Goal: Task Accomplishment & Management: Manage account settings

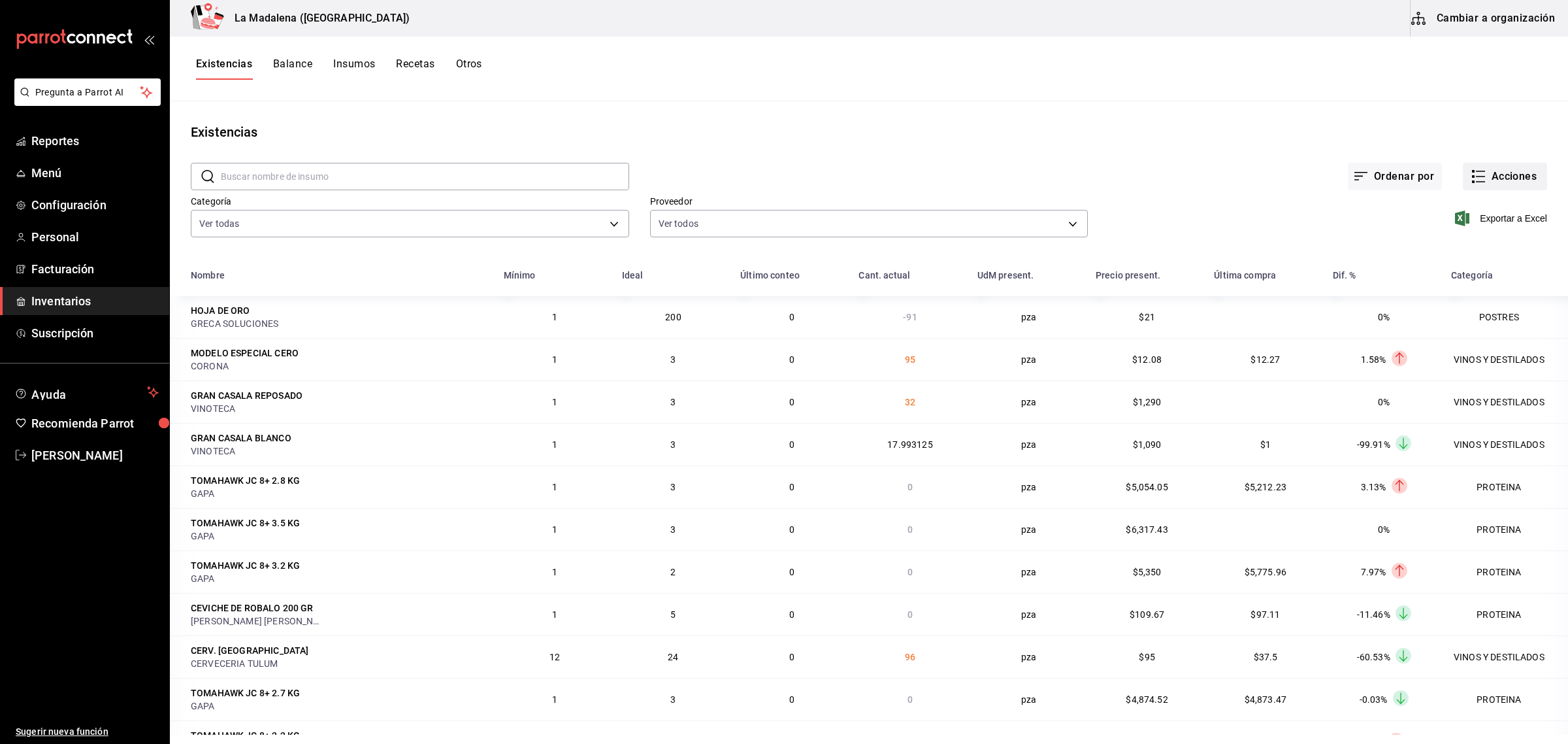
click at [1483, 172] on button "Acciones" at bounding box center [1505, 176] width 84 height 27
click at [400, 217] on div at bounding box center [784, 372] width 1568 height 744
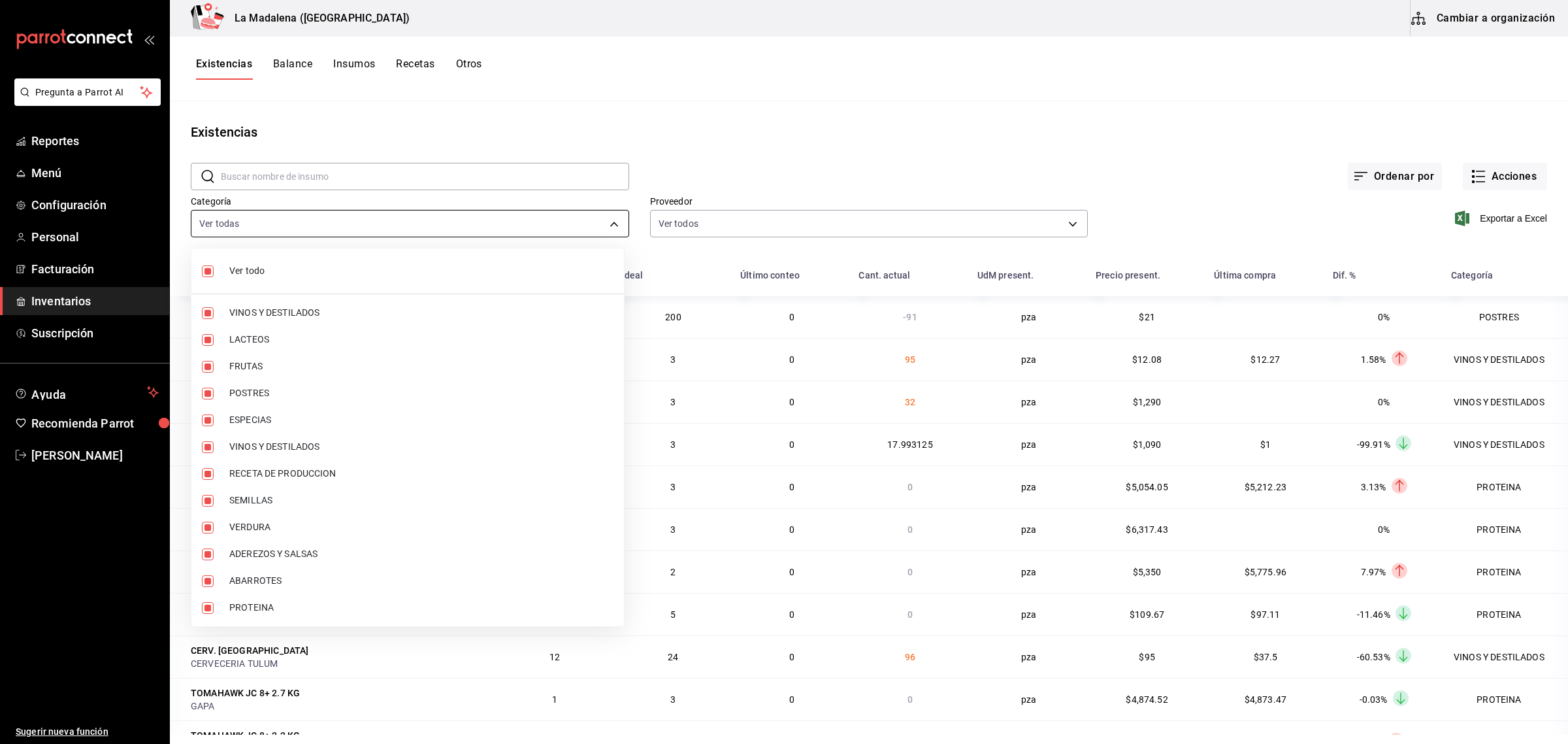
click at [381, 226] on body "Pregunta a Parrot AI Reportes Menú Configuración Personal Facturación Inventari…" at bounding box center [784, 367] width 1568 height 734
click at [305, 265] on span "Ver todo" at bounding box center [421, 271] width 384 height 14
checkbox input "false"
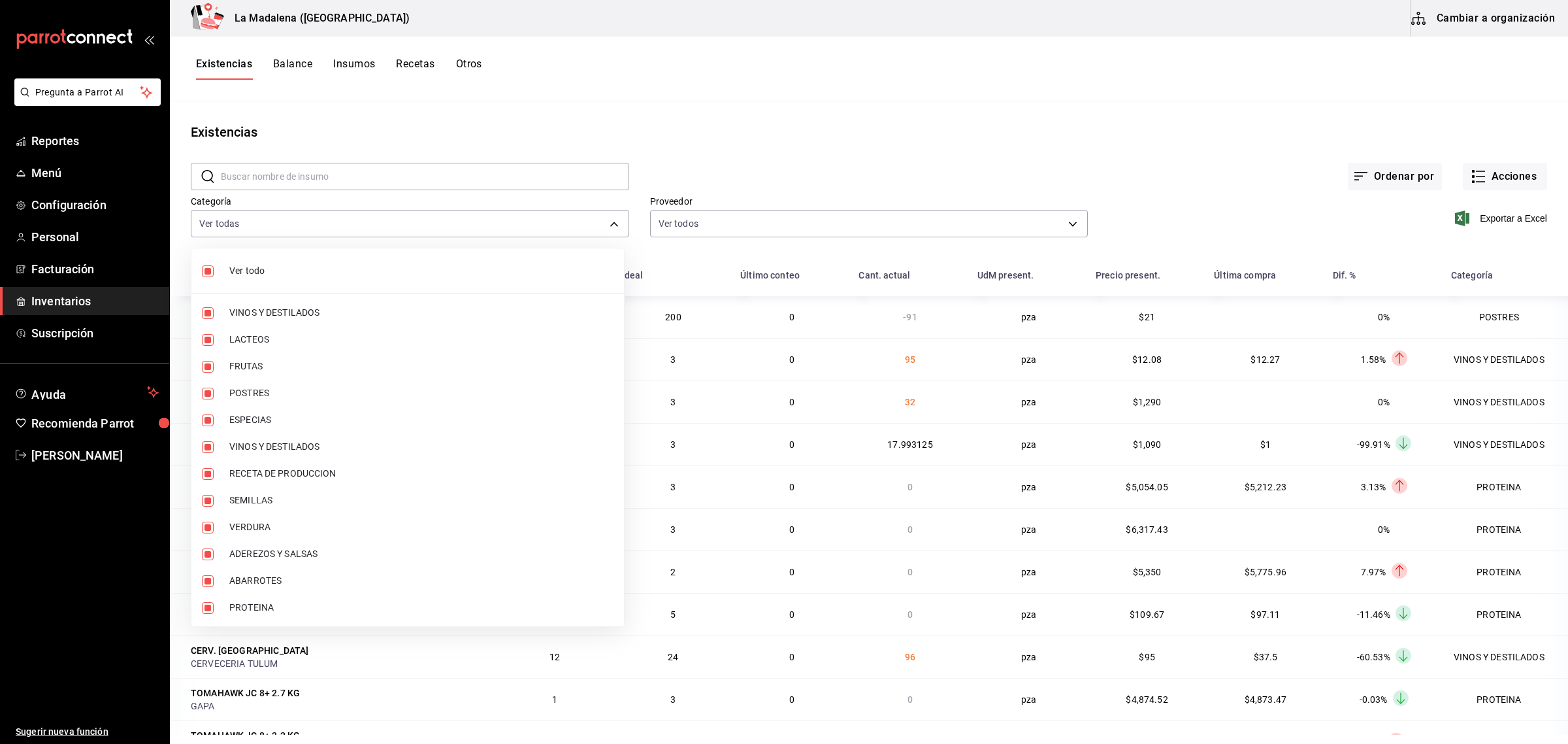
checkbox input "false"
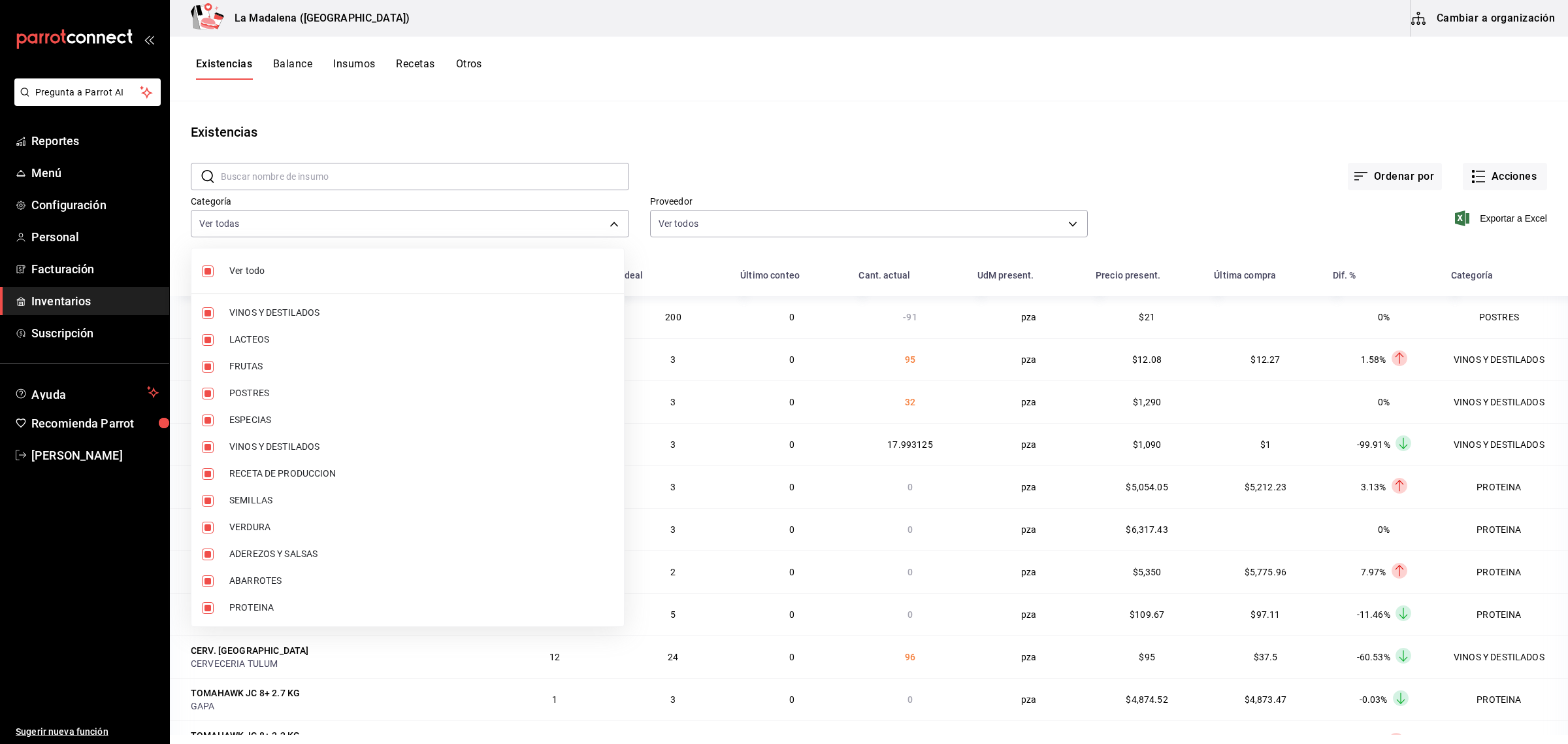
checkbox input "false"
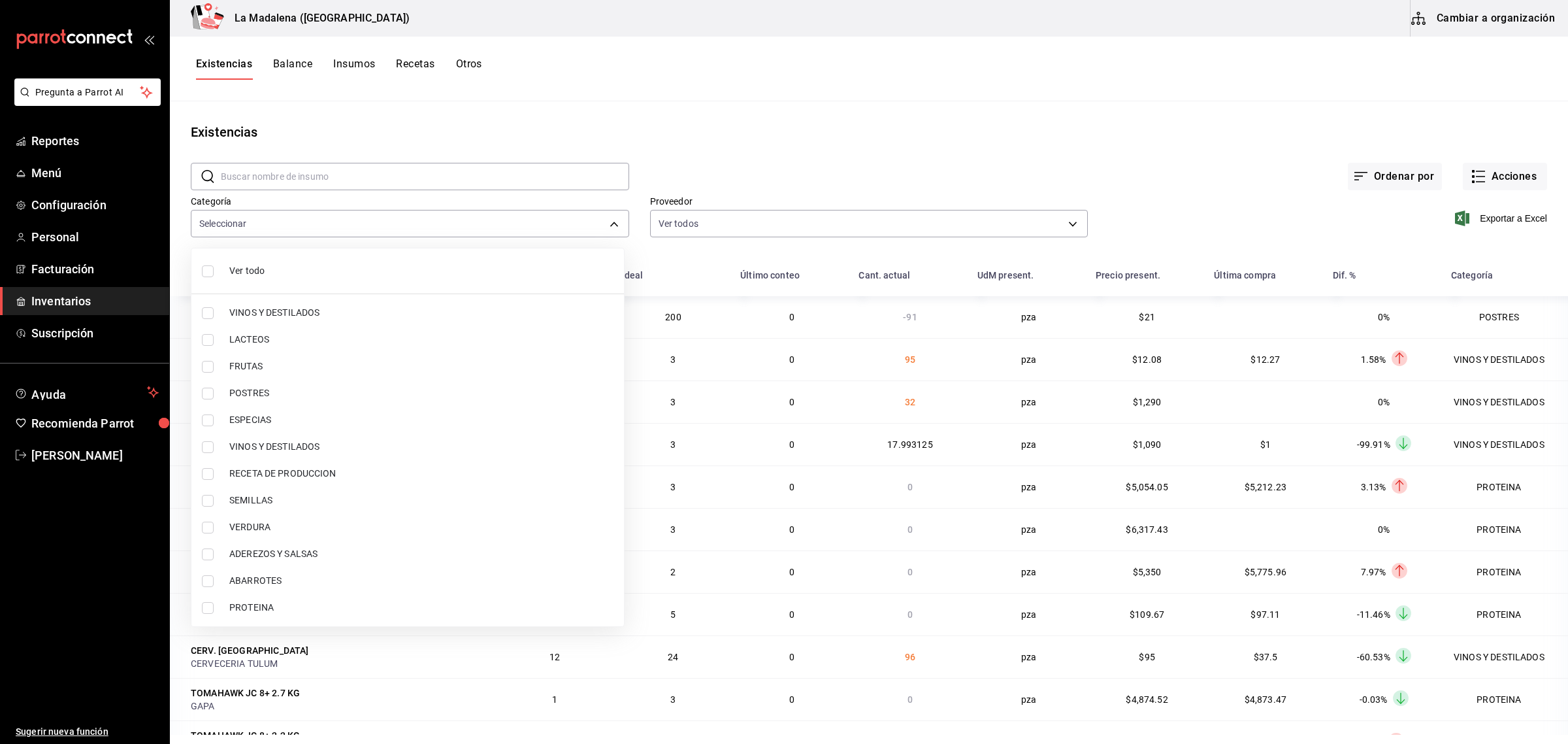
click at [267, 611] on span "PROTEINA" at bounding box center [421, 607] width 384 height 14
type input "89020659-a685-42c8-84d5-b1543ef933a3"
checkbox input "true"
click at [272, 384] on li "POSTRES" at bounding box center [407, 393] width 432 height 27
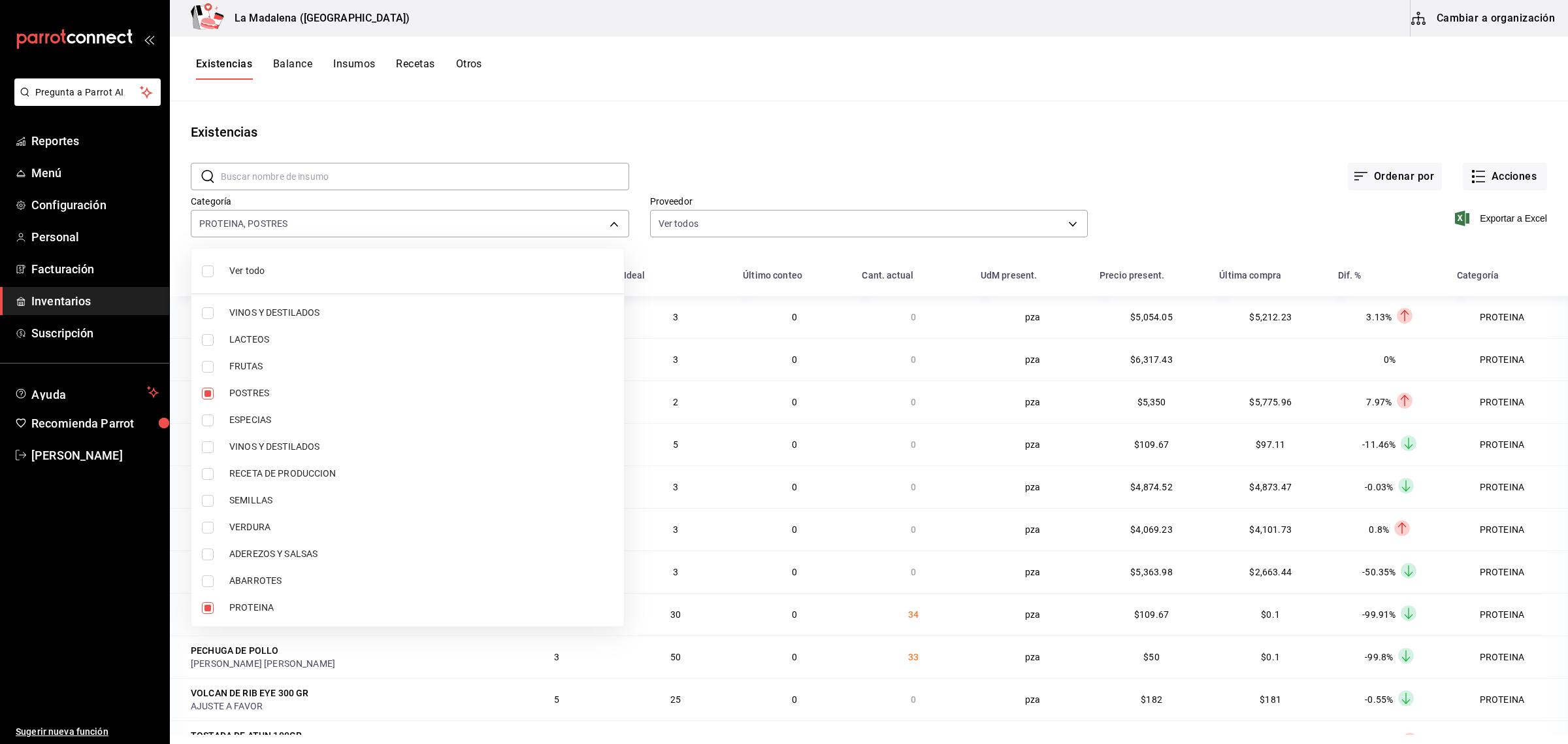
type input "89020659-a685-42c8-84d5-b1543ef933a3,300b8f87-2b59-439f-b980-3e97300322fa"
checkbox input "true"
click at [831, 126] on div at bounding box center [784, 372] width 1568 height 744
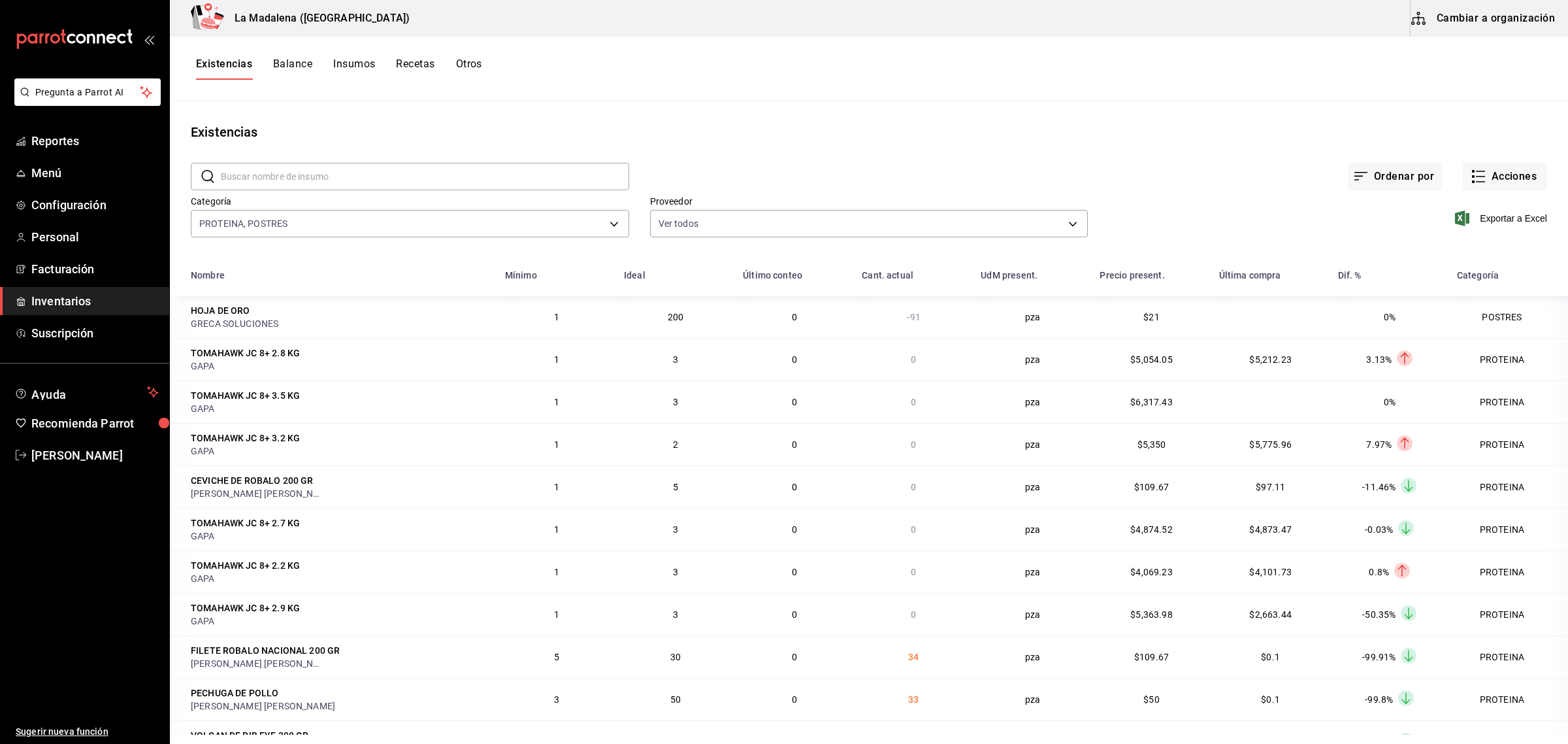
click at [485, 177] on input "text" at bounding box center [425, 176] width 408 height 26
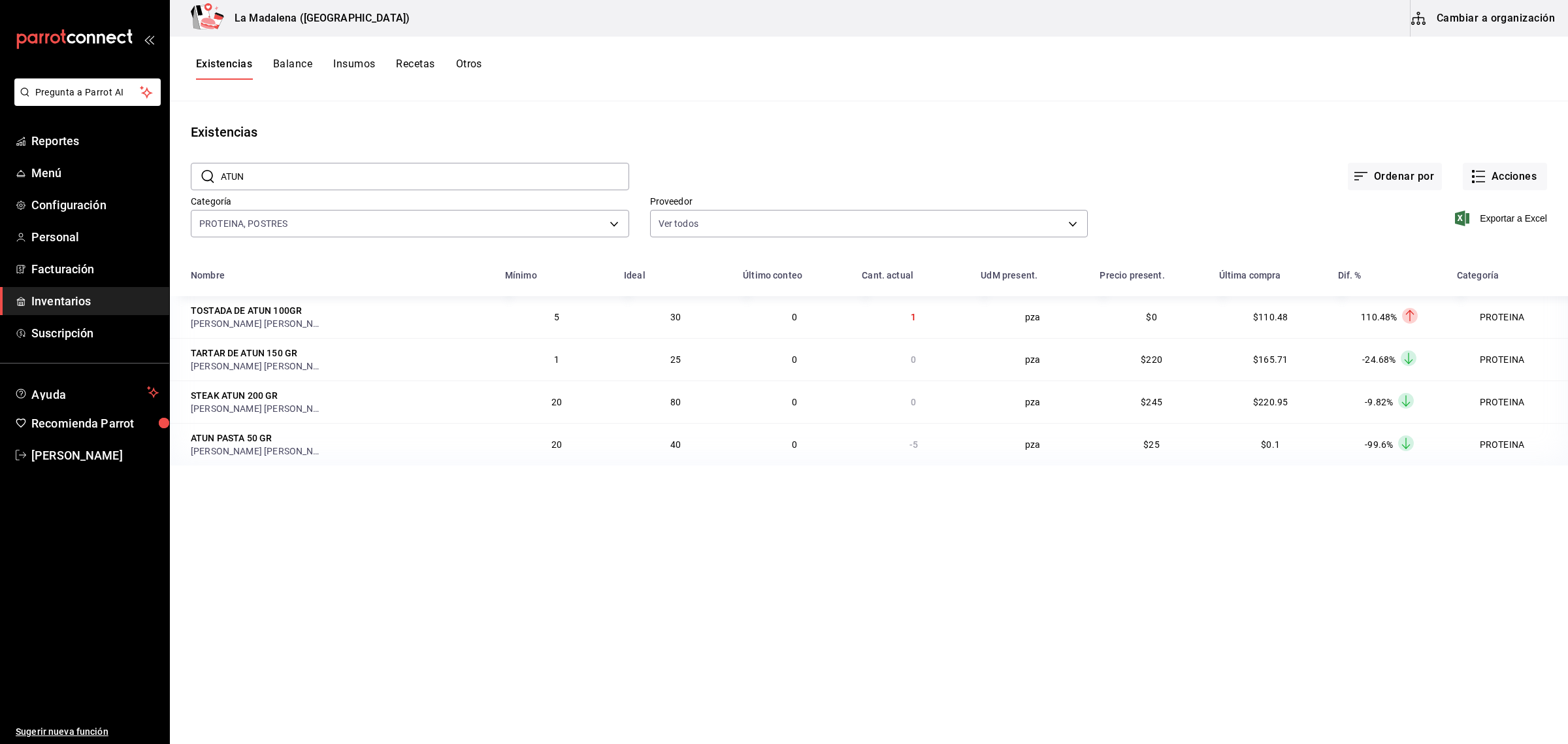
click at [775, 143] on div "Ordenar por Acciones" at bounding box center [1088, 166] width 918 height 48
drag, startPoint x: 403, startPoint y: 166, endPoint x: 420, endPoint y: 160, distance: 18.0
click at [403, 166] on input "ATUN" at bounding box center [425, 176] width 408 height 26
type input "A"
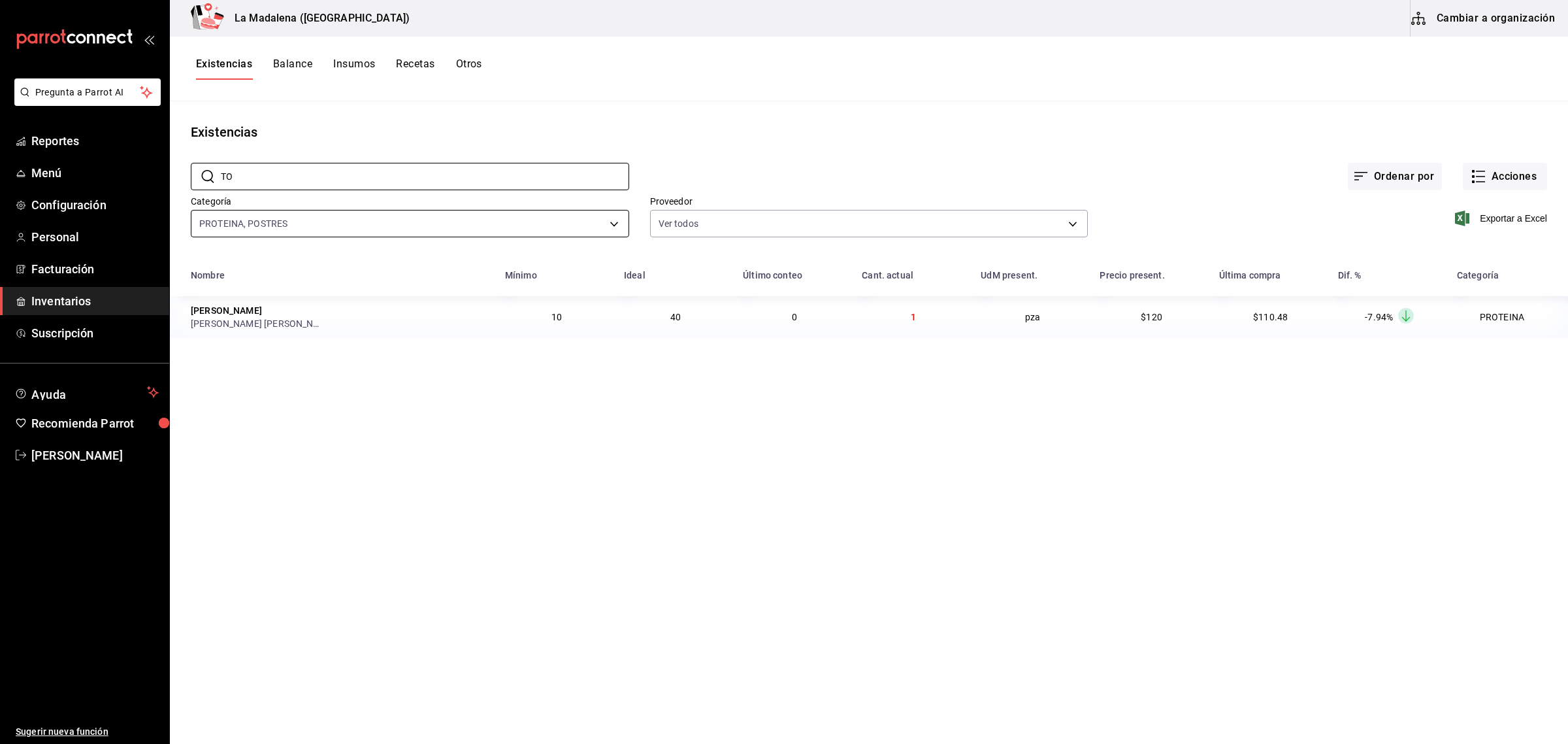
type input "T"
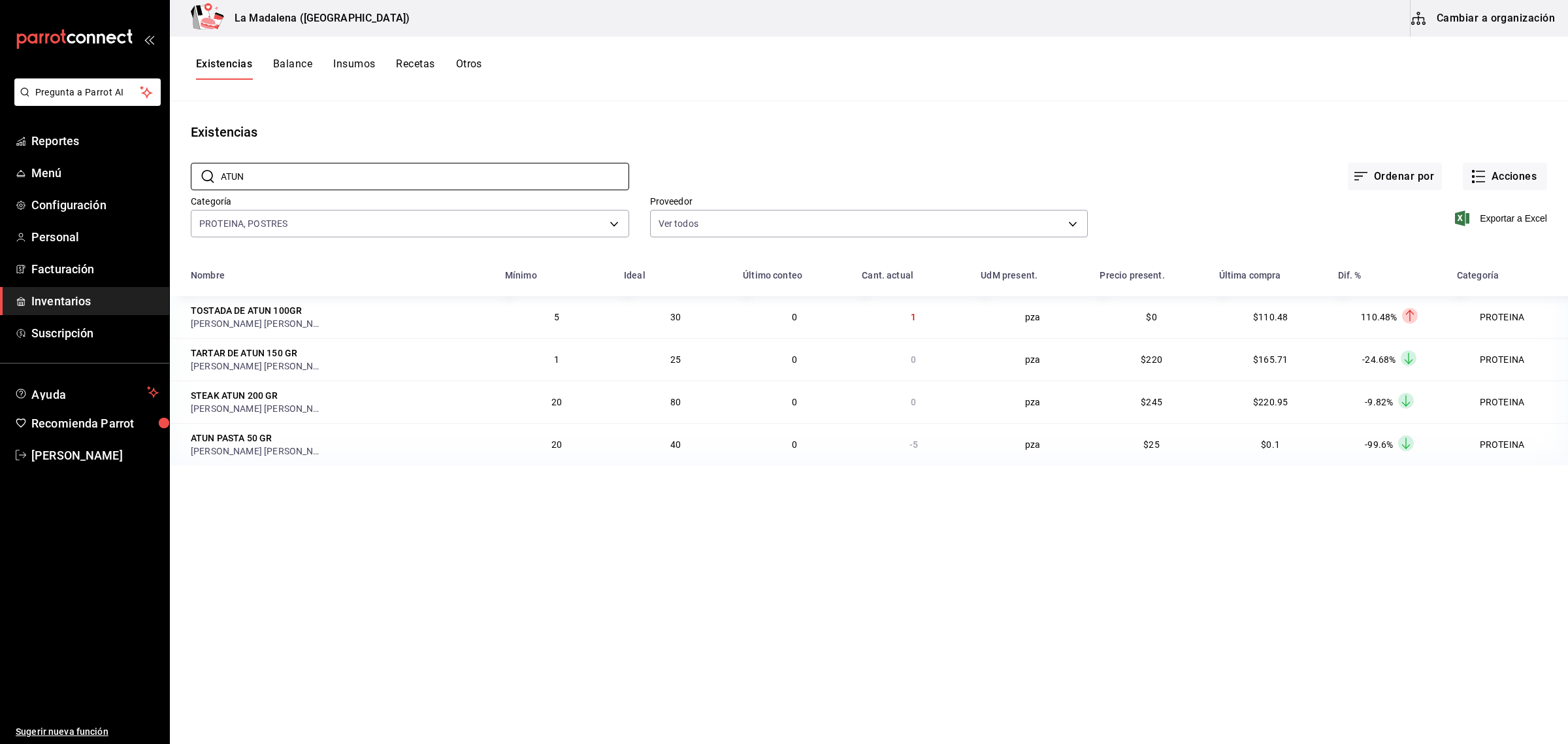
type input "ATUN"
click at [575, 249] on div "​ ATUN ​ Ordenar por Acciones Categoría PROTEINA, POSTRES 89020659-a685-42c8-84…" at bounding box center [869, 202] width 1398 height 121
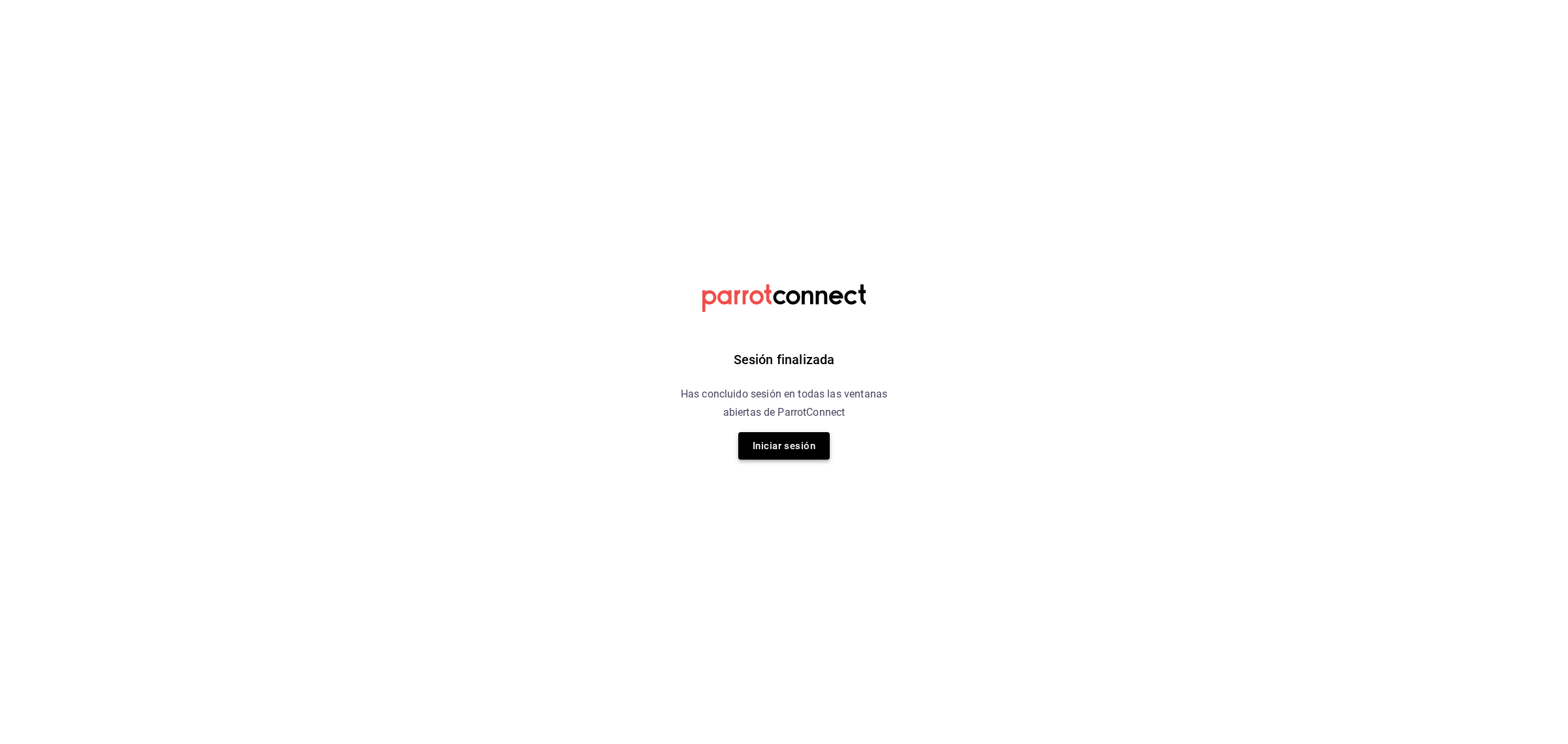
click at [796, 448] on button "Iniciar sesión" at bounding box center [784, 445] width 92 height 27
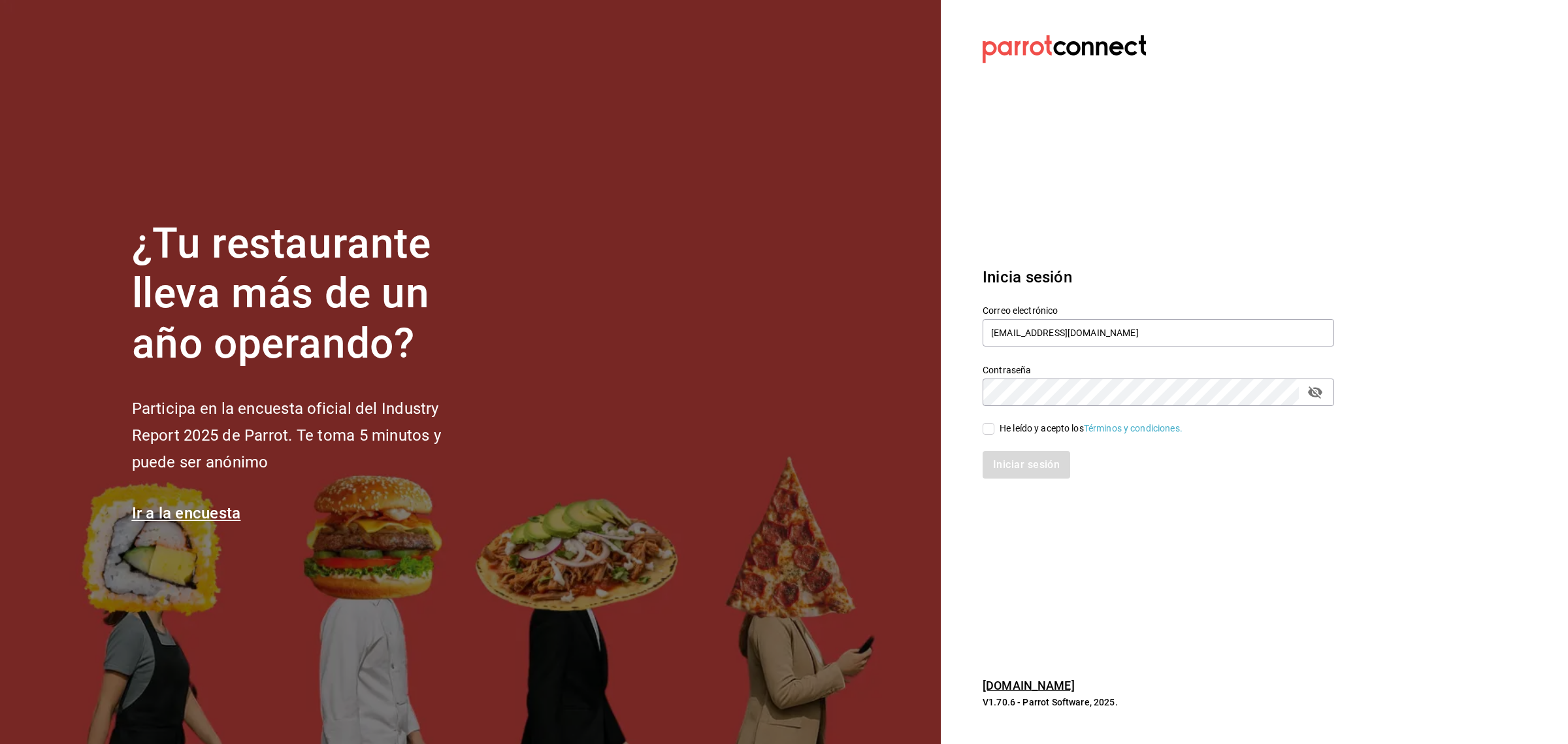
click at [1138, 317] on div "Correo electrónico rivekasam@gmail.com" at bounding box center [1158, 326] width 352 height 44
click at [1133, 327] on input "rivekasam@gmail.com" at bounding box center [1158, 332] width 352 height 27
type input "miguelfalcon2894@gmail.com"
click at [1011, 433] on div "He leído y acepto los Términos y condiciones." at bounding box center [1090, 428] width 183 height 14
click at [994, 433] on input "He leído y acepto los Términos y condiciones." at bounding box center [988, 429] width 12 height 12
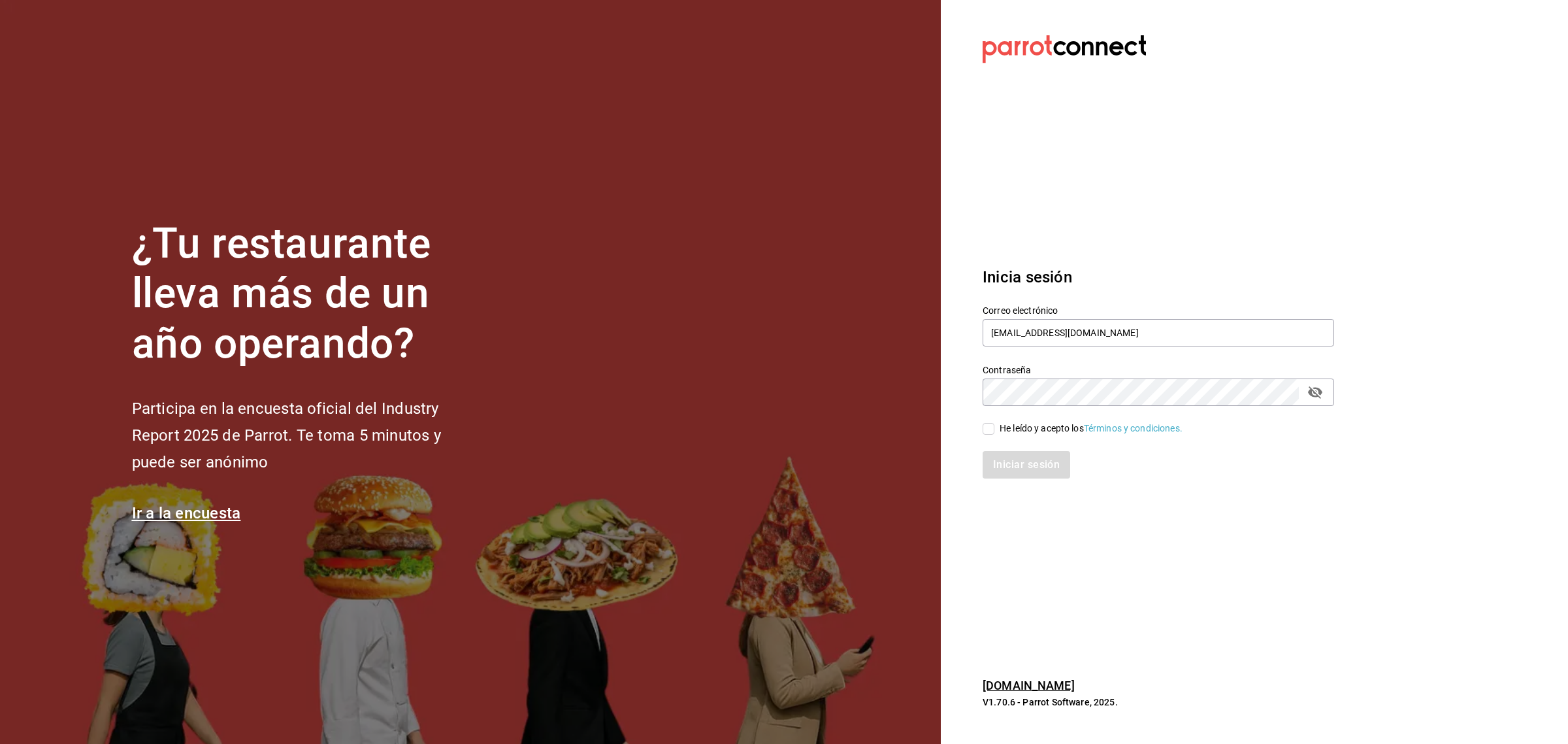
checkbox input "true"
click at [1017, 456] on button "Iniciar sesión" at bounding box center [1027, 464] width 89 height 27
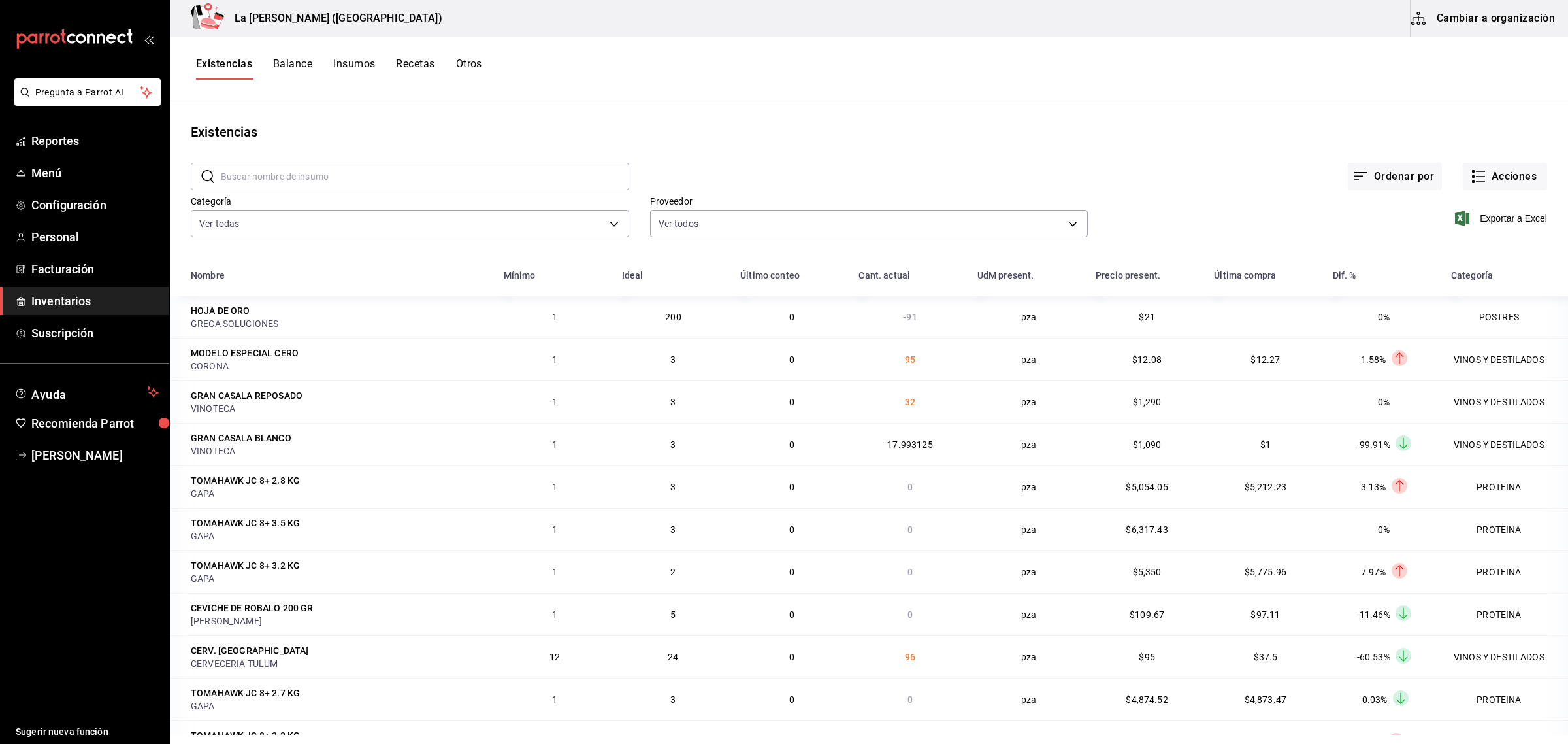
click at [1478, 18] on button "Cambiar a organización" at bounding box center [1484, 18] width 147 height 36
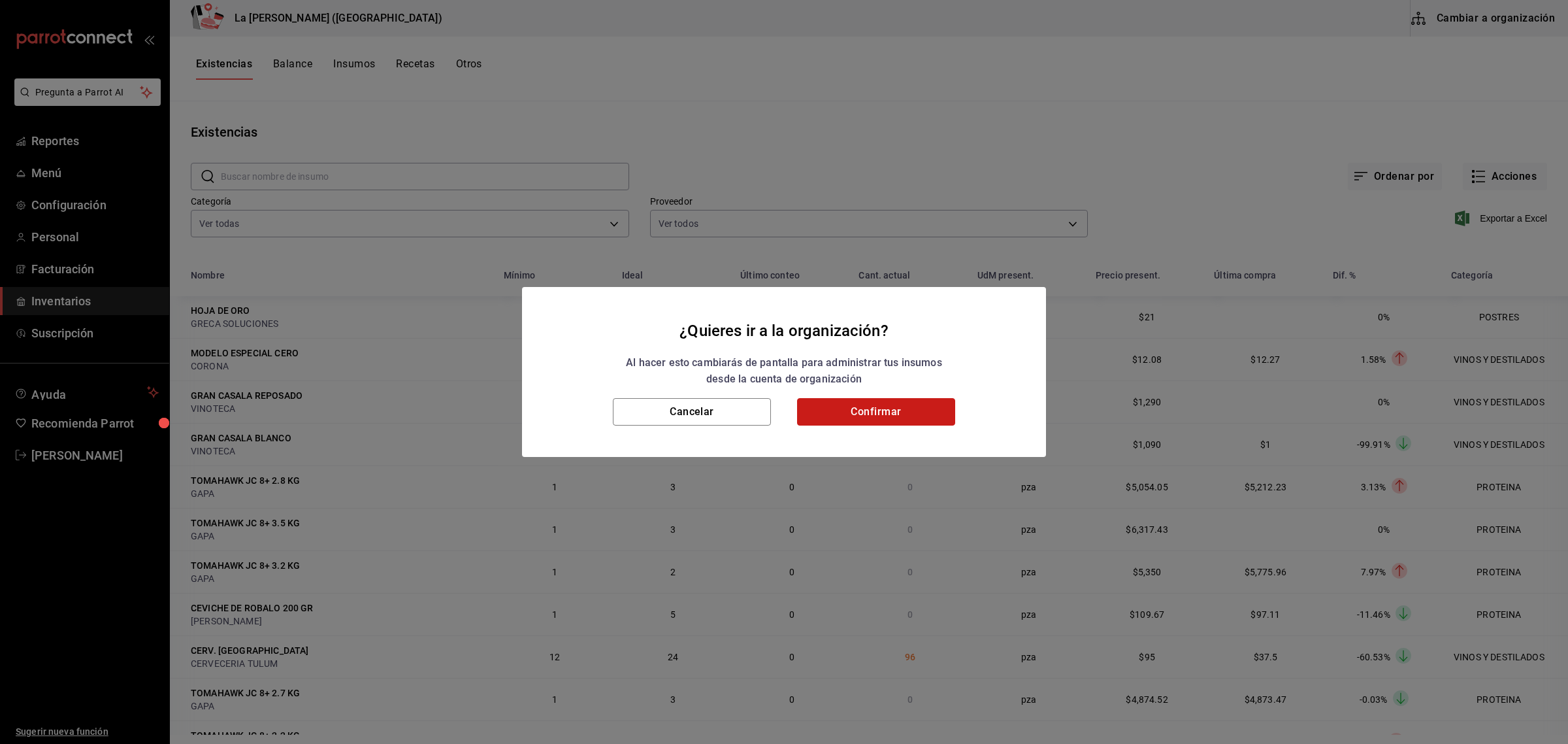
click at [937, 413] on button "Confirmar" at bounding box center [876, 411] width 158 height 27
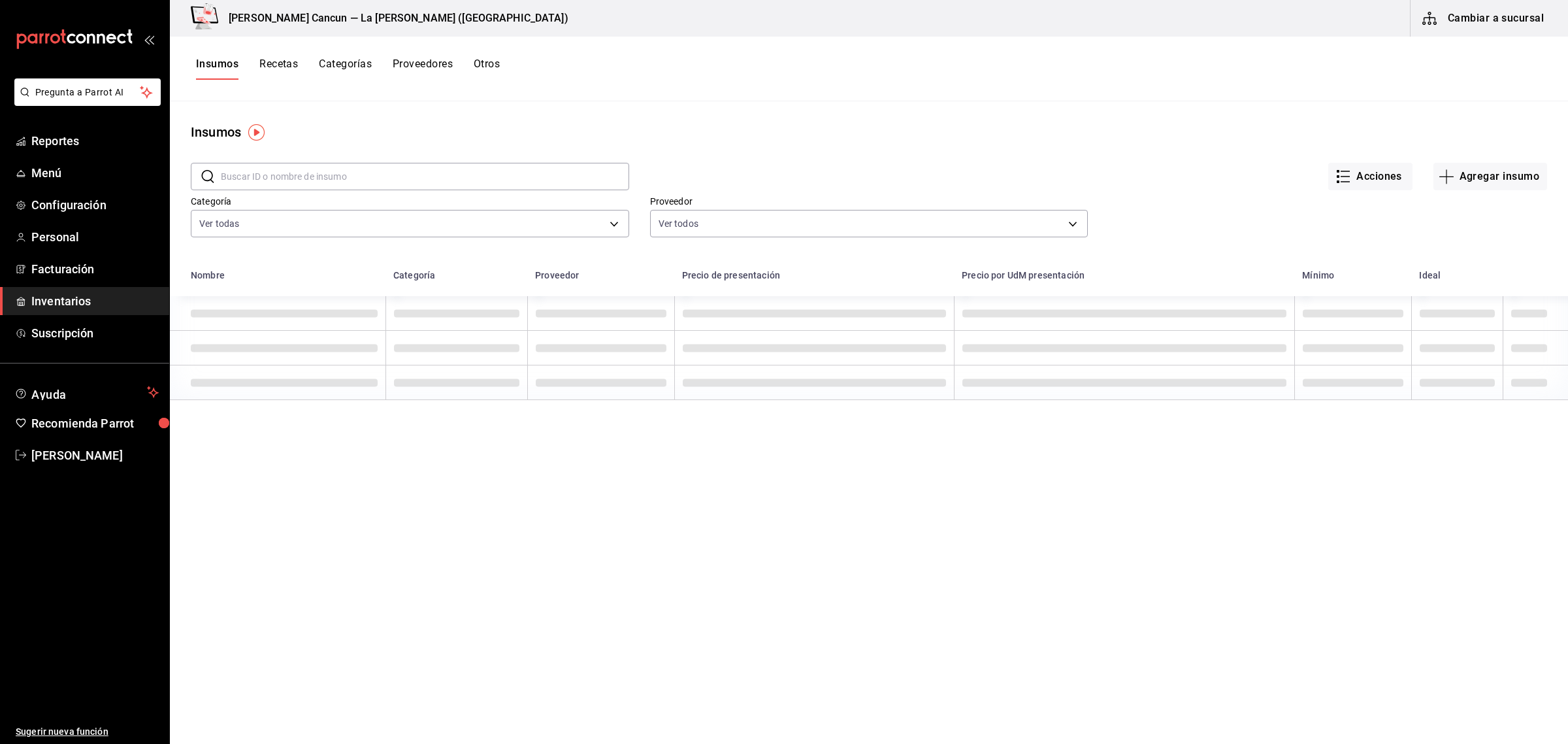
click at [318, 177] on input "text" at bounding box center [425, 176] width 408 height 26
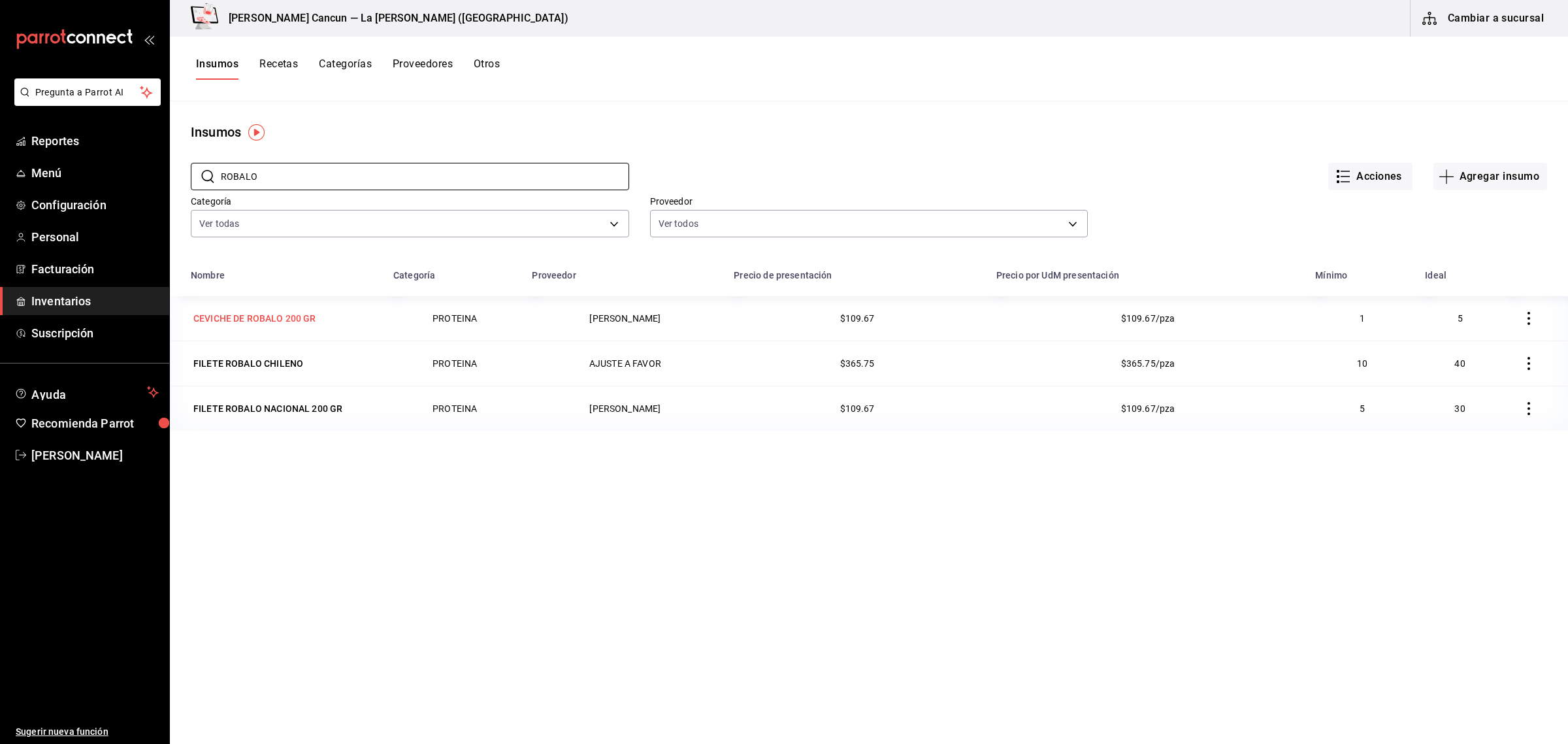
type input "ROBALO"
click at [310, 312] on div "CEVICHE DE ROBALO 200 GR" at bounding box center [255, 319] width 123 height 13
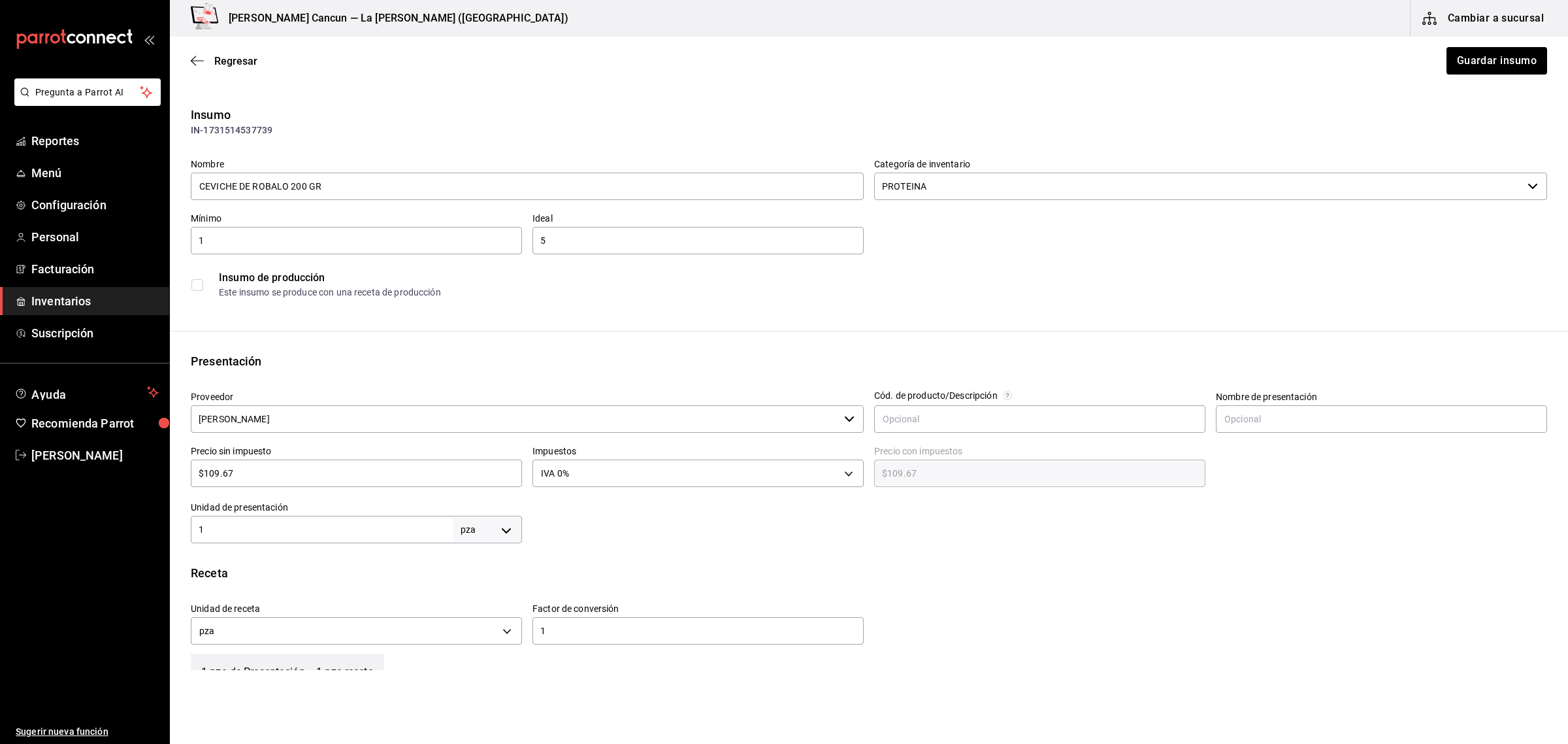
click at [524, 407] on input "[PERSON_NAME]" at bounding box center [515, 419] width 648 height 27
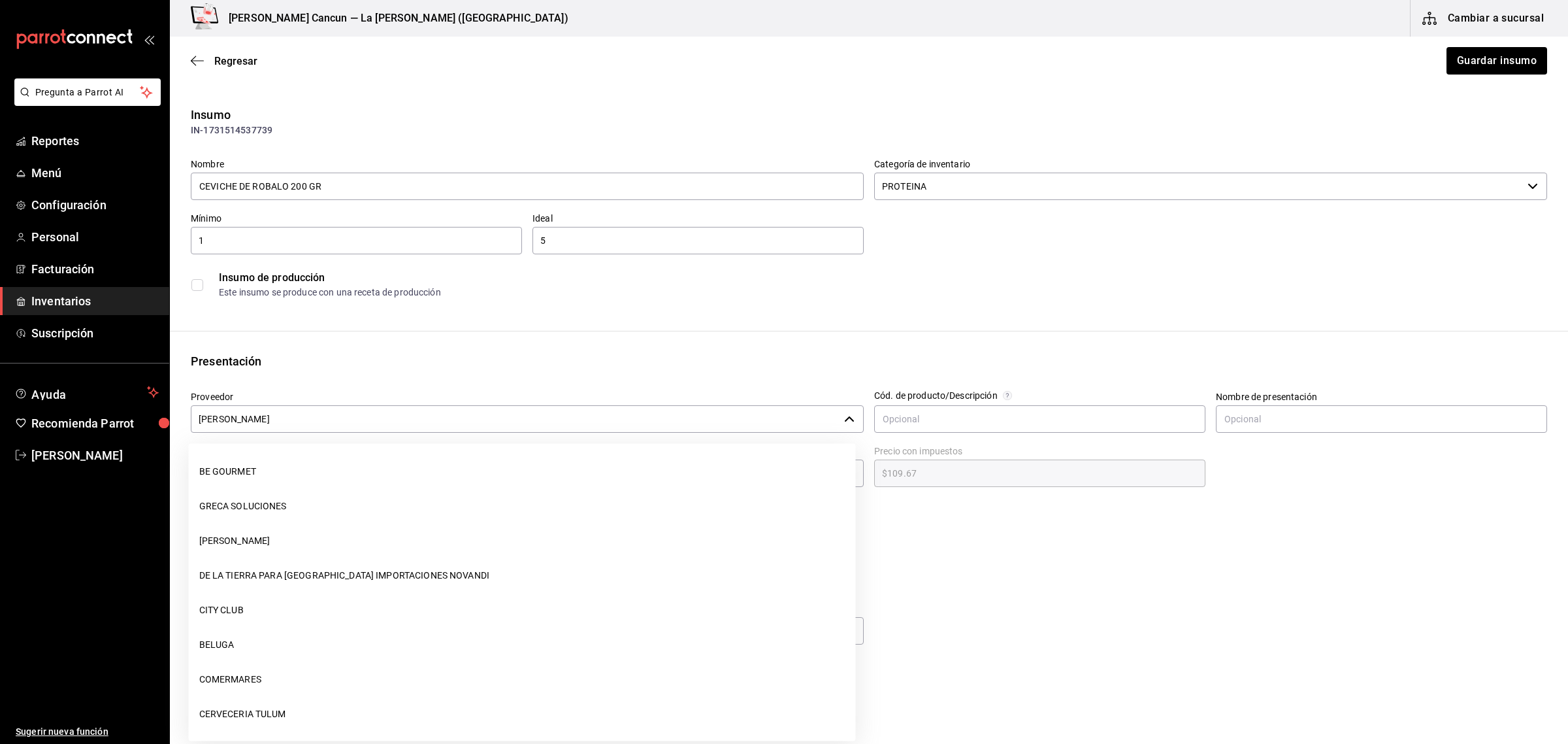
scroll to position [1697, 0]
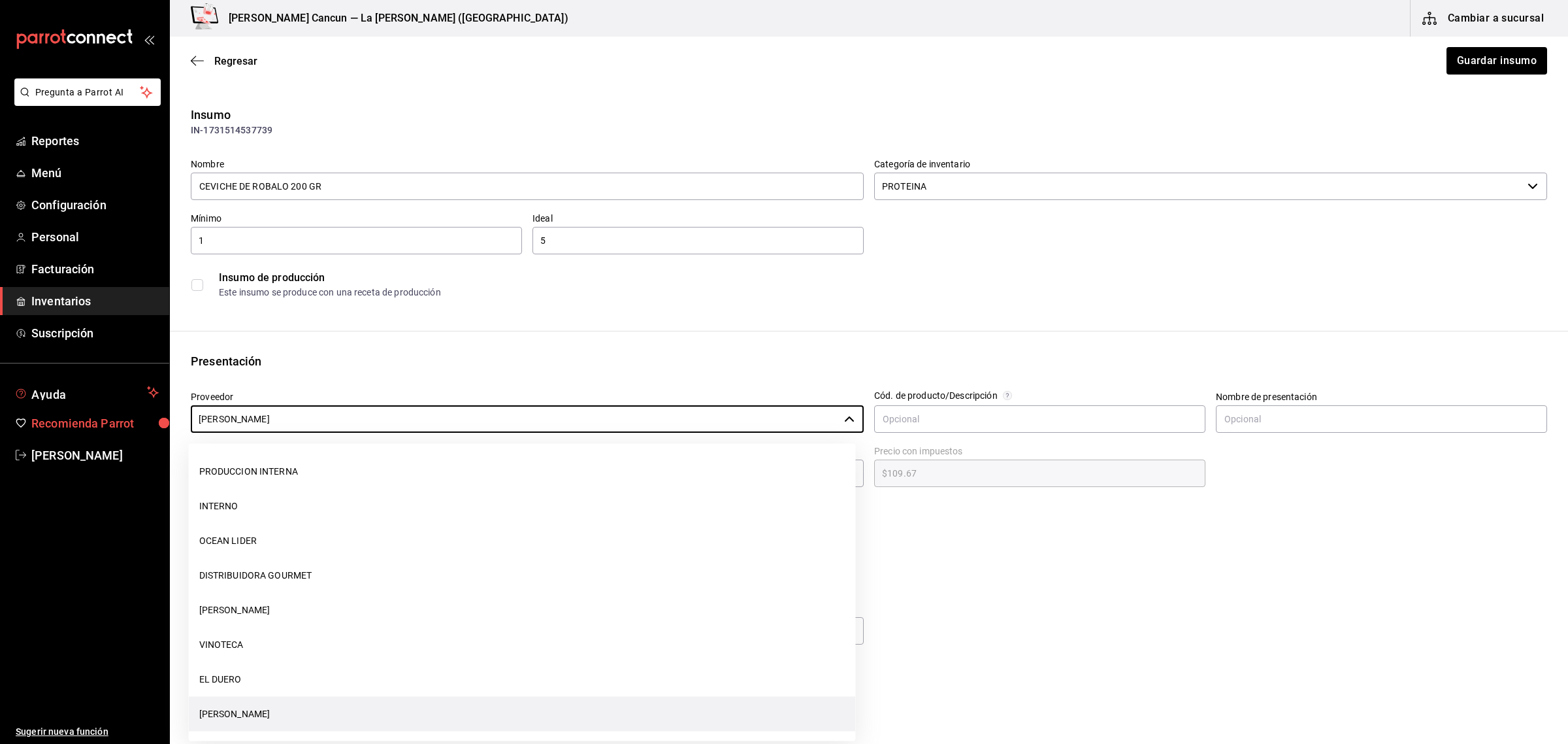
drag, startPoint x: 492, startPoint y: 425, endPoint x: 0, endPoint y: 426, distance: 492.0
click at [0, 426] on div "Pregunta a Parrot AI Reportes Menú Configuración Personal Facturación Inventari…" at bounding box center [784, 335] width 1568 height 670
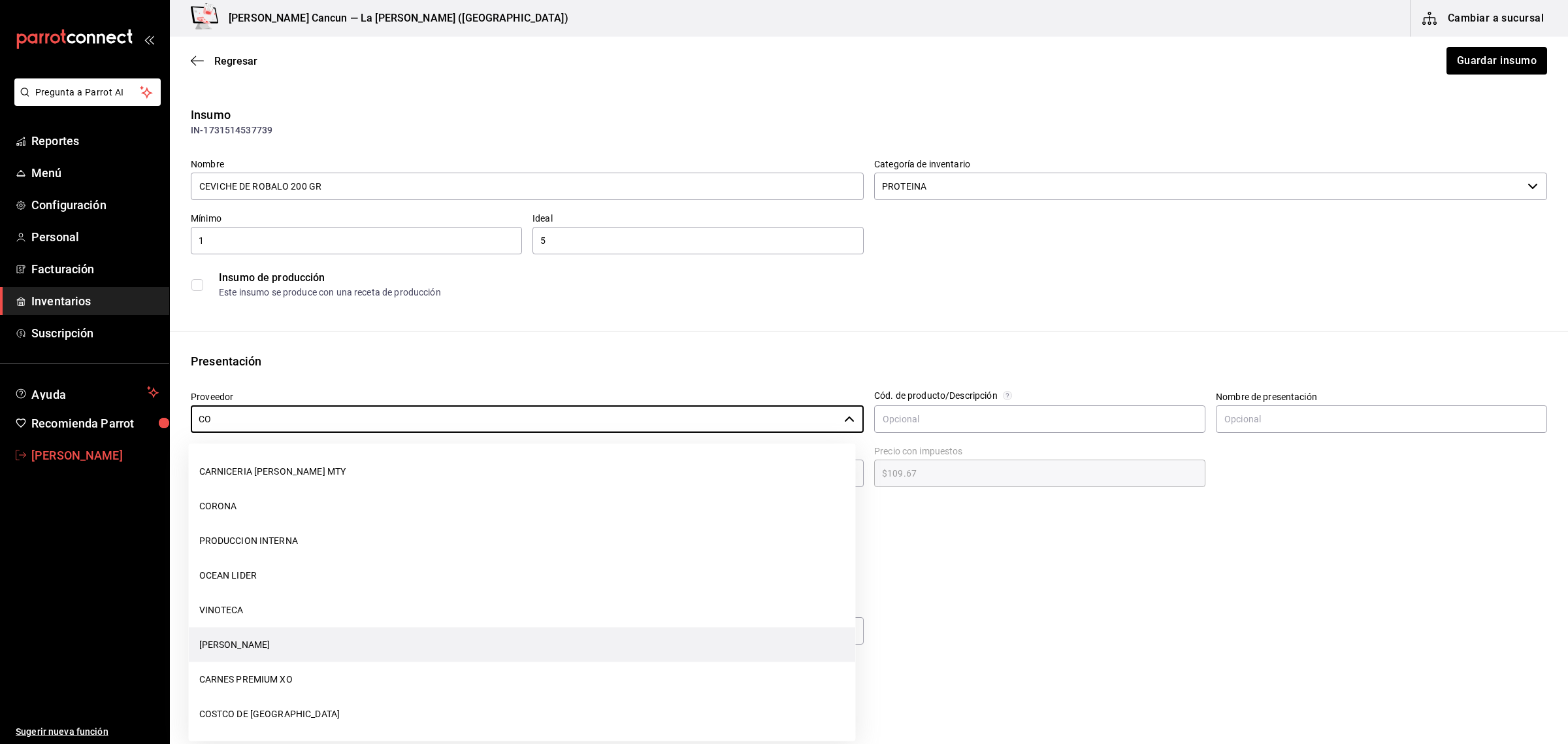
scroll to position [0, 0]
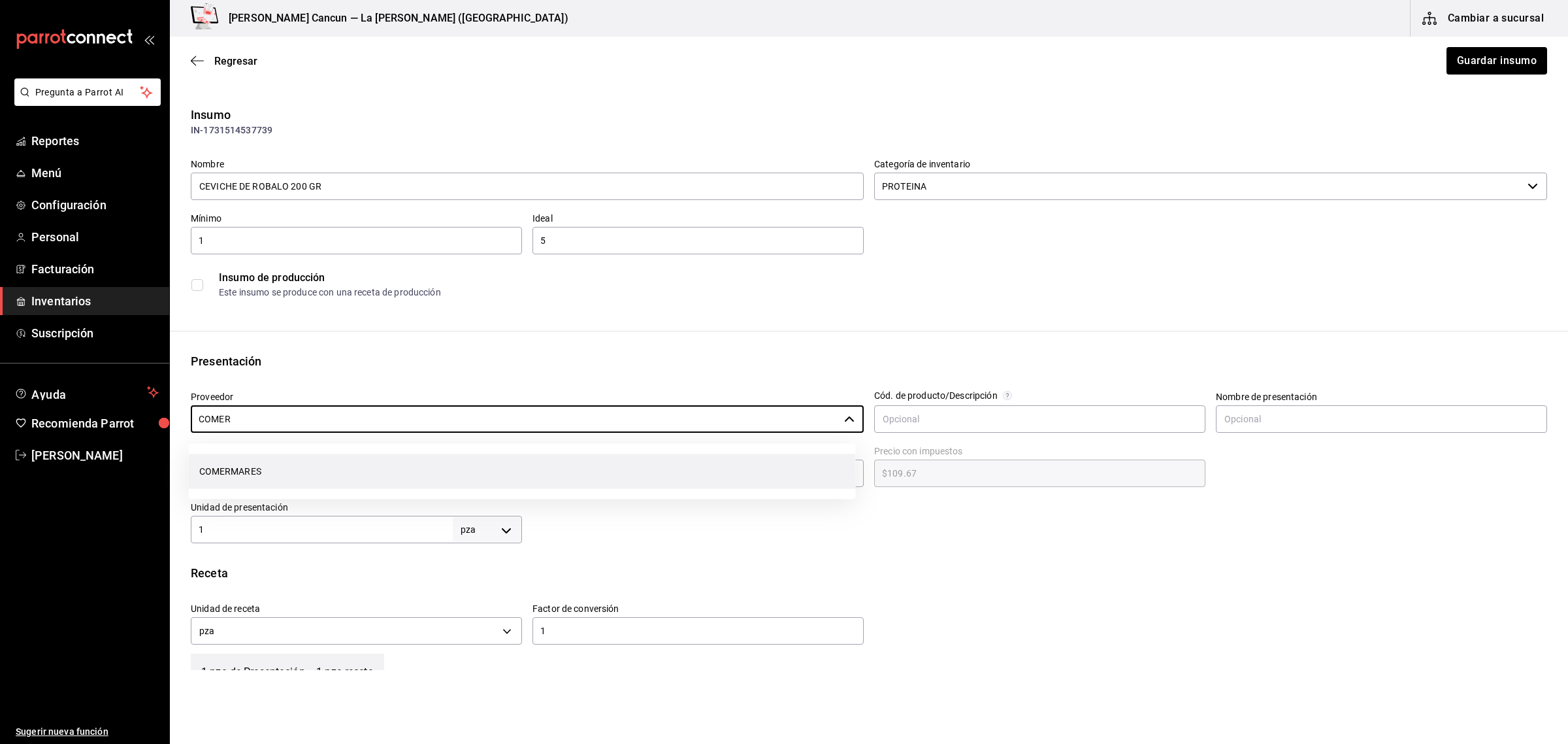
click at [570, 484] on li "COMERMARES" at bounding box center [522, 471] width 667 height 35
type input "COMERMARES"
click at [1499, 55] on button "Guardar insumo" at bounding box center [1496, 61] width 102 height 27
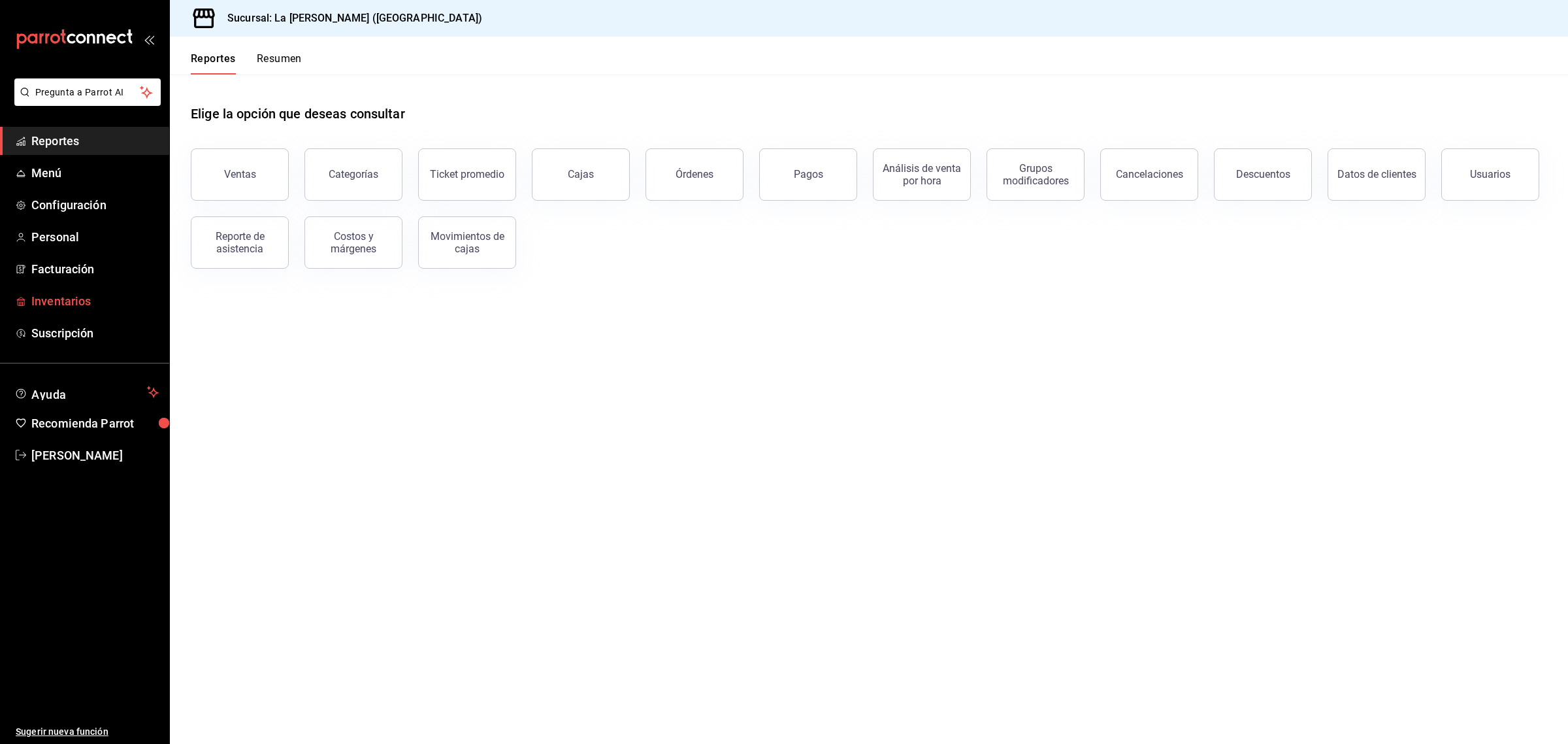
click at [58, 311] on link "Inventarios" at bounding box center [84, 301] width 169 height 28
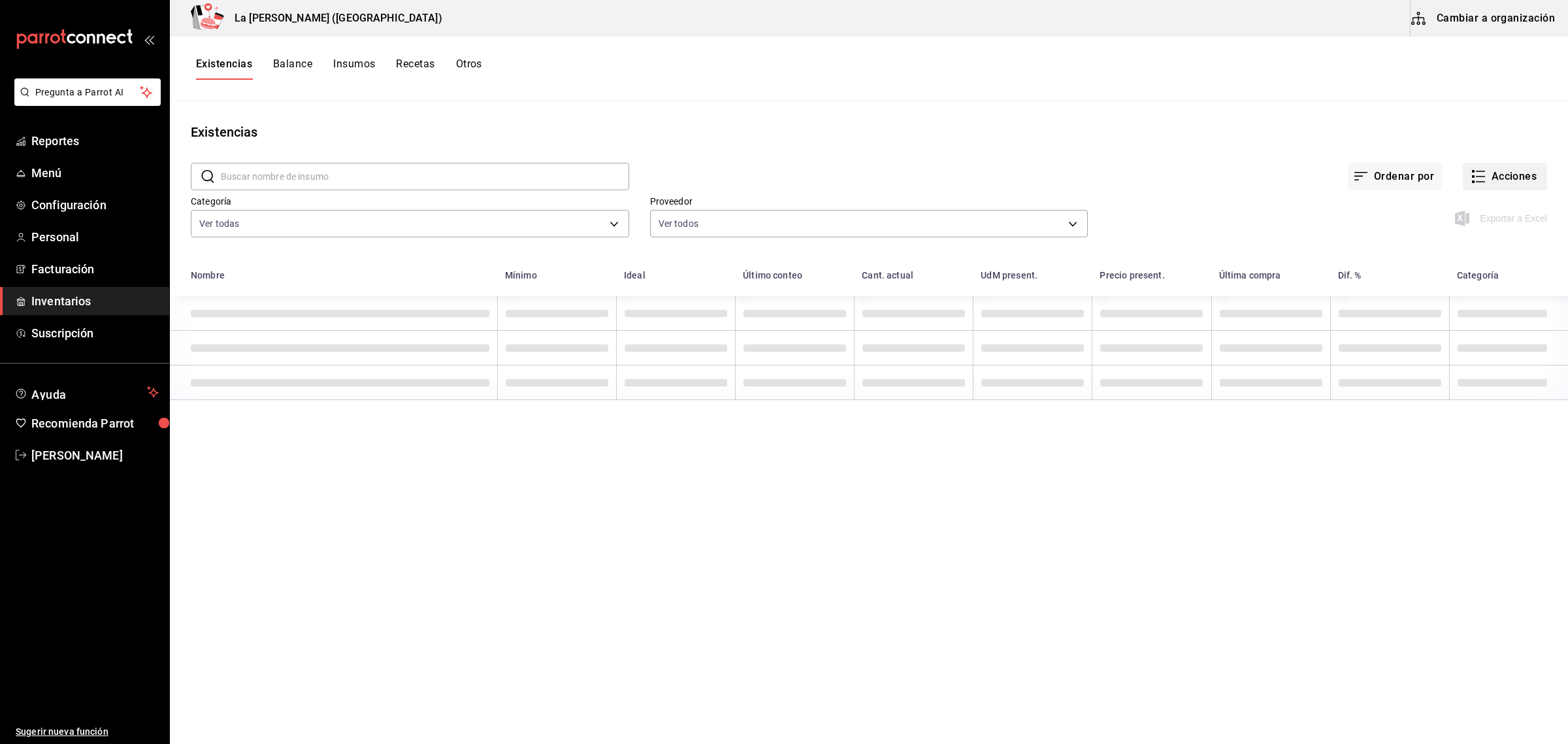
click at [1517, 180] on button "Acciones" at bounding box center [1505, 176] width 84 height 27
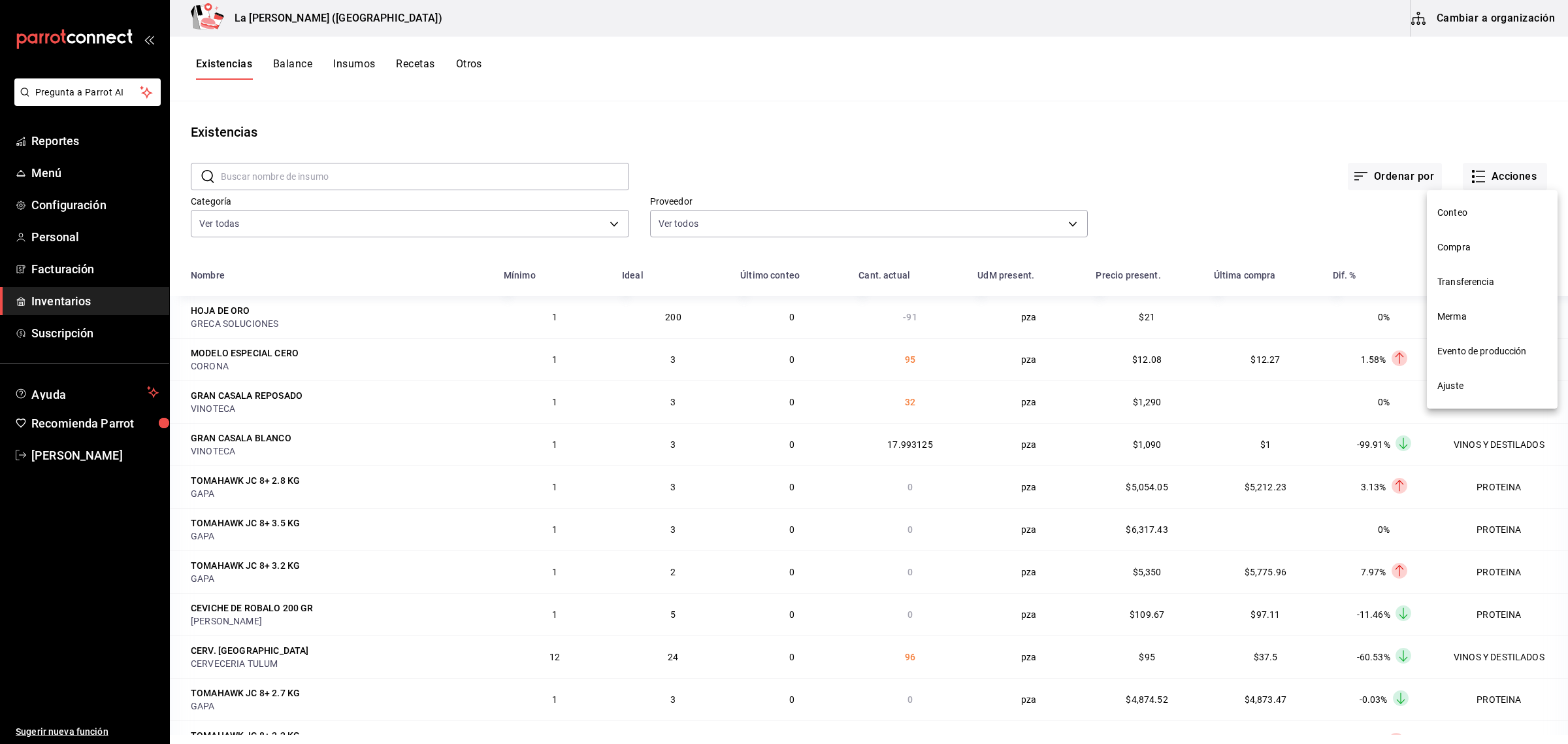
click at [1459, 246] on span "Compra" at bounding box center [1493, 247] width 109 height 14
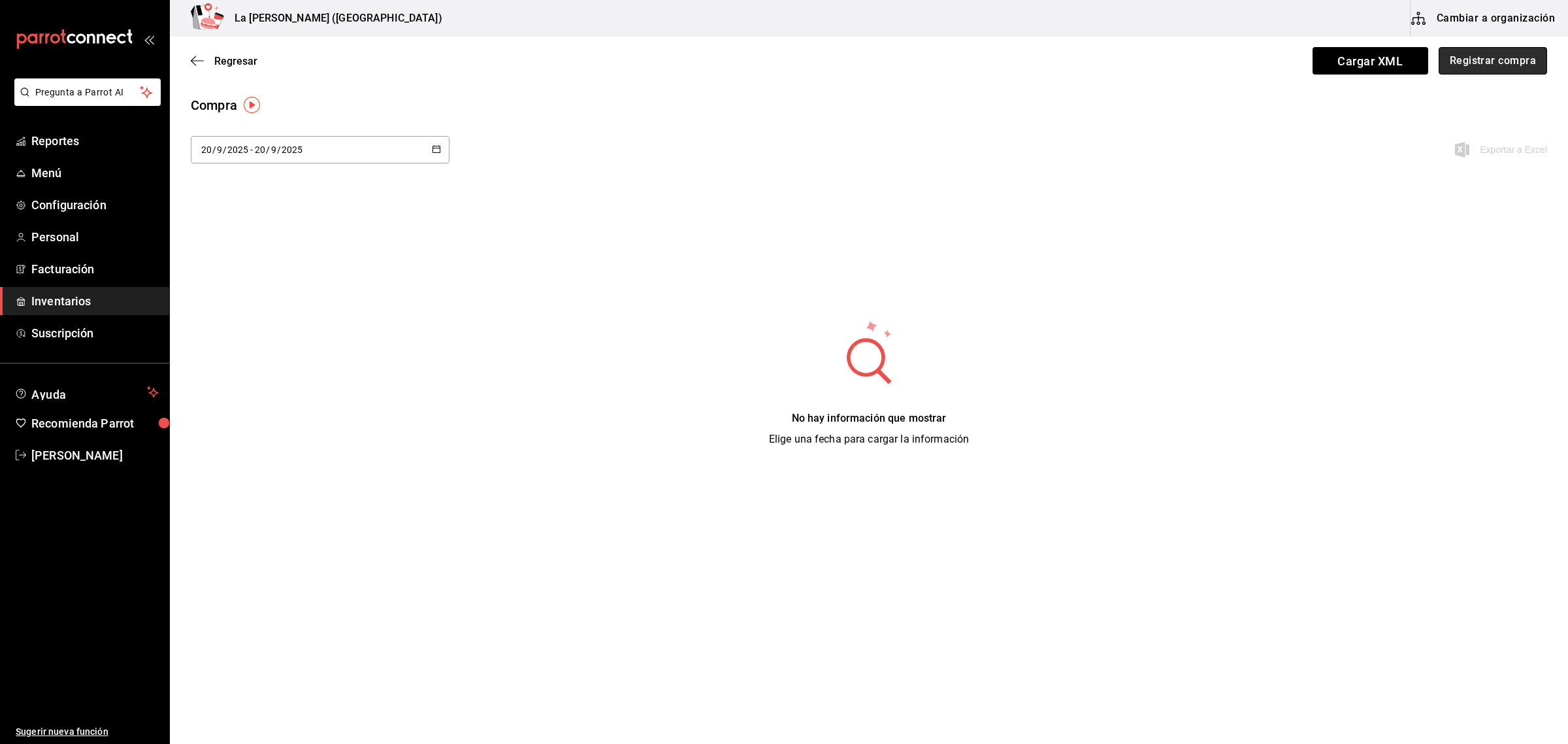
click at [1506, 54] on button "Registrar compra" at bounding box center [1493, 61] width 109 height 27
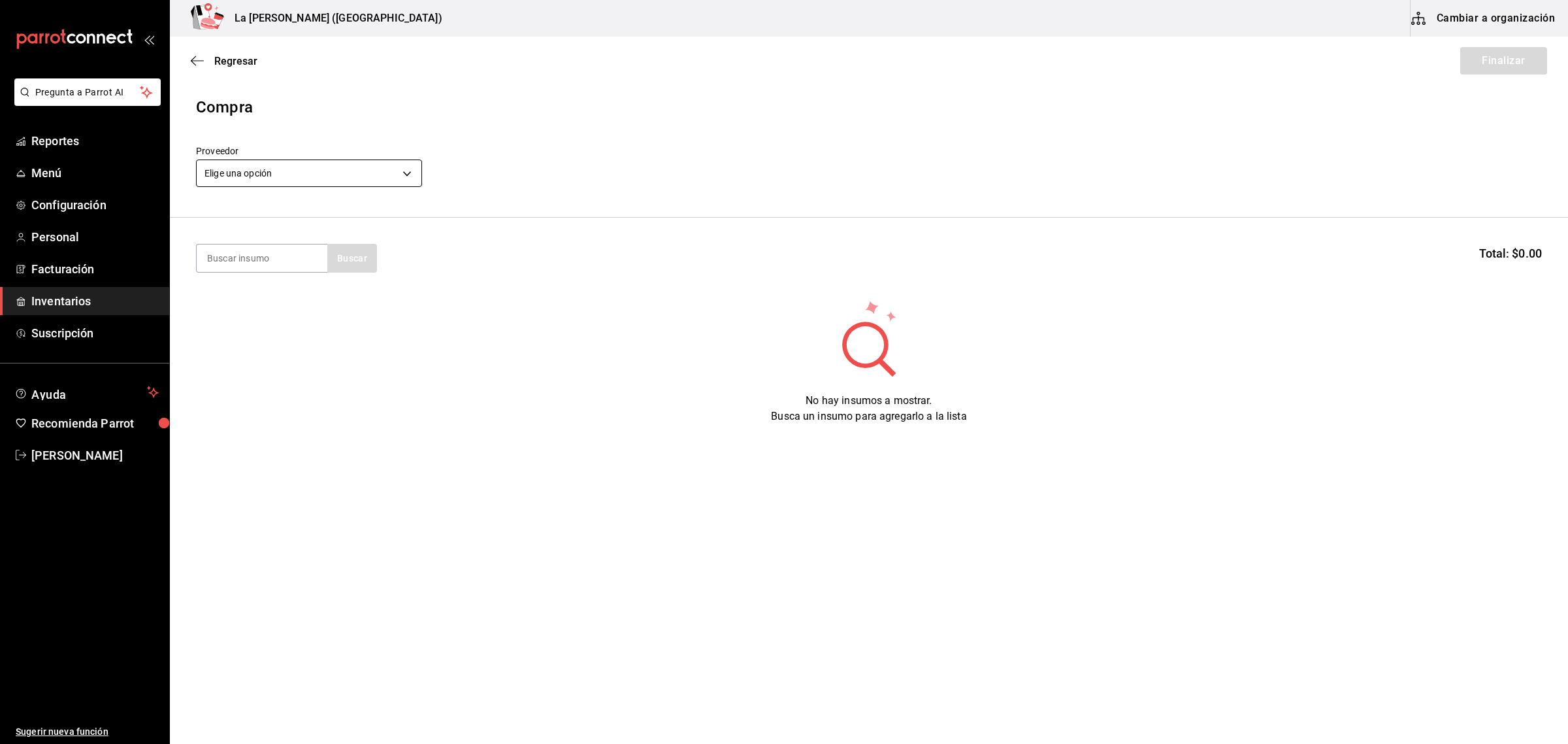
click at [317, 168] on body "Pregunta a Parrot AI Reportes Menú Configuración Personal Facturación Inventari…" at bounding box center [784, 335] width 1568 height 670
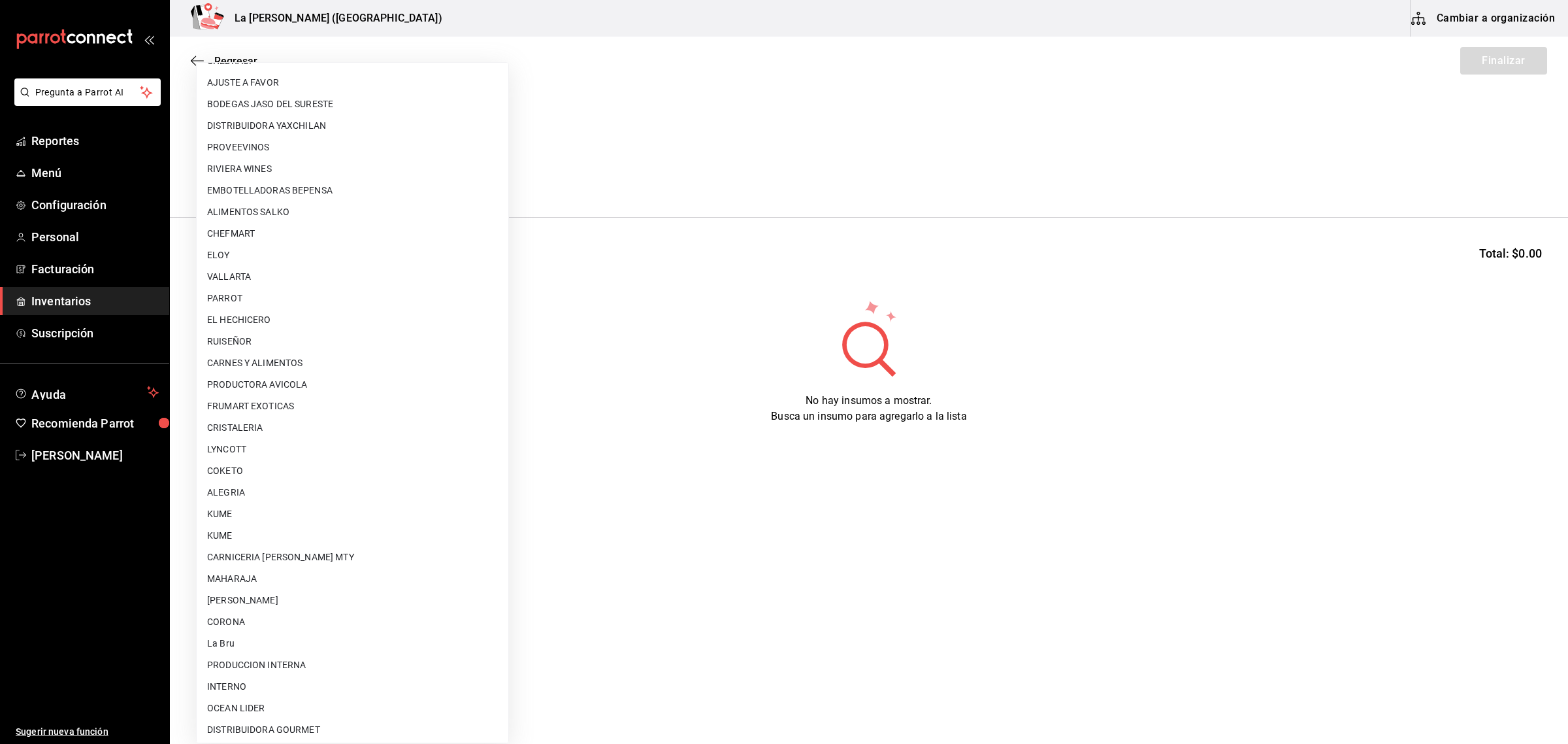
scroll to position [121, 0]
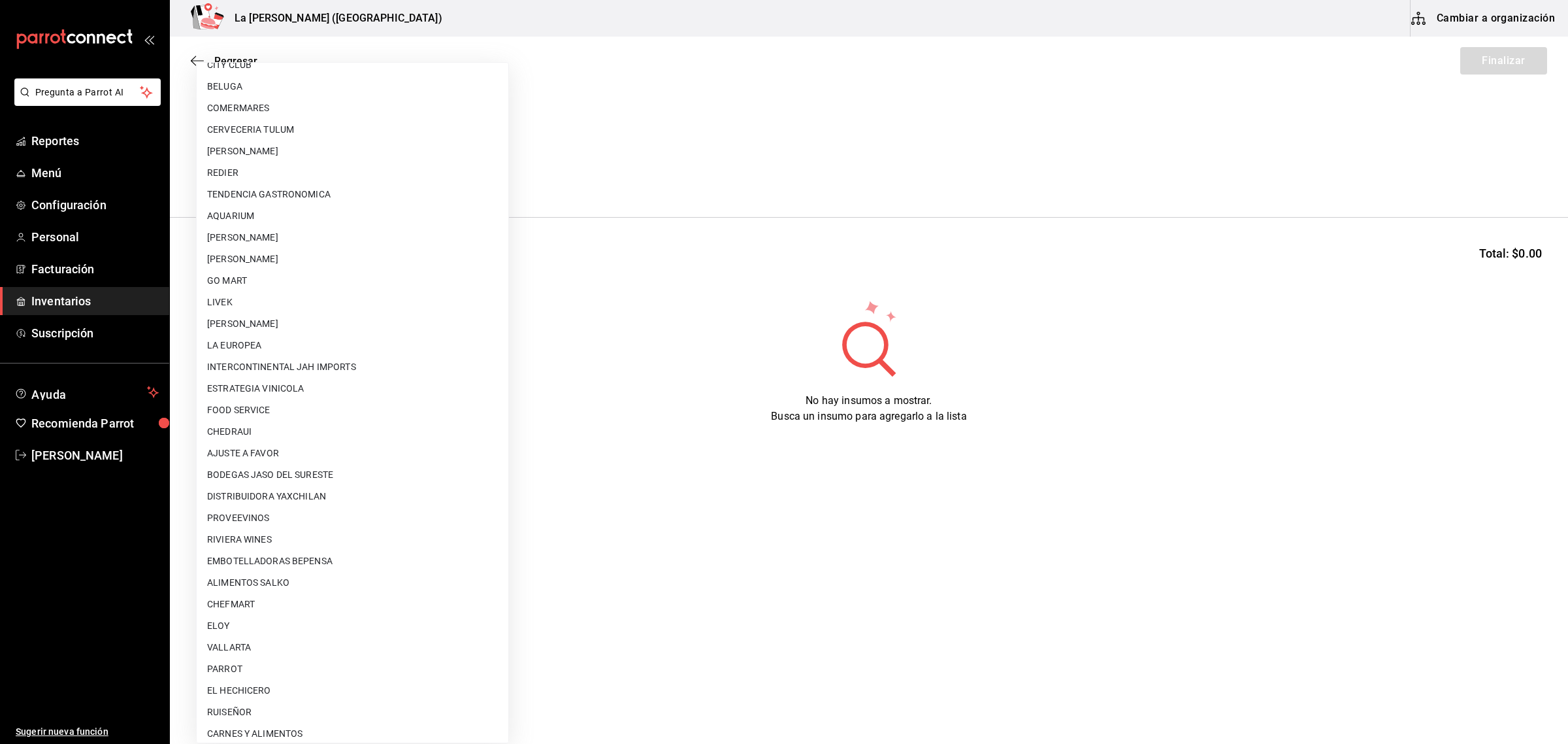
click at [325, 331] on li "[PERSON_NAME]" at bounding box center [353, 323] width 312 height 21
type input "9312b785-37db-44f0-8843-1f972943a9cf"
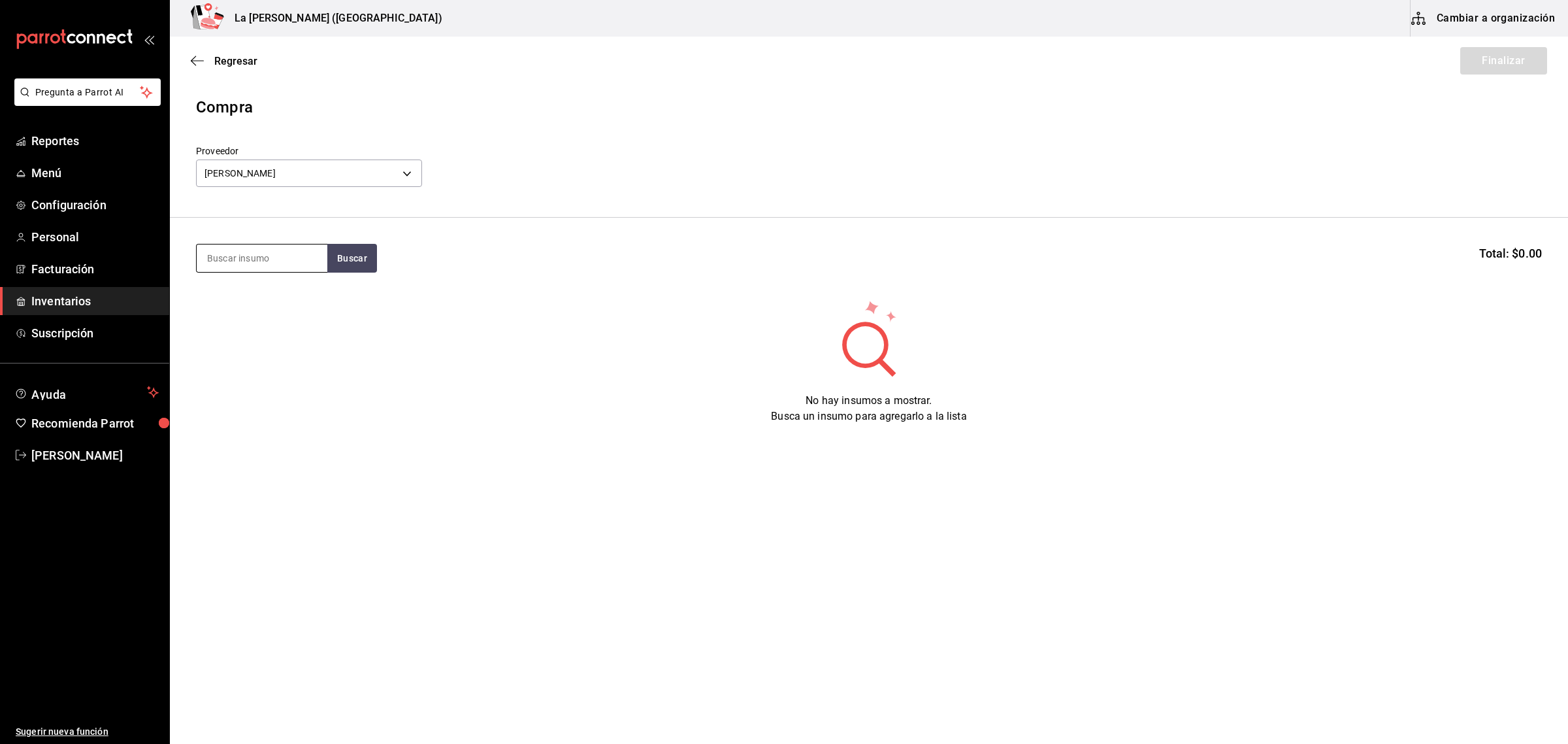
click at [294, 262] on input at bounding box center [262, 258] width 131 height 27
type input "CABEZA"
click at [279, 301] on div "CABEZA DE LOMO CERDO TROMPO" at bounding box center [262, 305] width 109 height 31
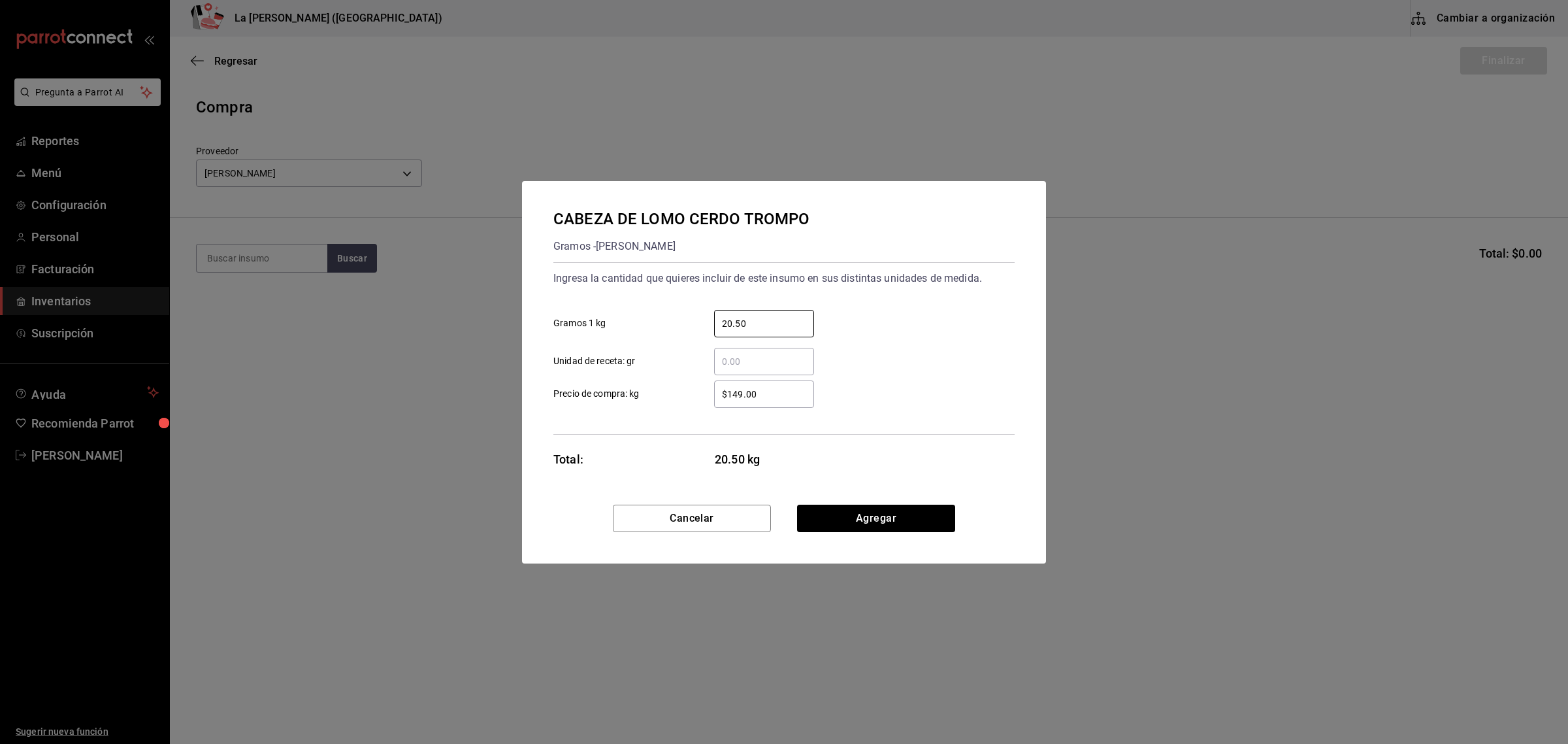
type input "20.50"
click button "Agregar" at bounding box center [876, 518] width 158 height 27
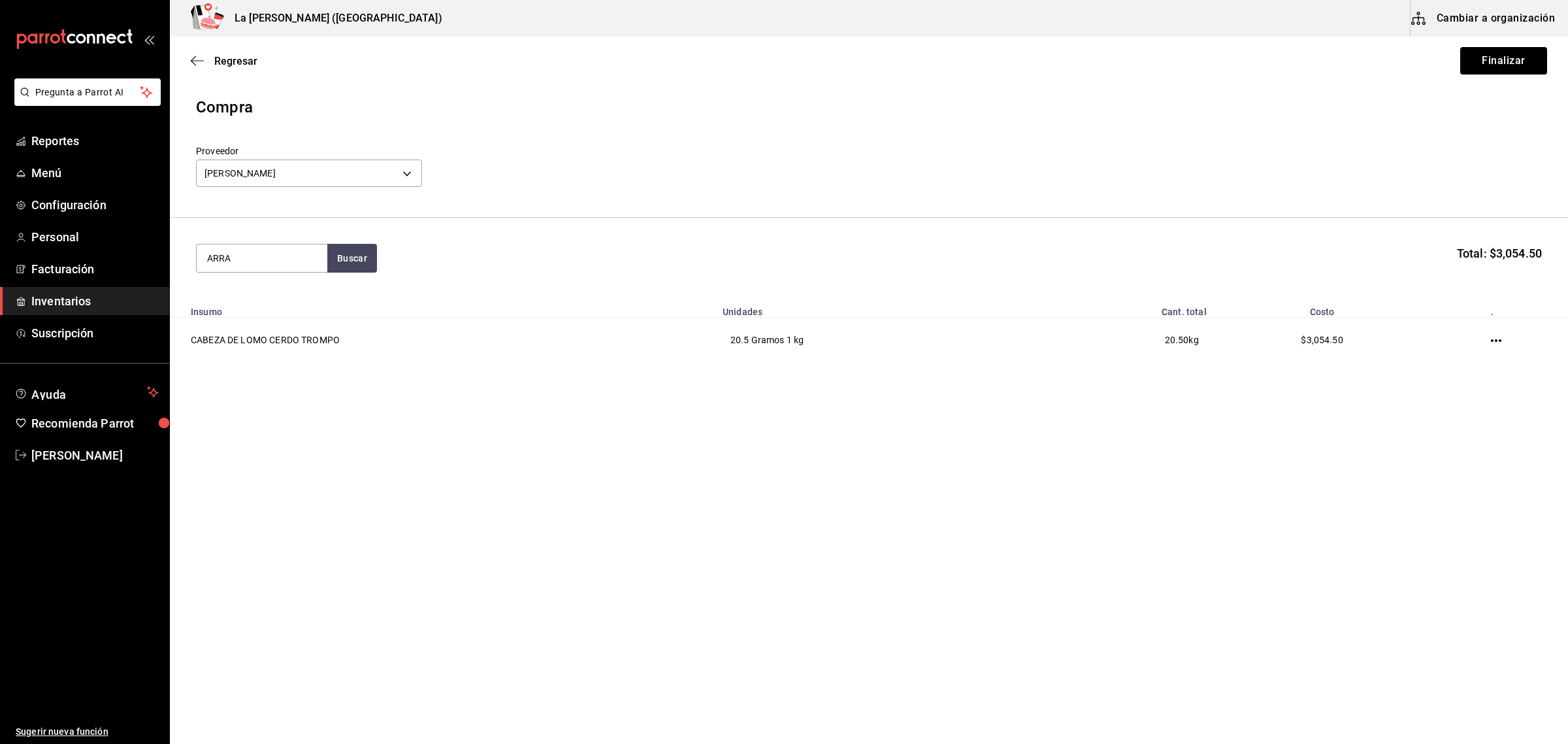
type input "ARRA"
click at [282, 301] on div "ARRACHERA TROMPO" at bounding box center [262, 297] width 109 height 16
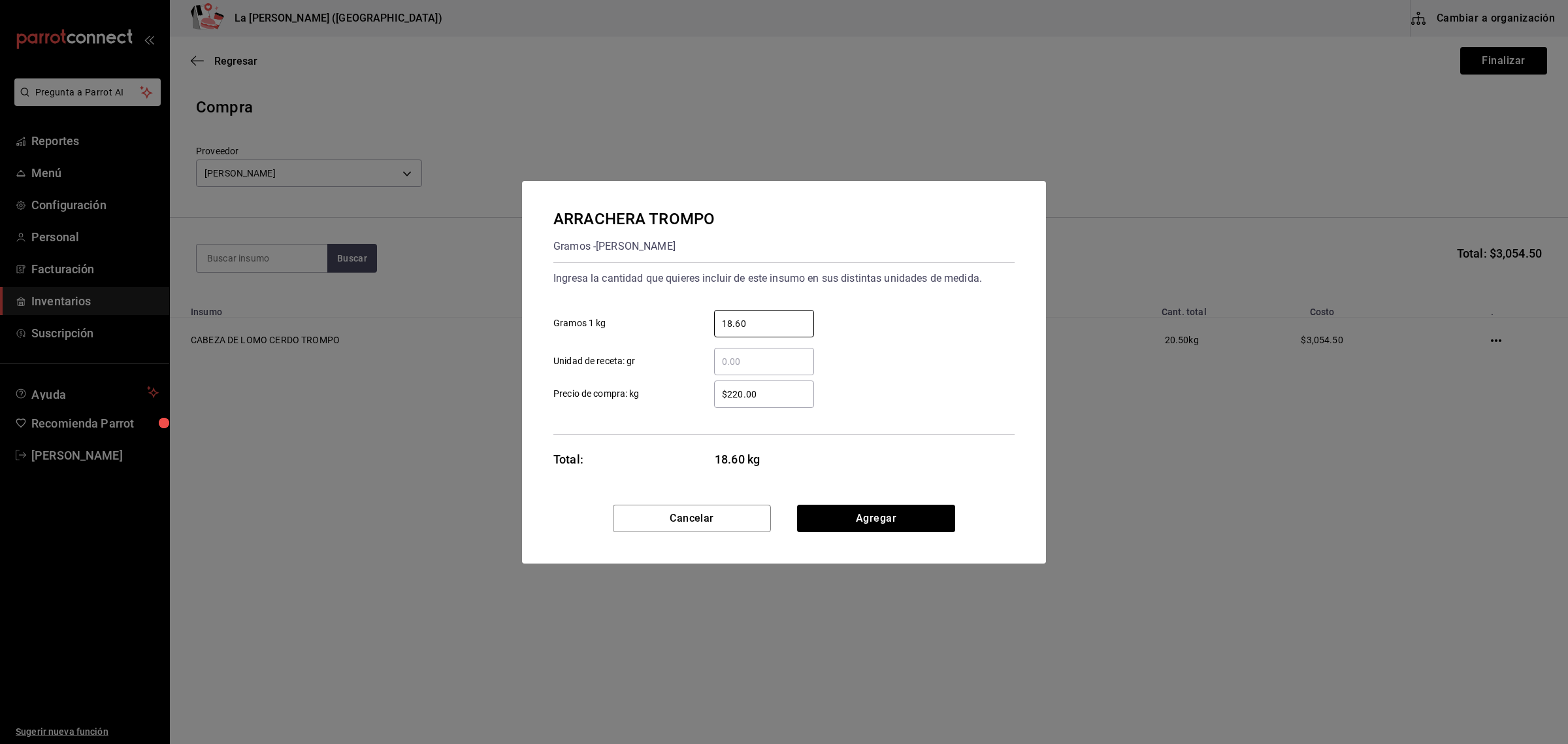
type input "18.60"
click button "Agregar" at bounding box center [876, 518] width 158 height 27
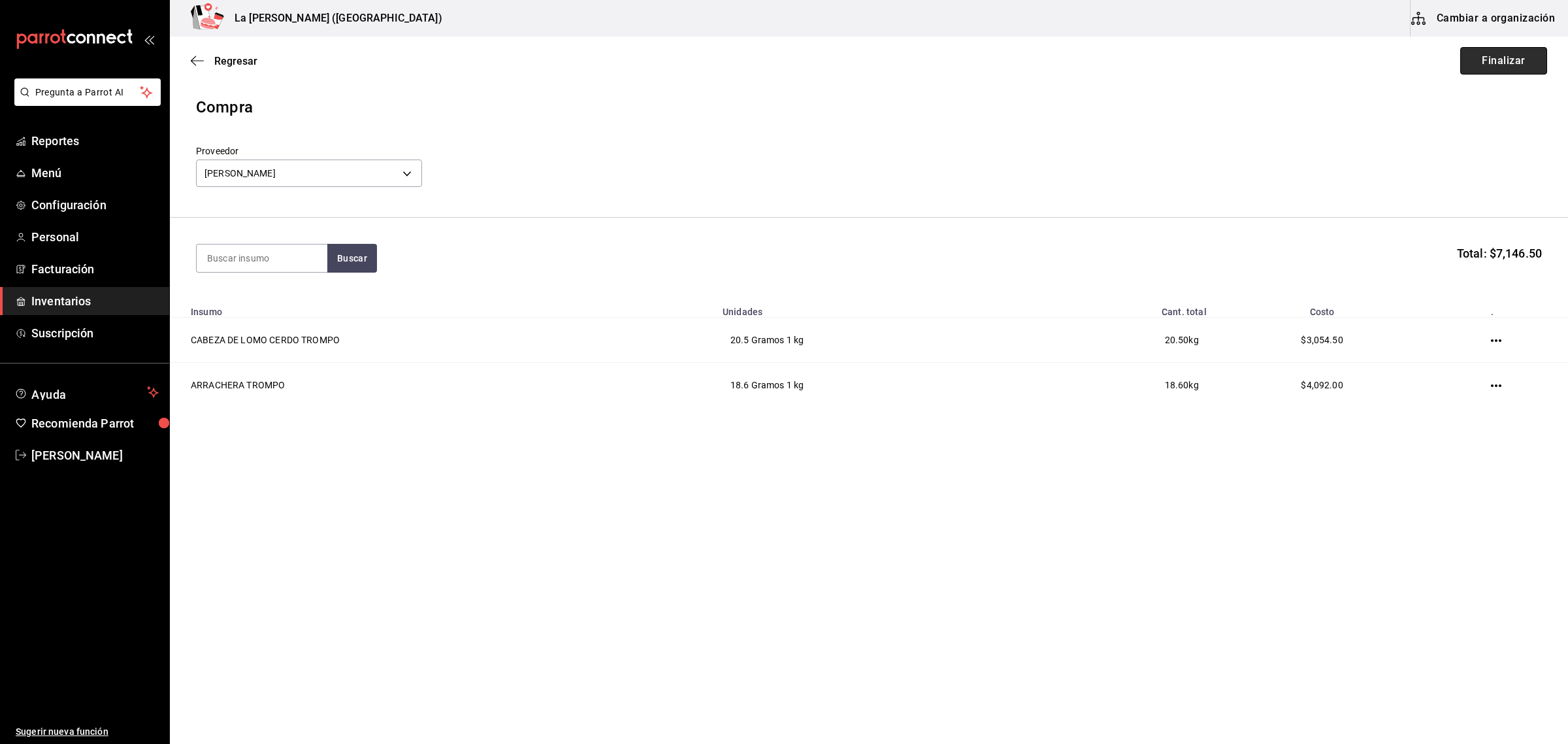
click at [1496, 59] on button "Finalizar" at bounding box center [1504, 61] width 87 height 27
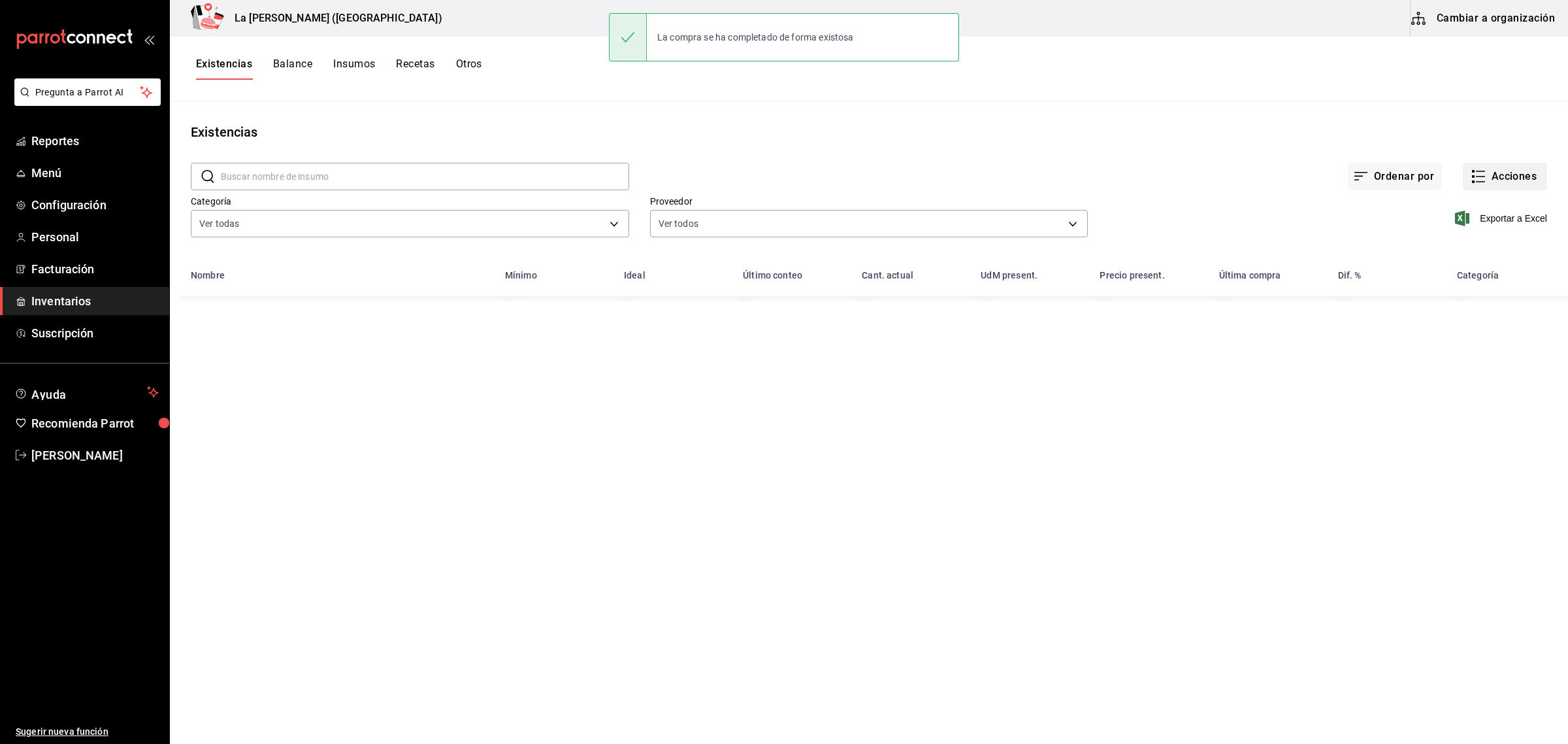
click at [1514, 182] on button "Acciones" at bounding box center [1505, 176] width 84 height 27
click at [1477, 251] on span "Compra" at bounding box center [1493, 247] width 109 height 14
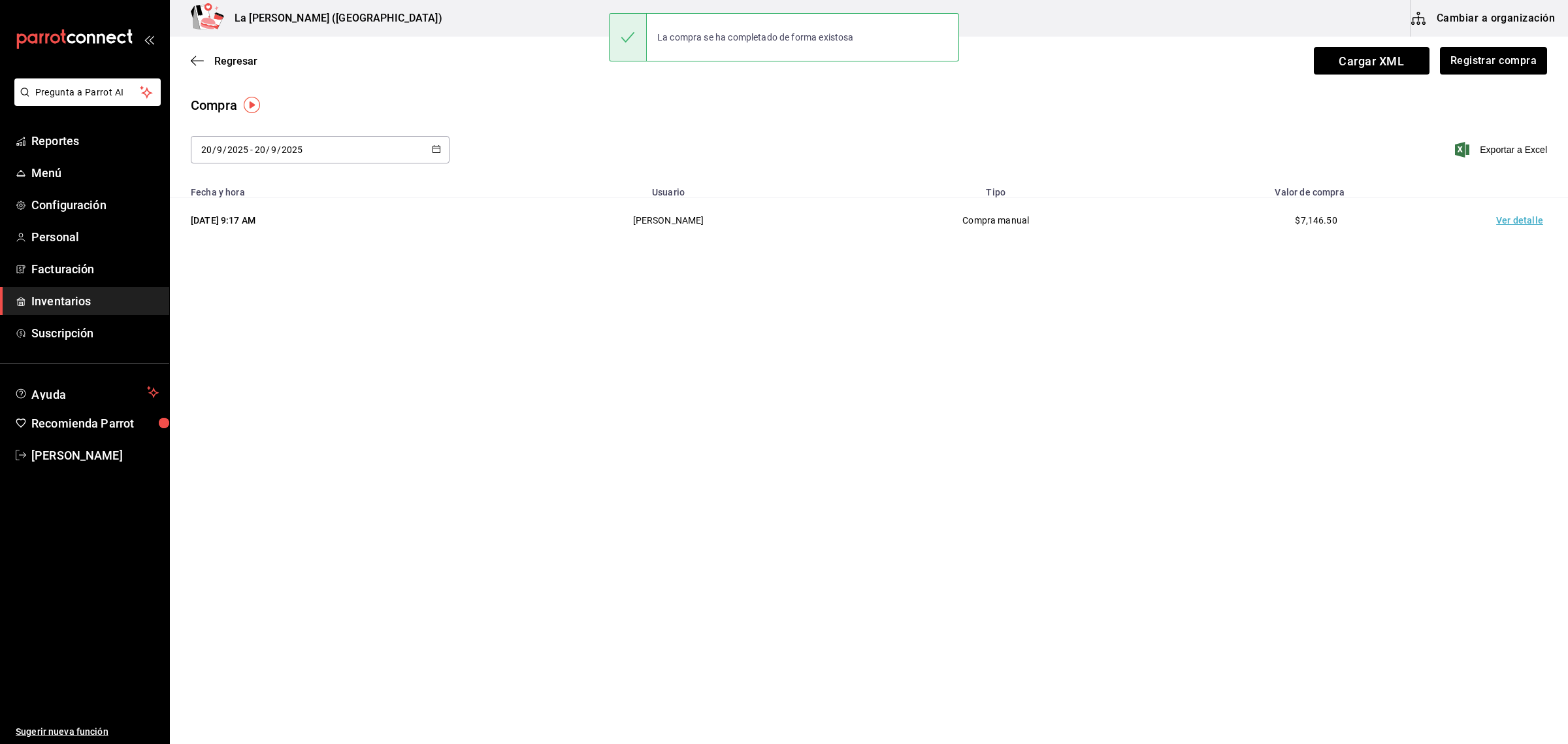
click at [1516, 220] on td "Ver detalle" at bounding box center [1523, 220] width 92 height 45
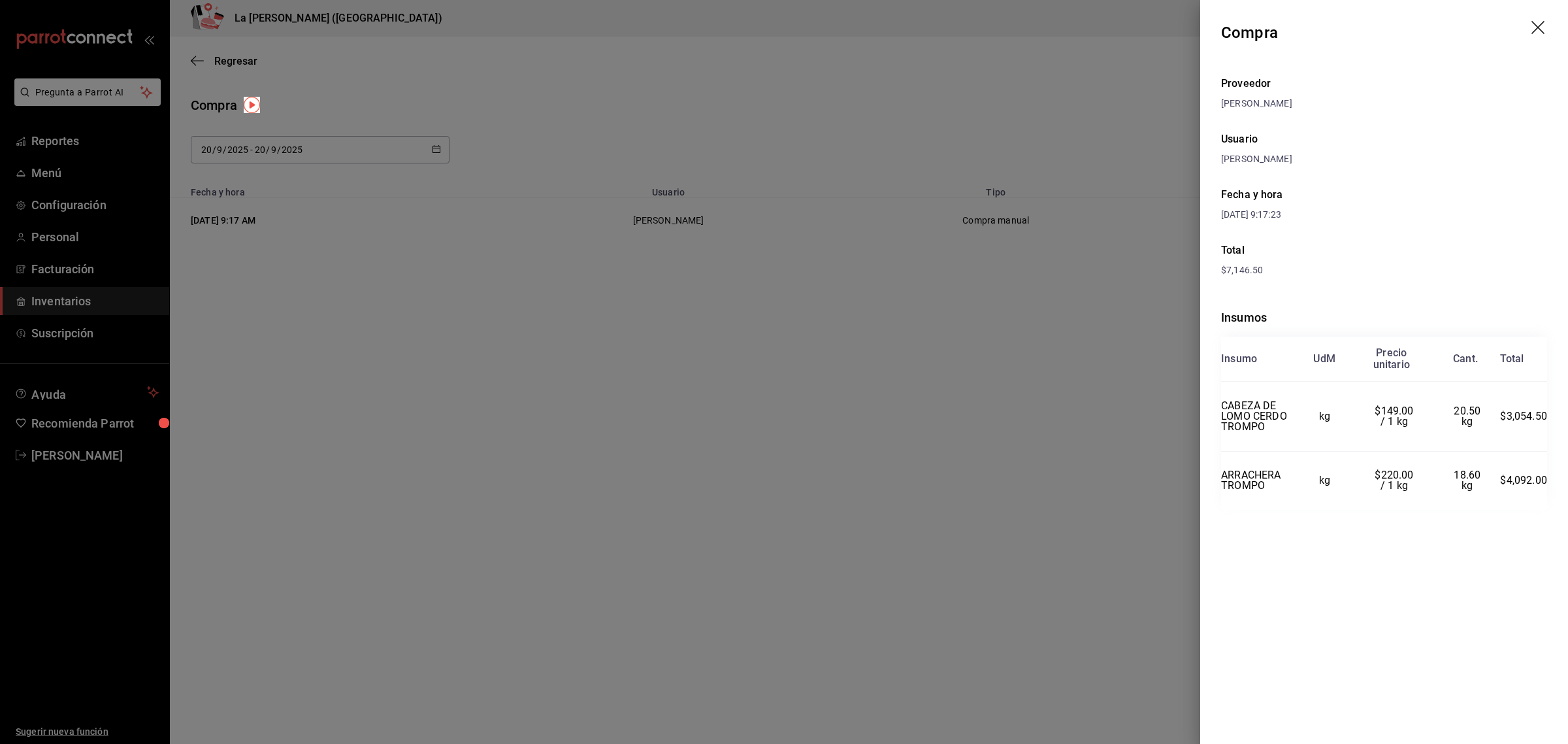
click at [1537, 30] on icon "drag" at bounding box center [1539, 28] width 16 height 16
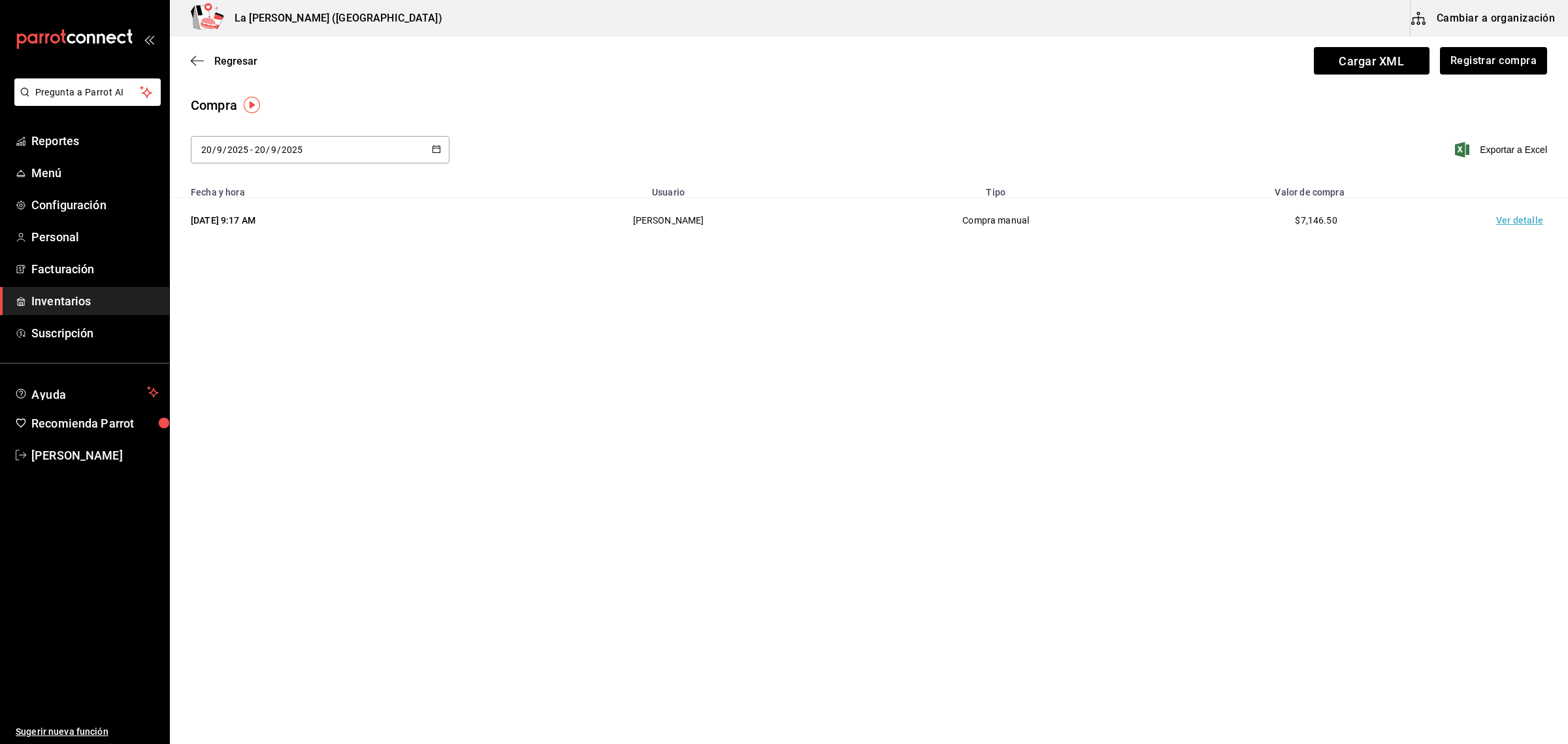
click at [90, 304] on span "Inventarios" at bounding box center [95, 301] width 127 height 18
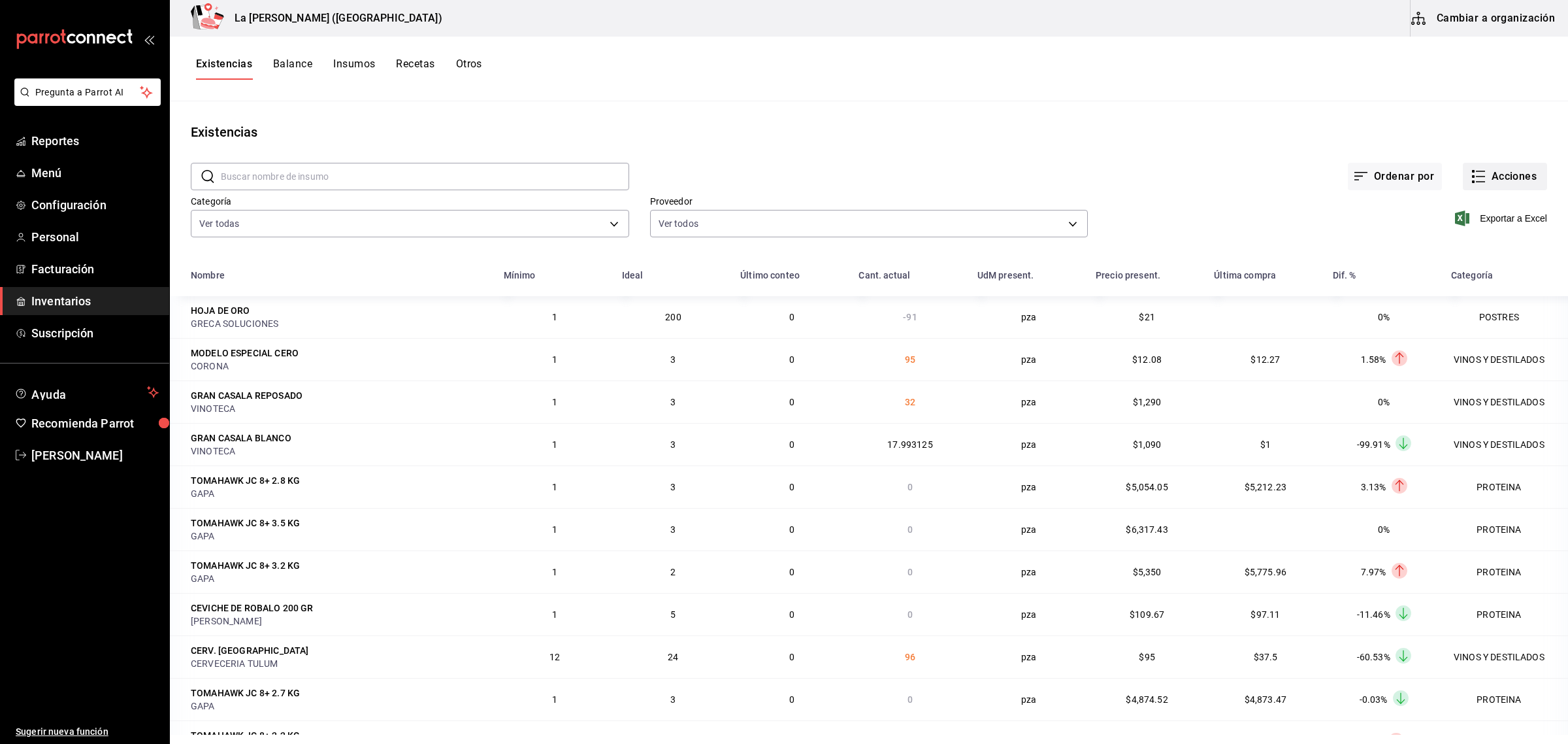
click at [1513, 178] on button "Acciones" at bounding box center [1505, 176] width 84 height 27
click at [1477, 237] on li "Compra" at bounding box center [1492, 247] width 131 height 35
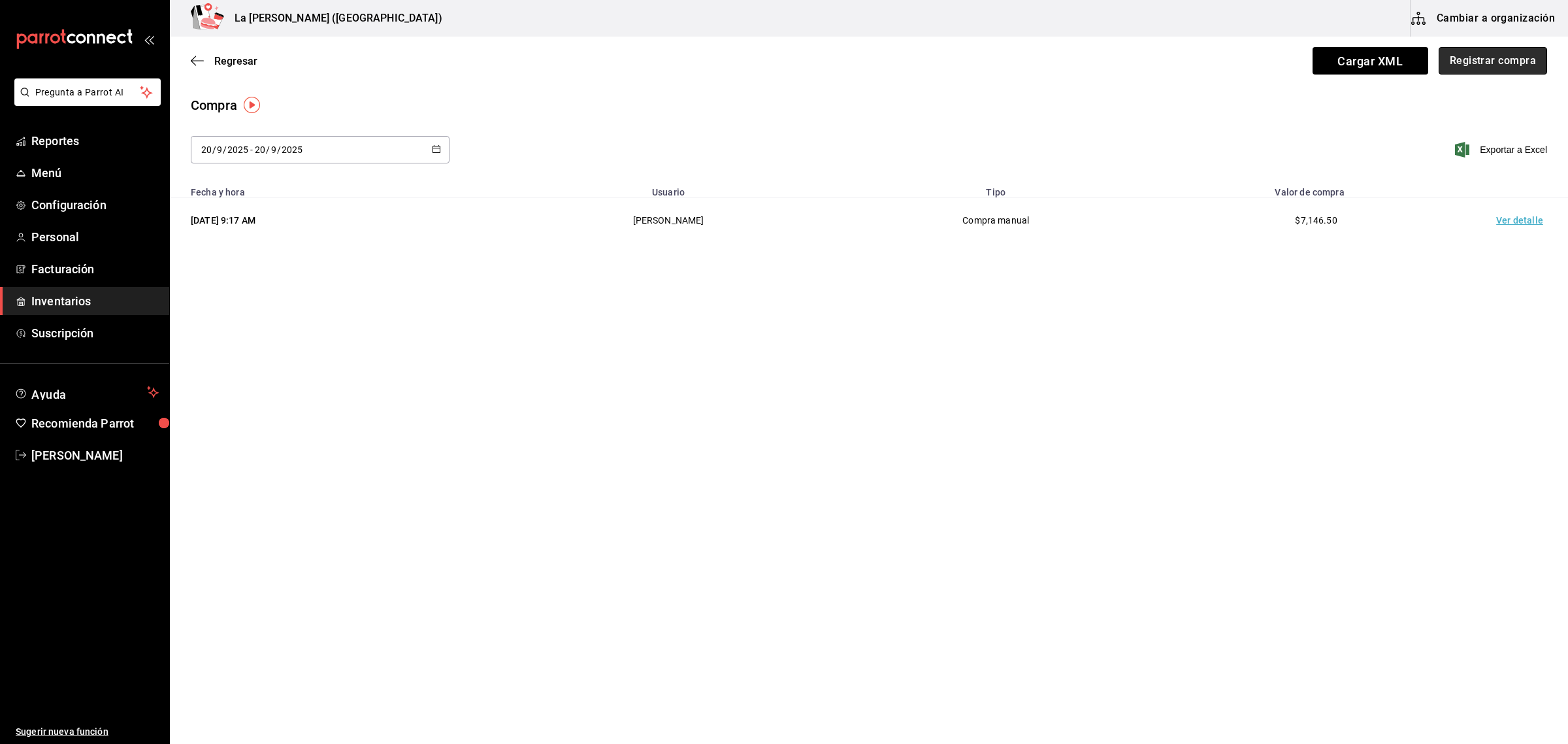
click at [1521, 59] on button "Registrar compra" at bounding box center [1493, 61] width 109 height 27
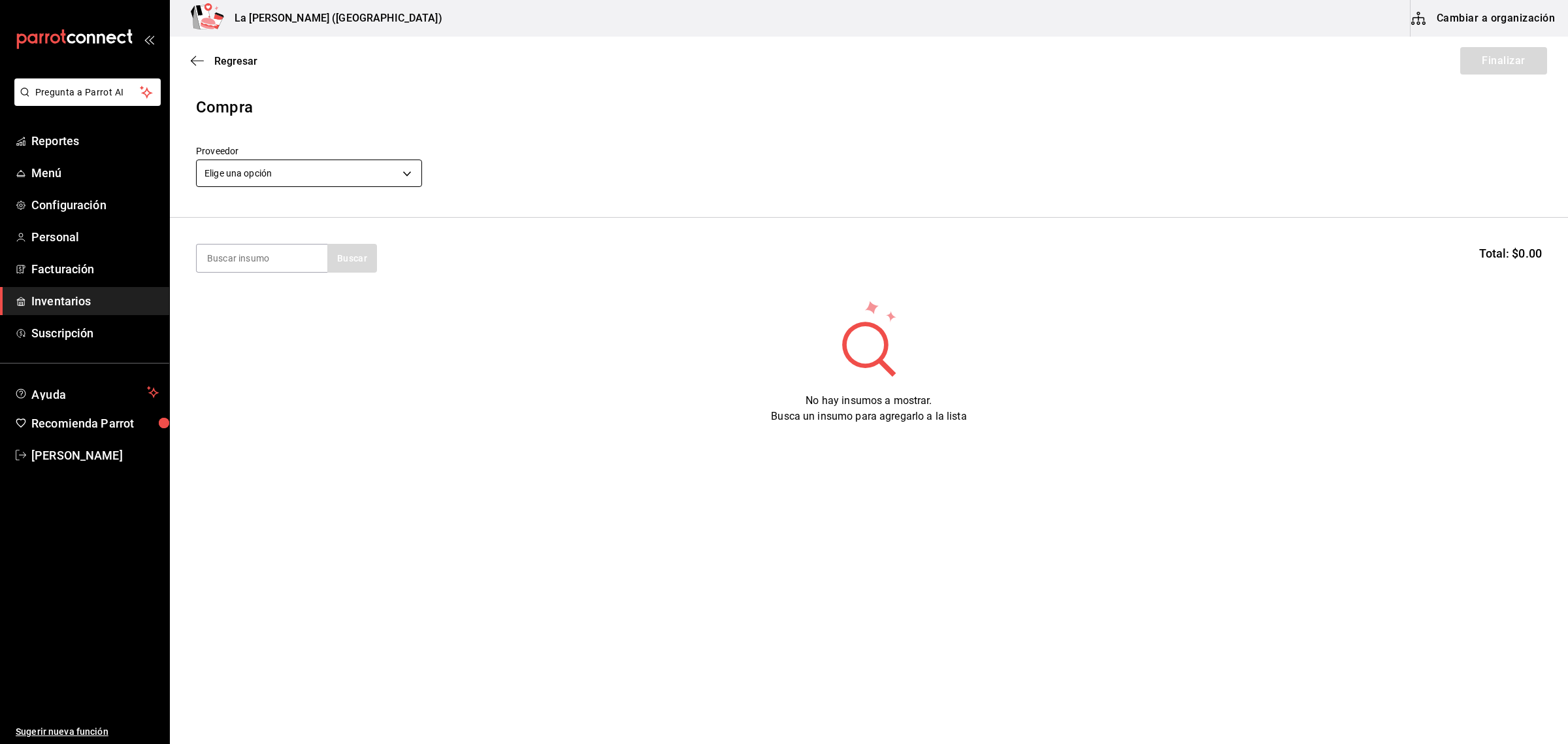
click at [259, 163] on body "Pregunta a Parrot AI Reportes Menú Configuración Personal Facturación Inventari…" at bounding box center [784, 335] width 1568 height 670
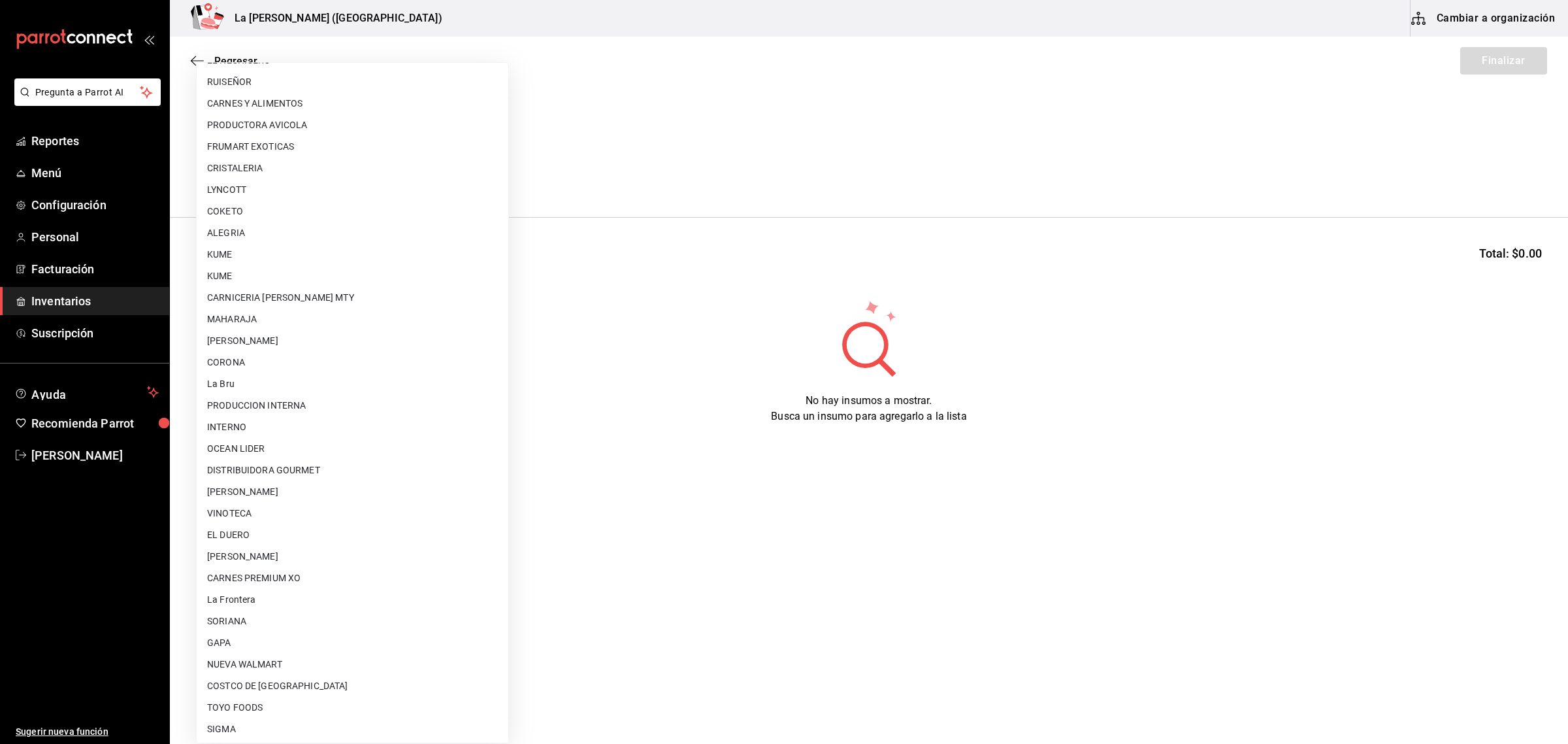
scroll to position [775, 0]
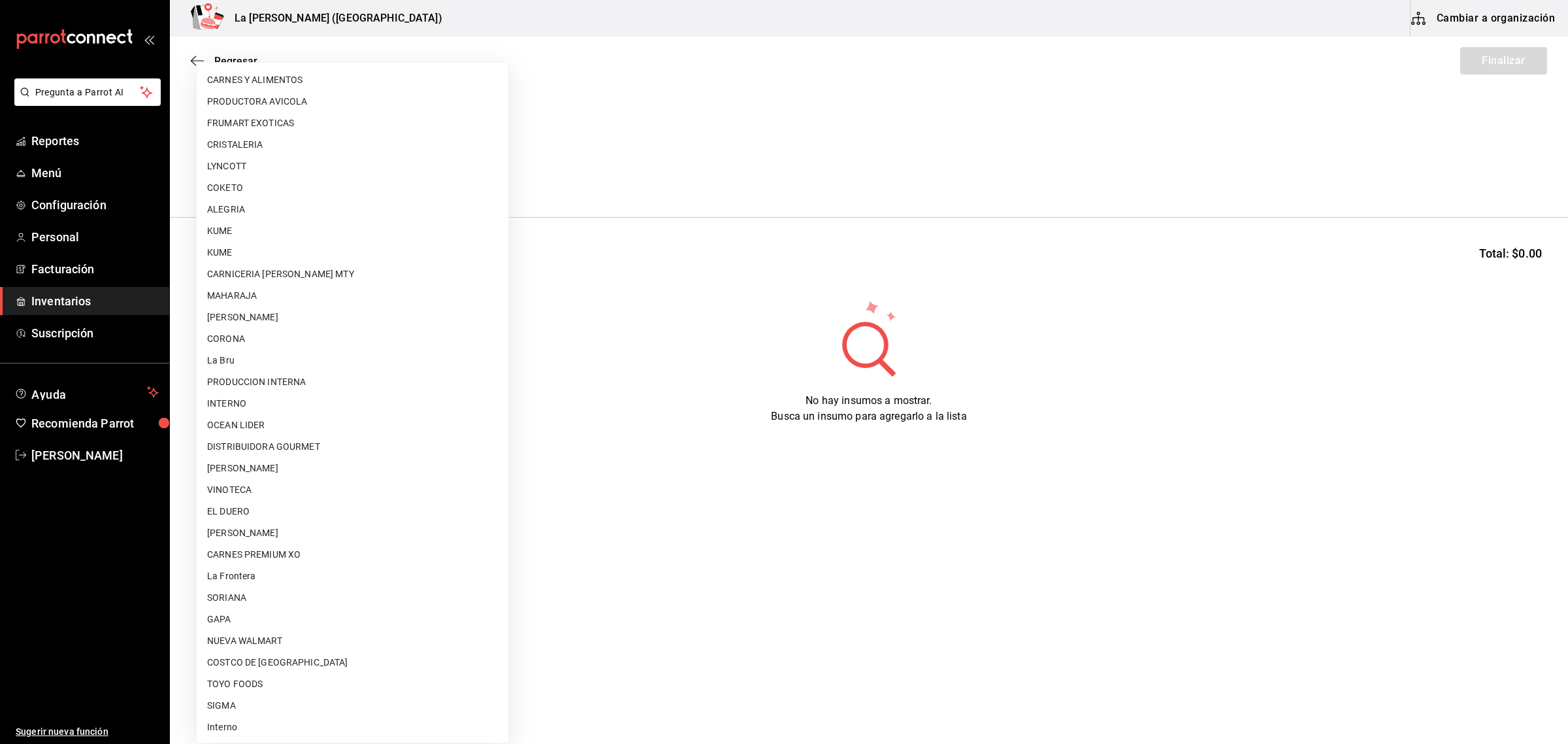
click at [278, 564] on li "CARNES PREMIUM XO" at bounding box center [353, 554] width 312 height 21
type input "54e8a872-6d4b-4a35-871b-737f2548723c"
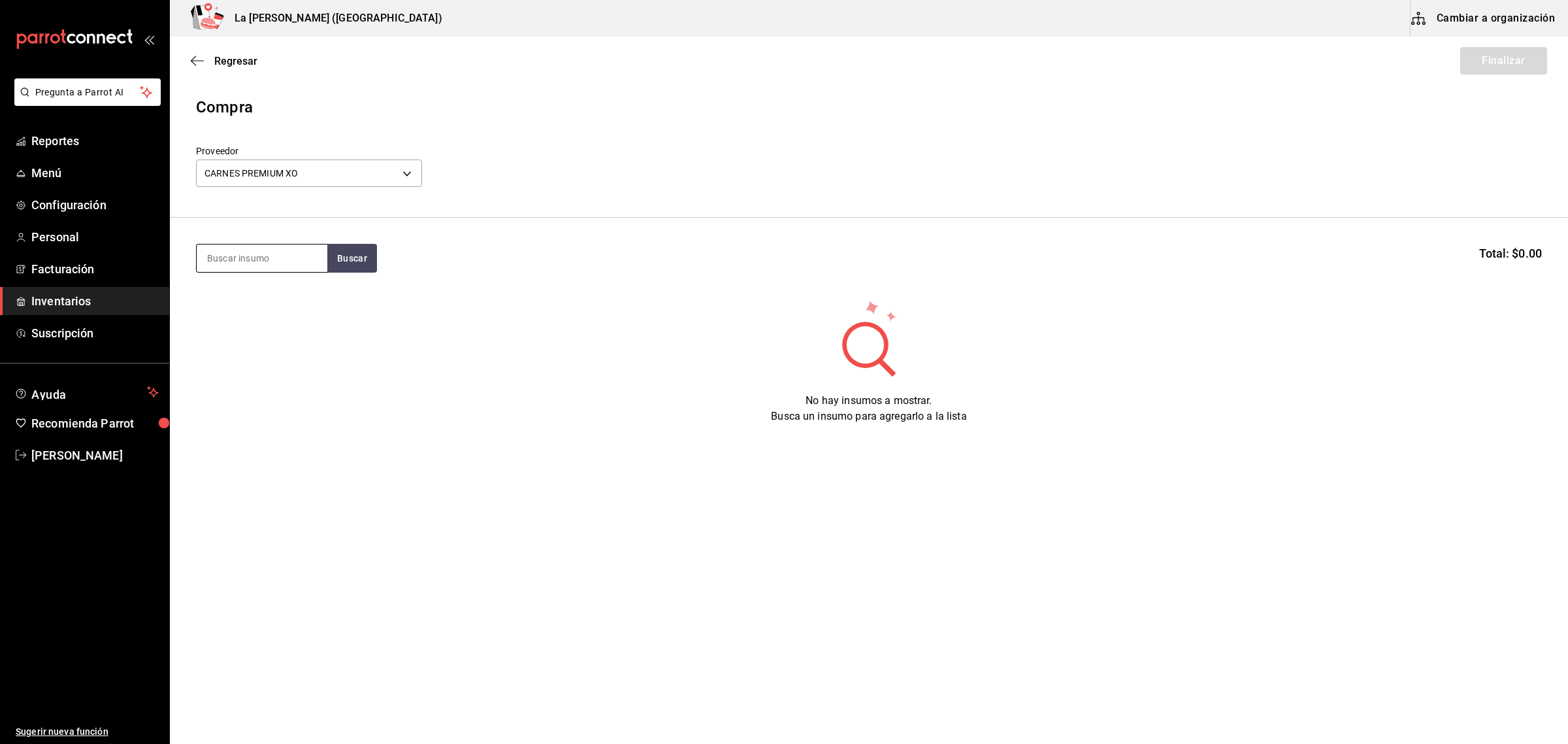
click at [282, 265] on input at bounding box center [262, 258] width 131 height 27
type input "TAPA"
click at [307, 325] on div "Piezas - CARNES PREMIUM XO" at bounding box center [262, 334] width 109 height 27
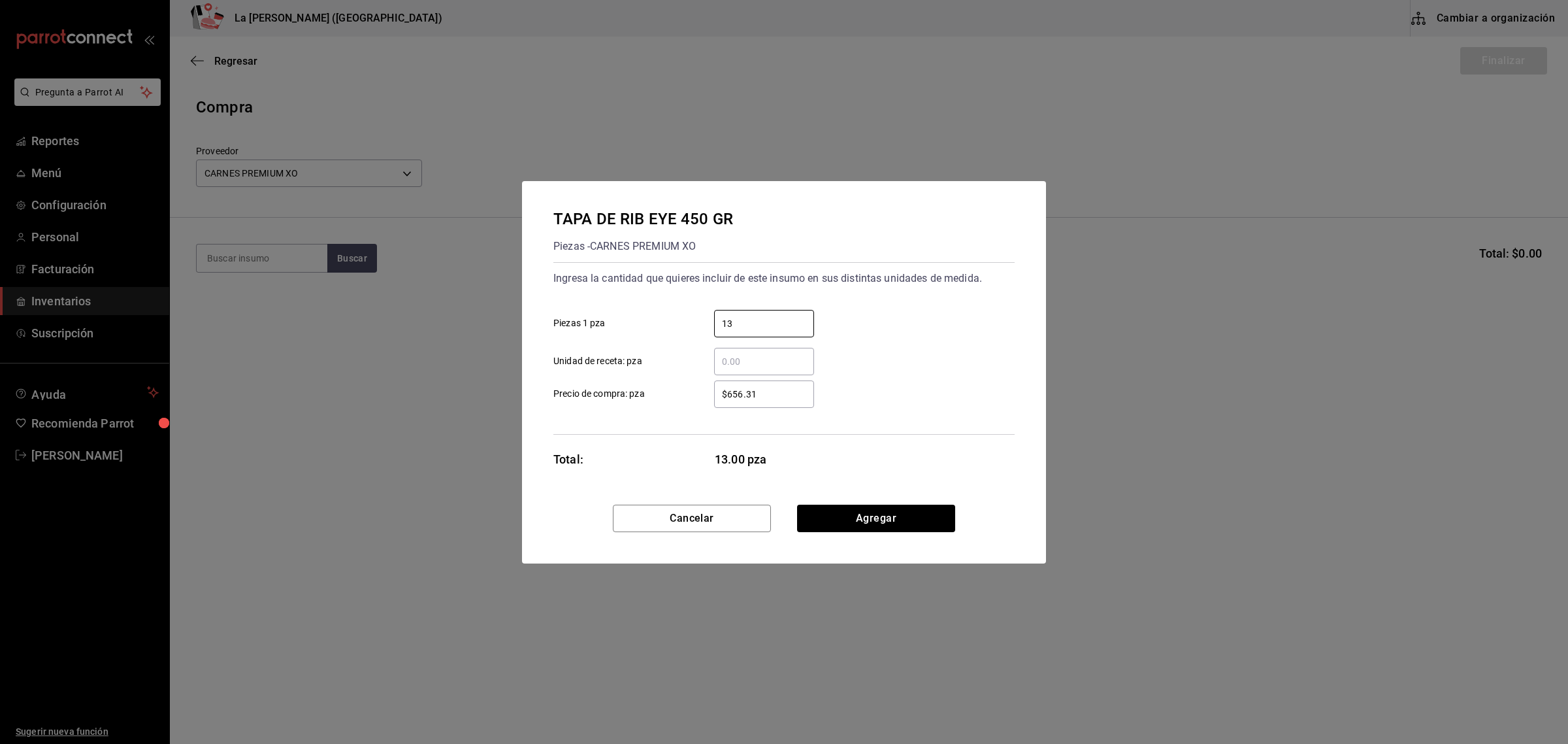
type input "13"
type input "$399.46"
click button "Agregar" at bounding box center [876, 518] width 158 height 27
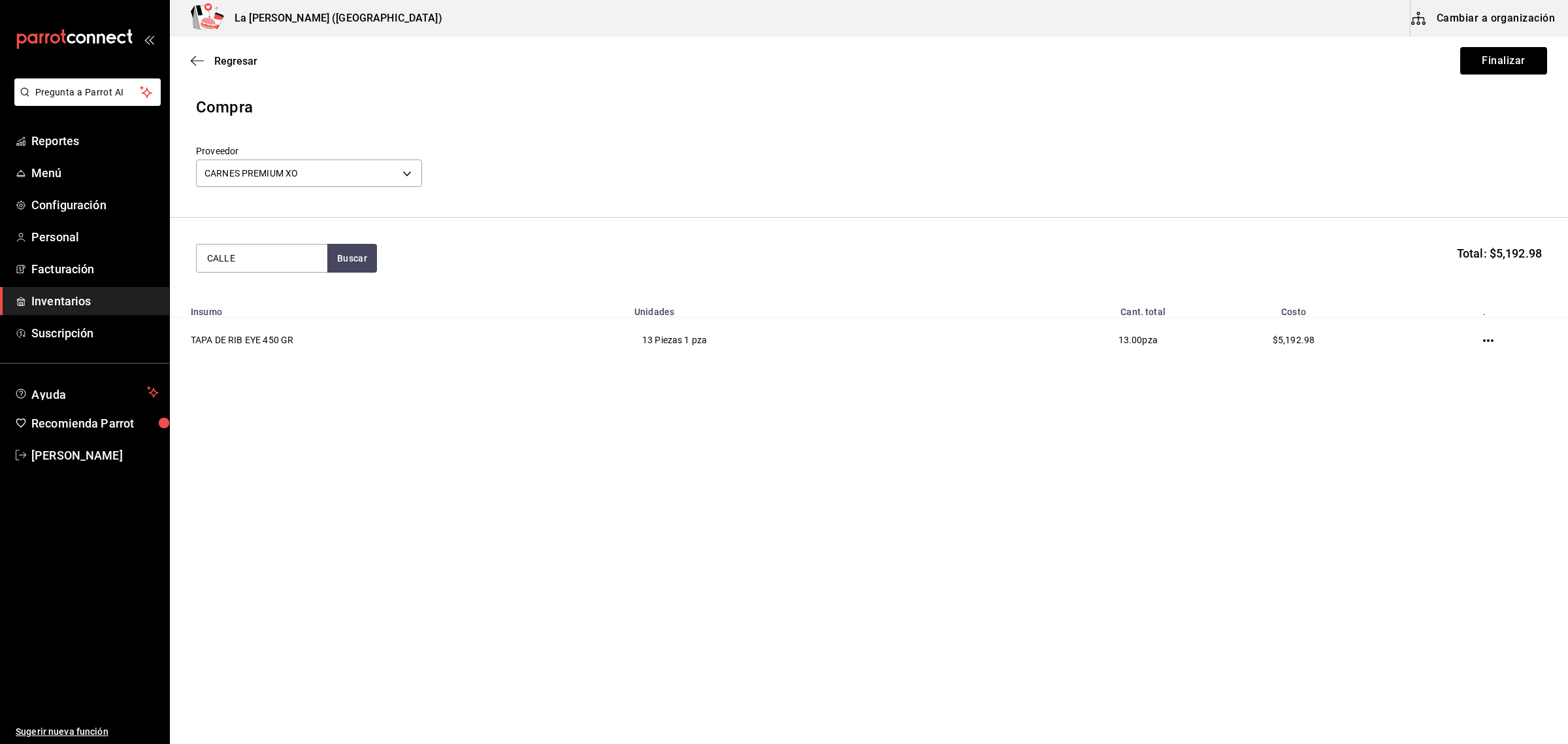
type input "CALLE"
click at [301, 322] on div "Piezas - CARNES PREMIUM XO" at bounding box center [262, 334] width 109 height 27
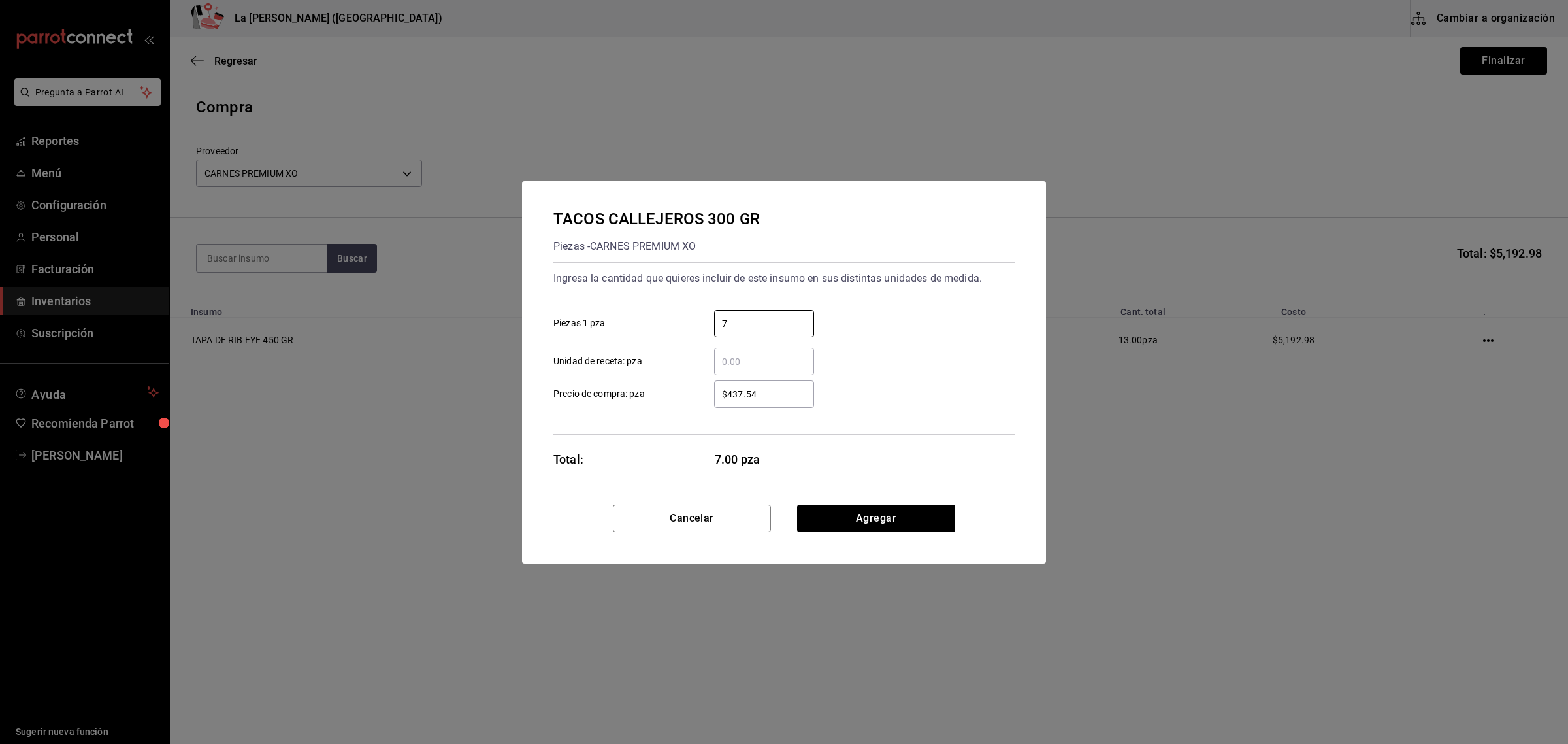
type input "7"
type input "$266.31"
click button "Agregar" at bounding box center [876, 518] width 158 height 27
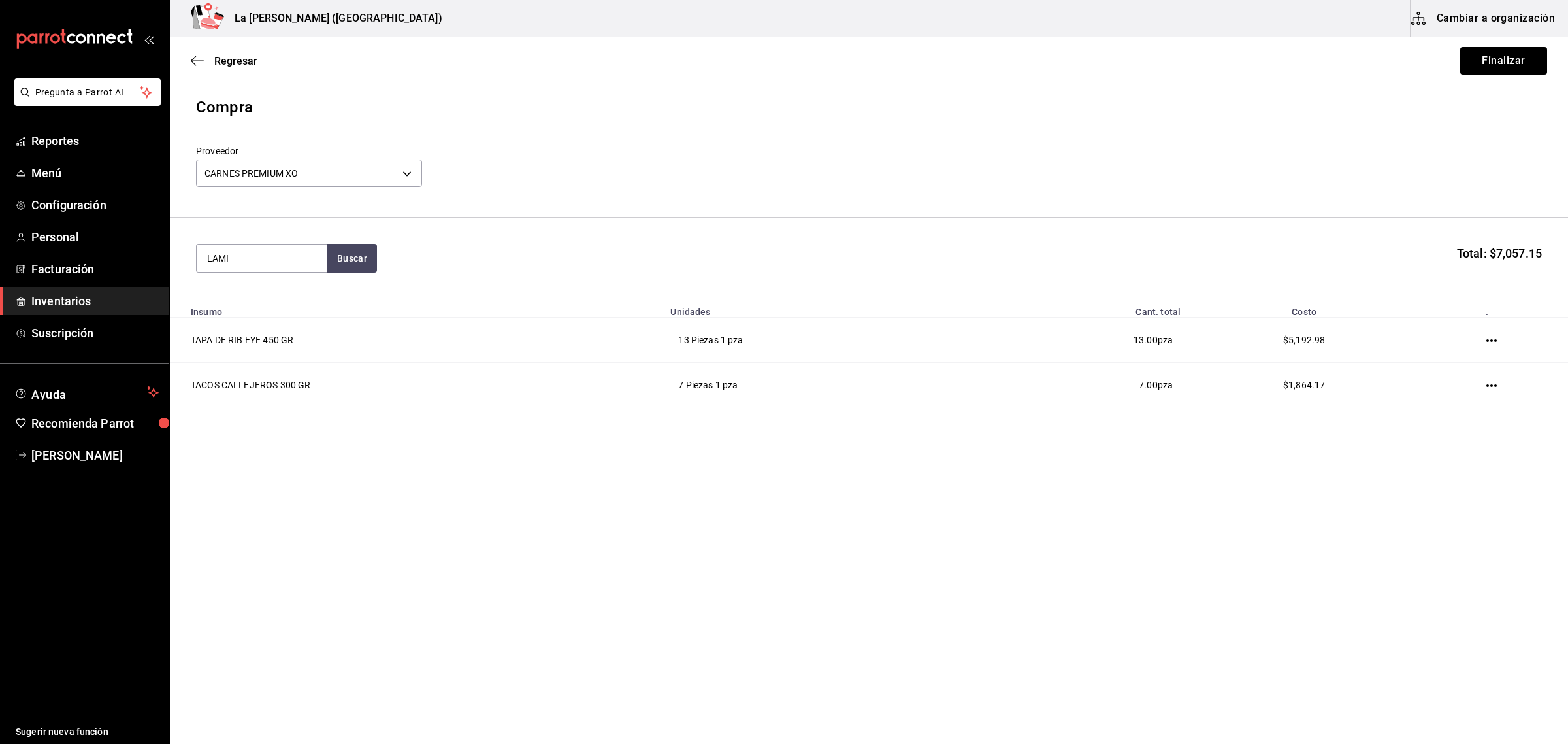
type input "LAMI"
click at [294, 320] on div "Piezas - CARNES PREMIUM XO" at bounding box center [262, 334] width 109 height 27
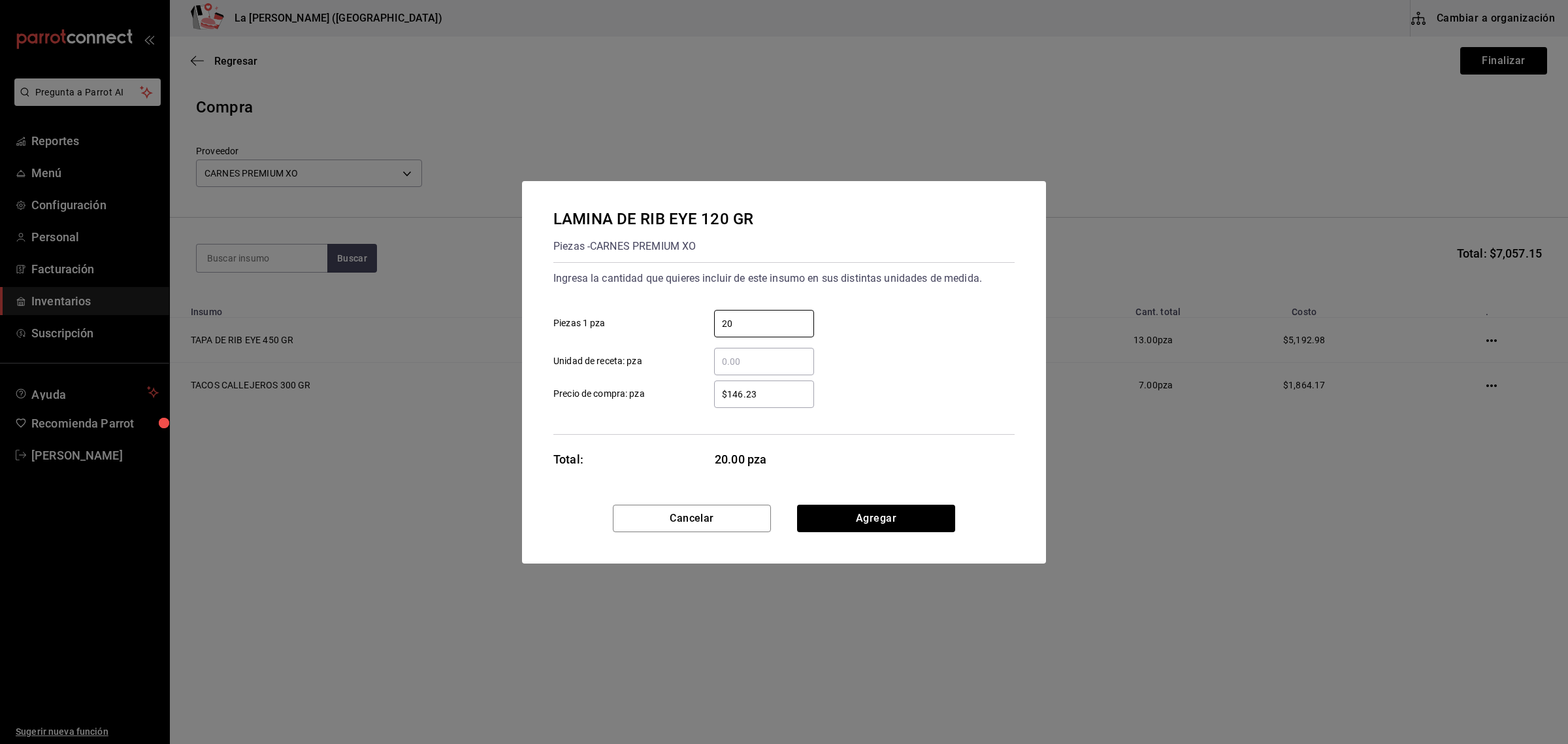
type input "20"
type input "$106.52"
click button "Agregar" at bounding box center [876, 518] width 158 height 27
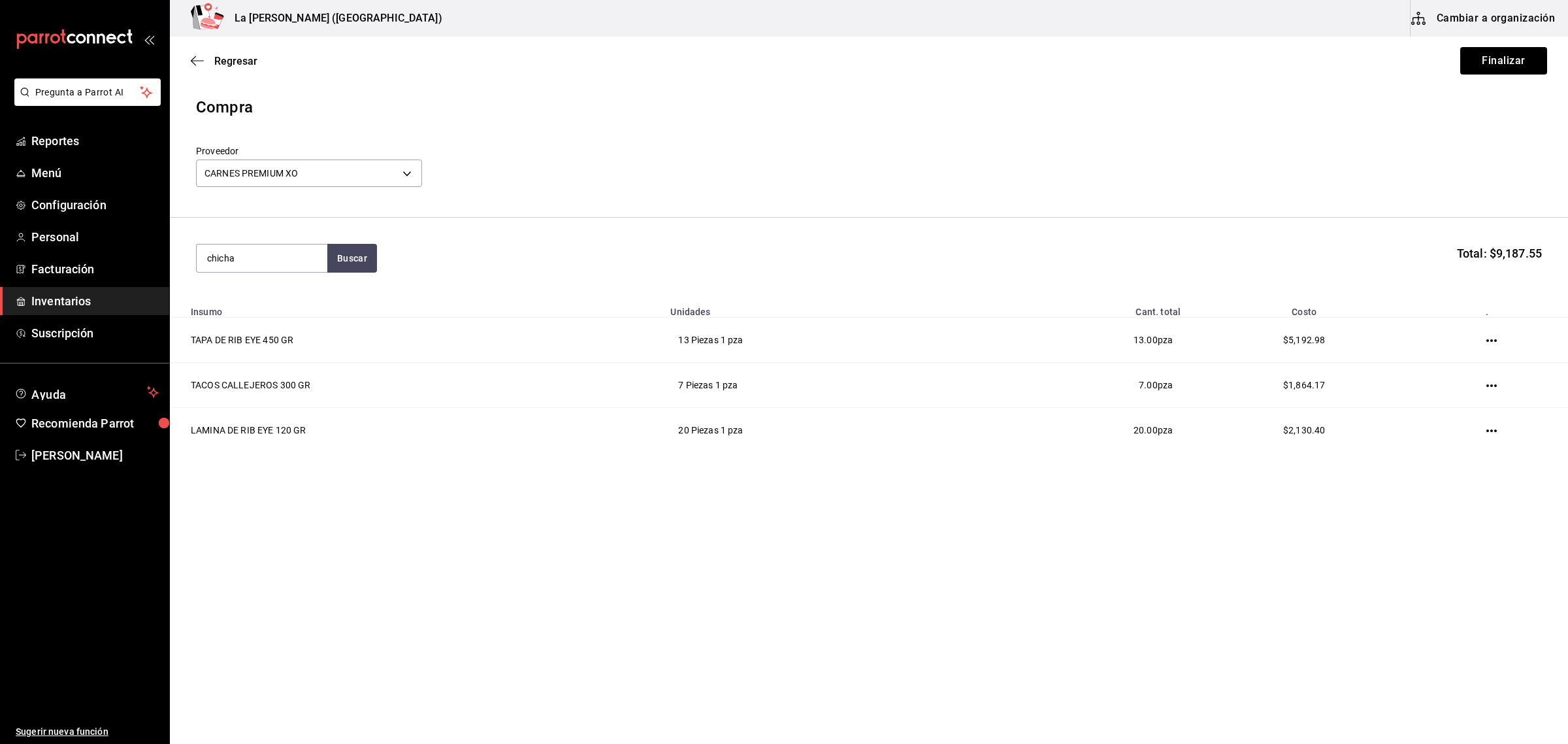
type input "chicha"
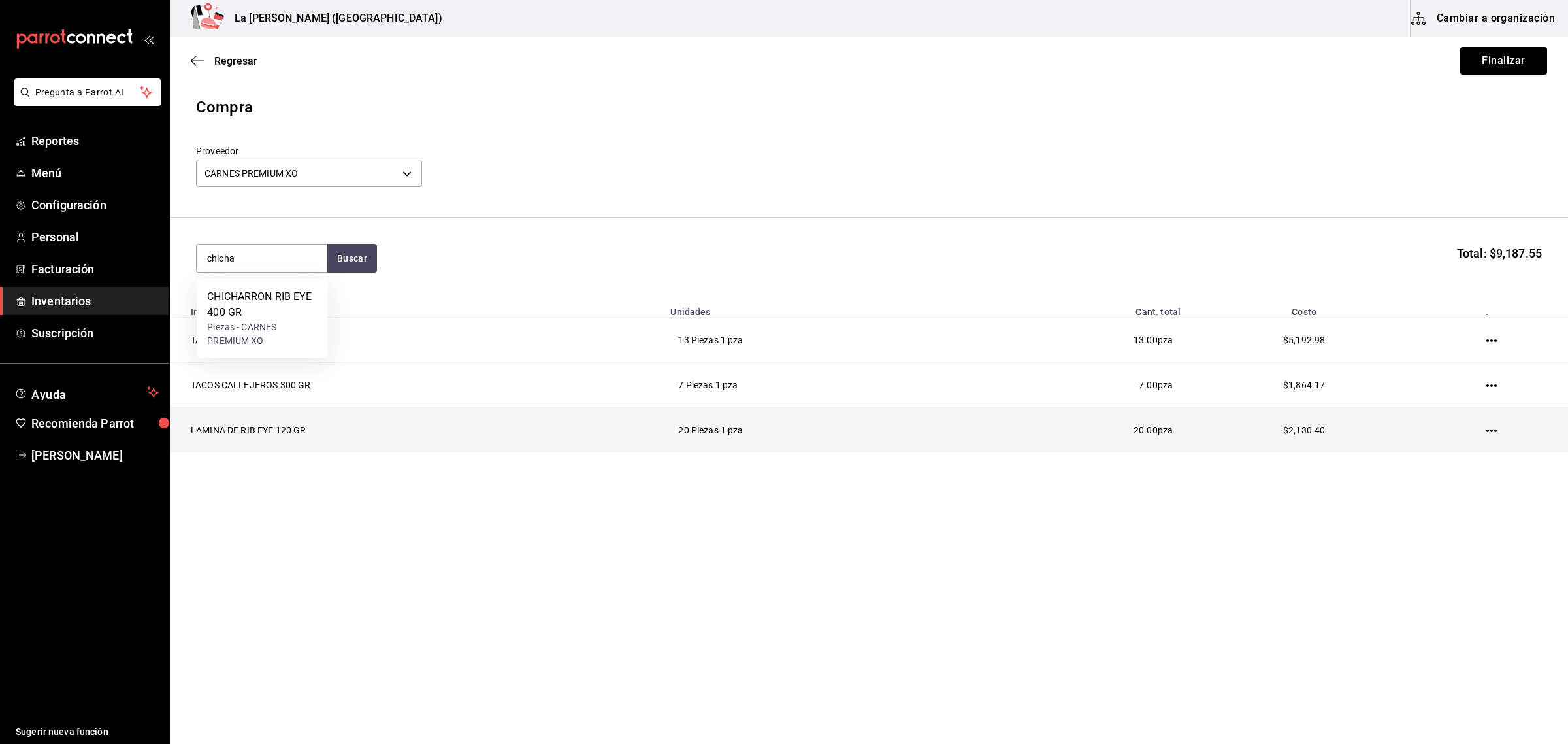
click at [347, 423] on td "LAMINA DE RIB EYE 120 GR" at bounding box center [416, 430] width 492 height 45
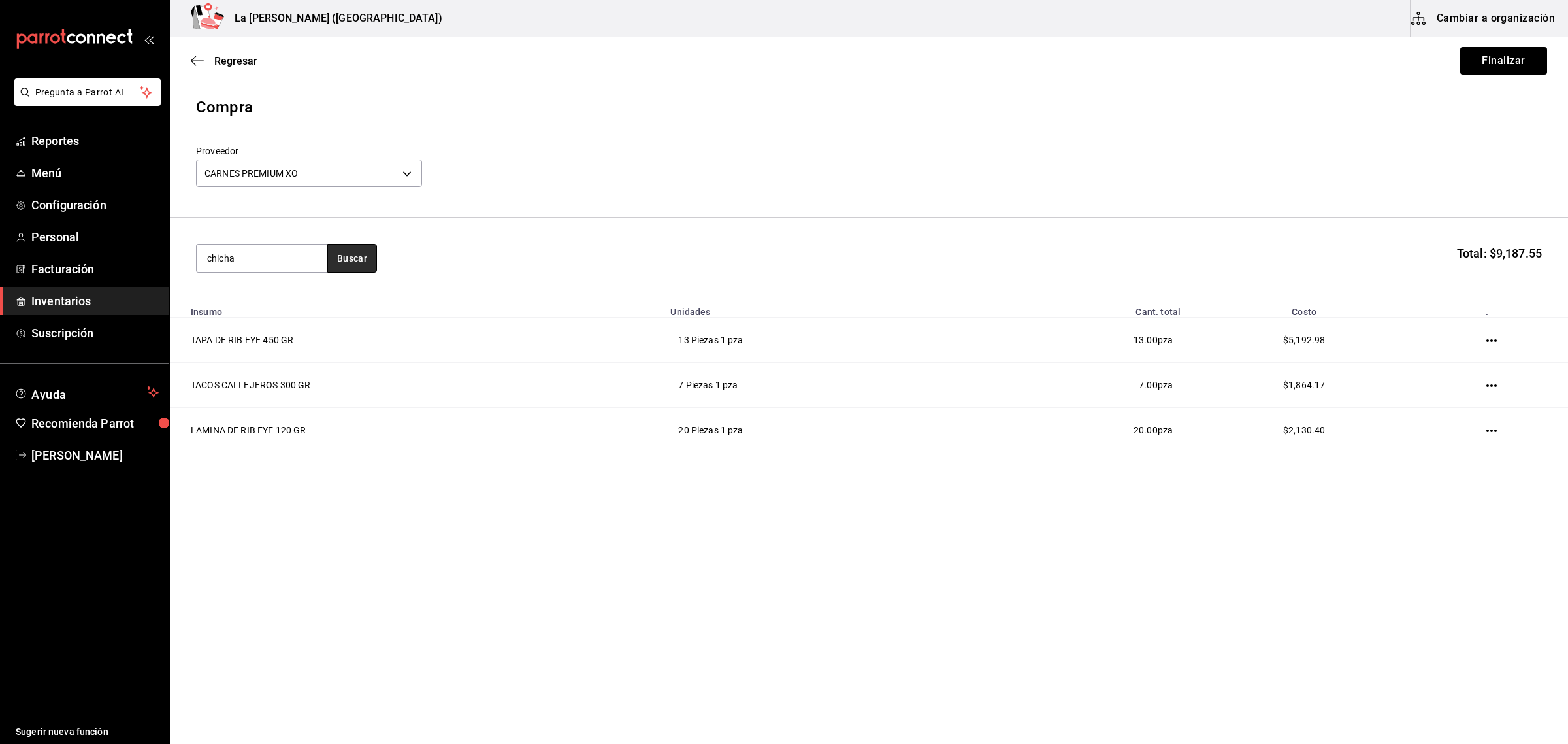
click at [353, 260] on button "Buscar" at bounding box center [352, 258] width 50 height 29
click at [269, 312] on div "CHICHARRON RIB EYE 400 GR" at bounding box center [262, 305] width 109 height 31
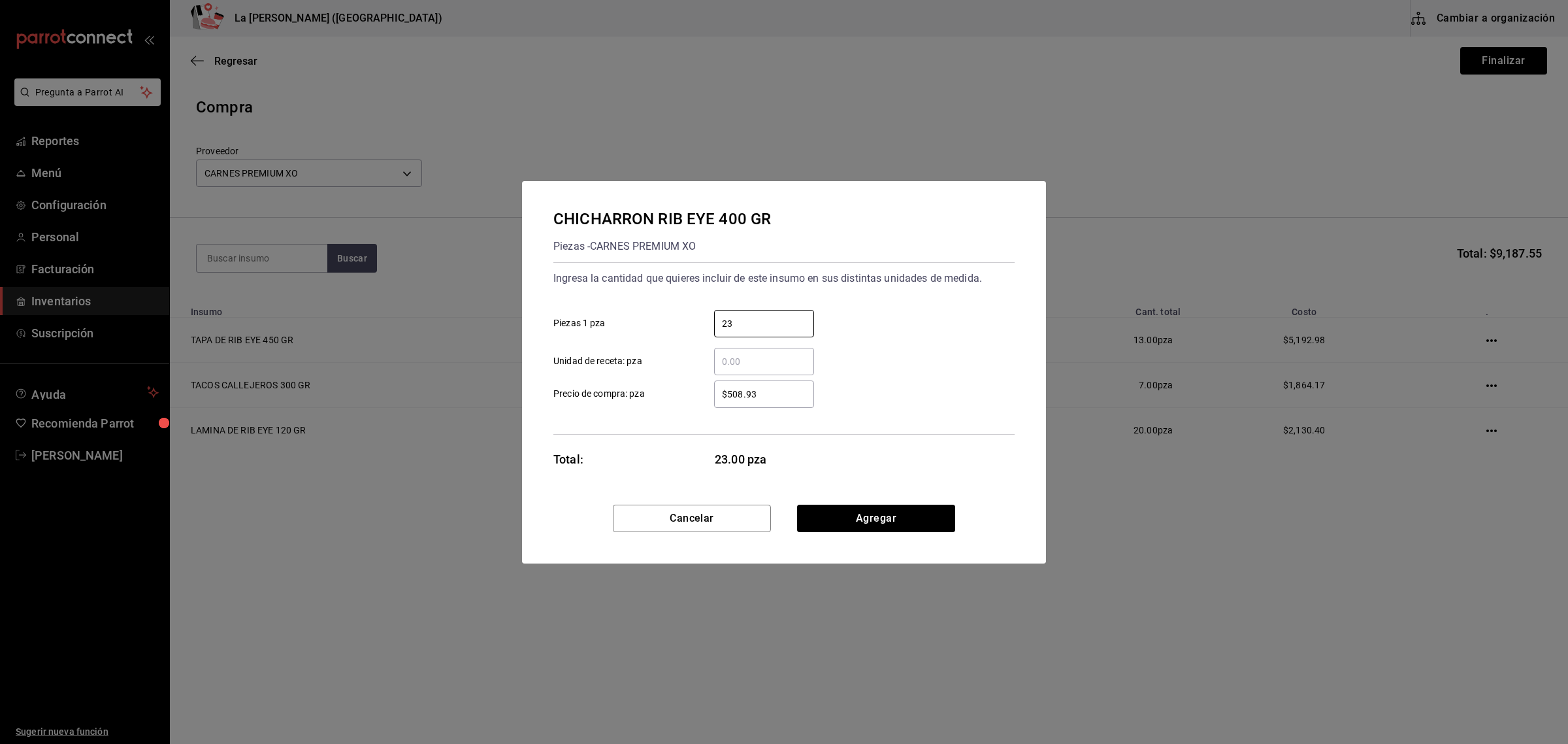
type input "23"
type input "$355.08"
click button "Agregar" at bounding box center [876, 518] width 158 height 27
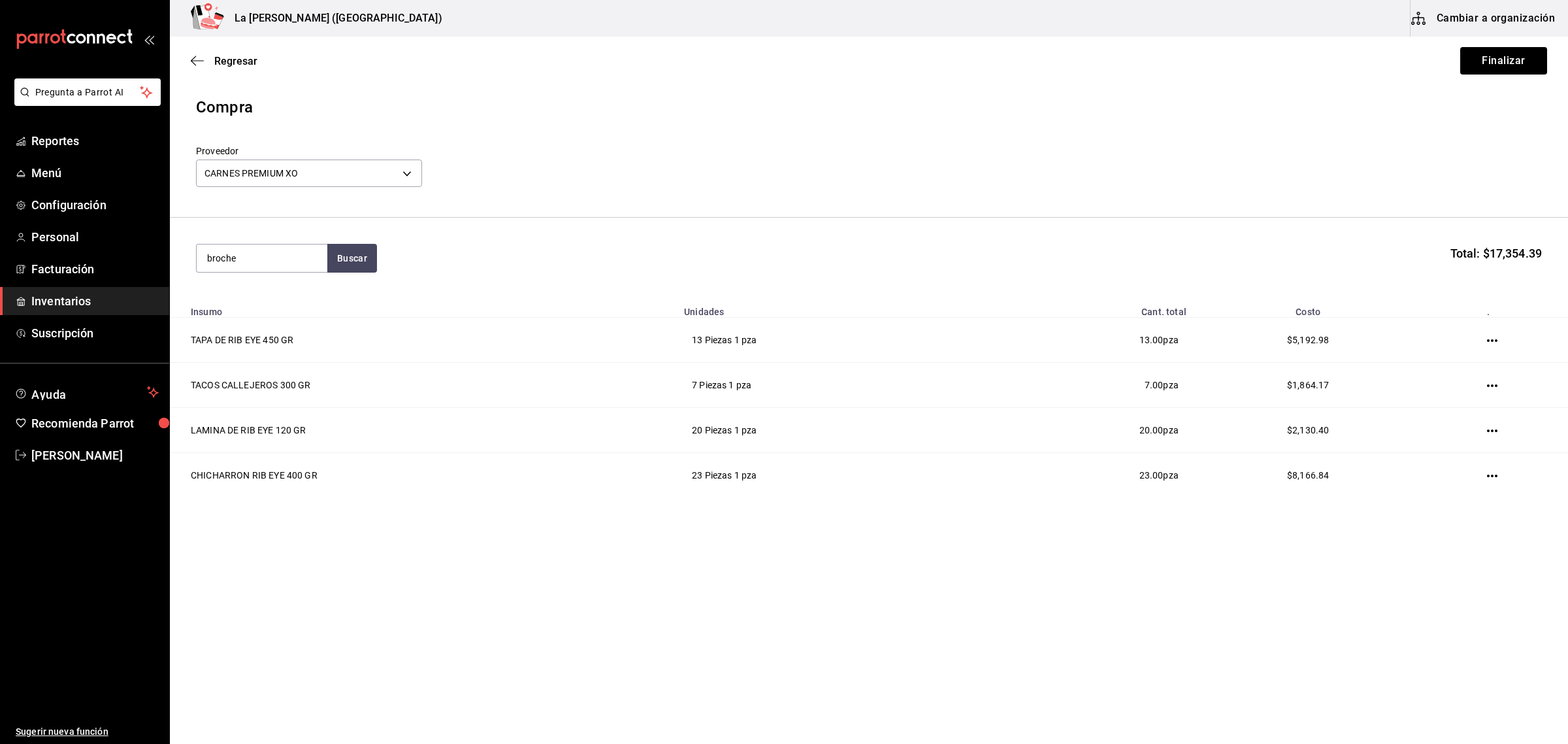
type input "broche"
click at [309, 324] on div "Piezas - CARNES PREMIUM XO" at bounding box center [262, 334] width 109 height 27
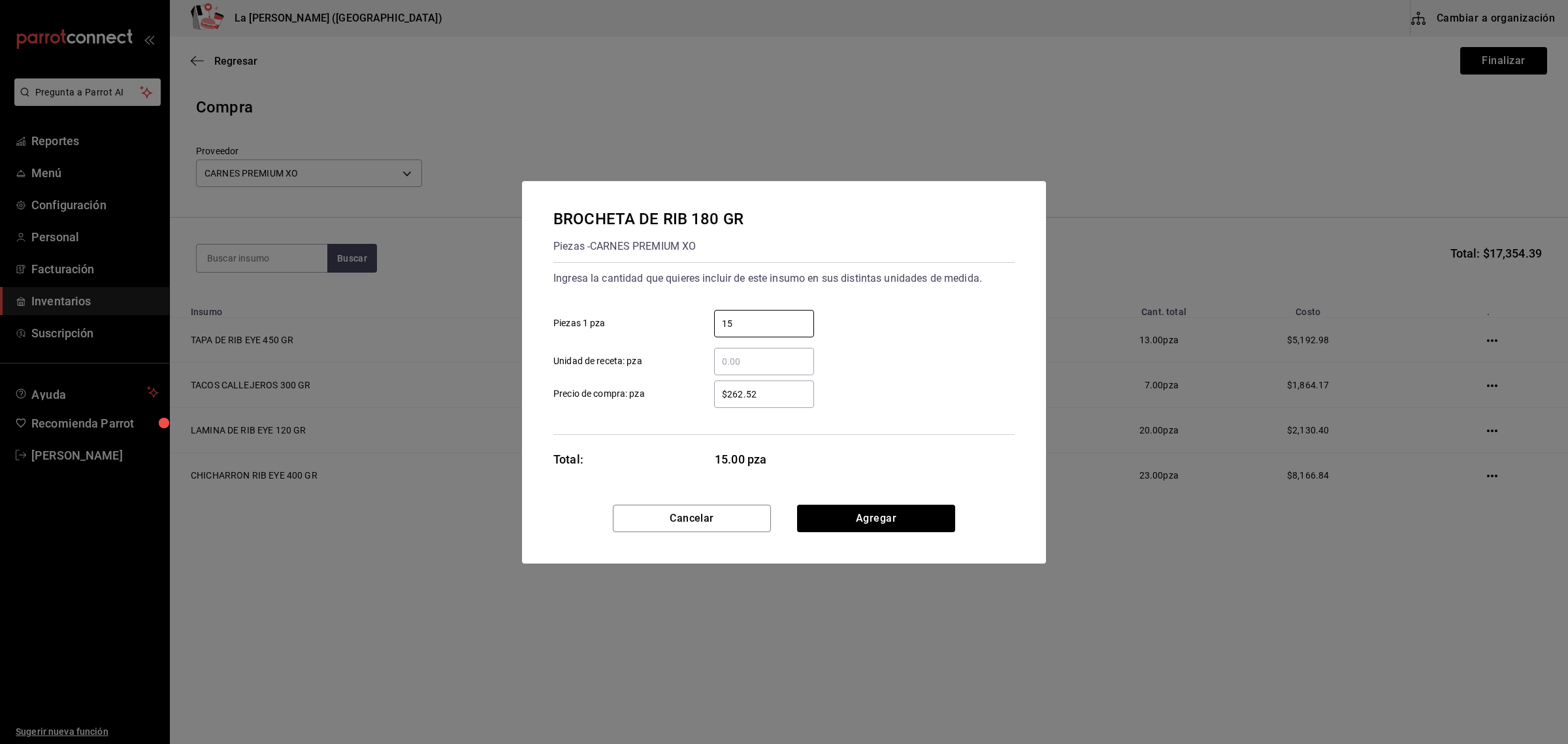
type input "15"
type input "$159.79"
click button "Agregar" at bounding box center [876, 518] width 158 height 27
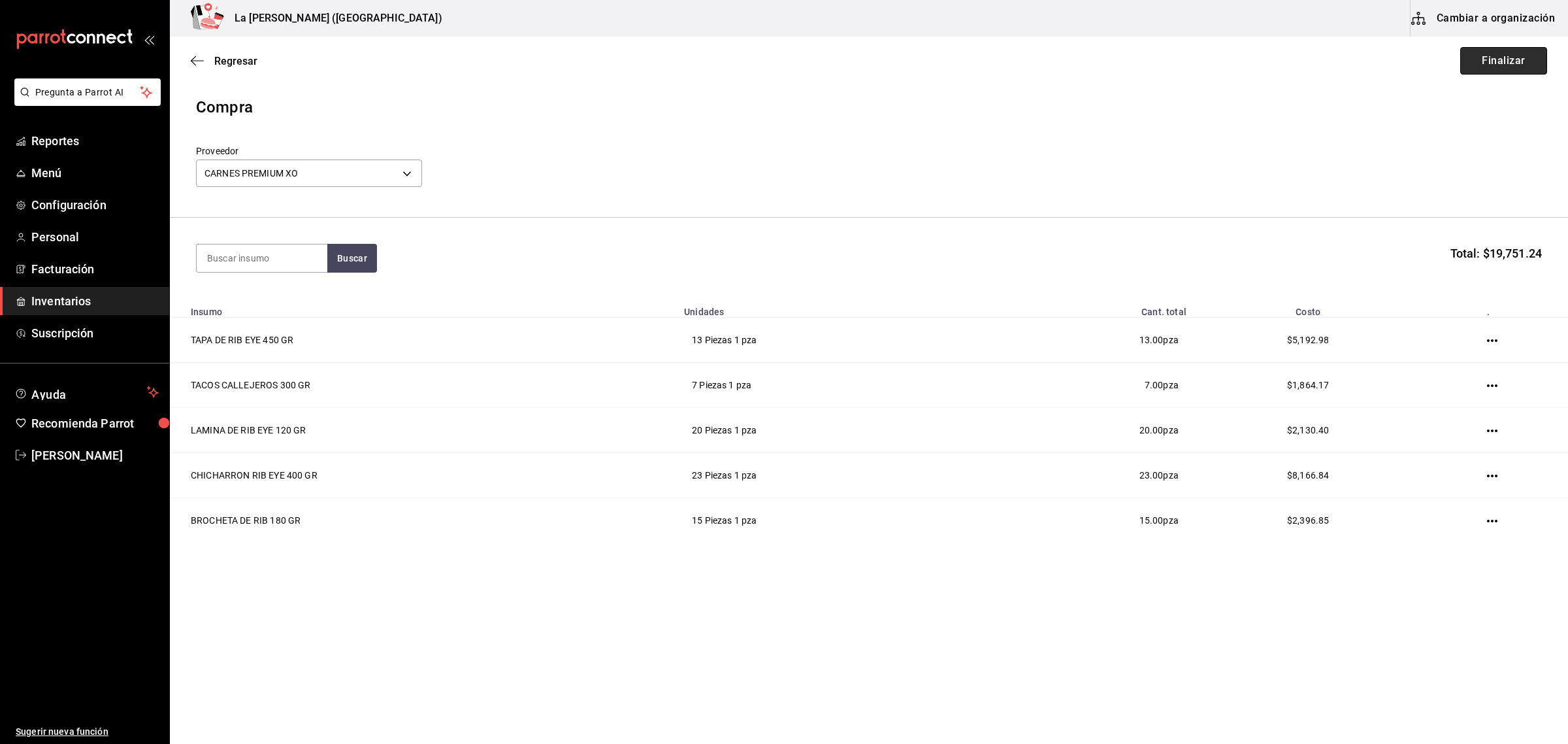
click at [1494, 66] on button "Finalizar" at bounding box center [1504, 61] width 87 height 27
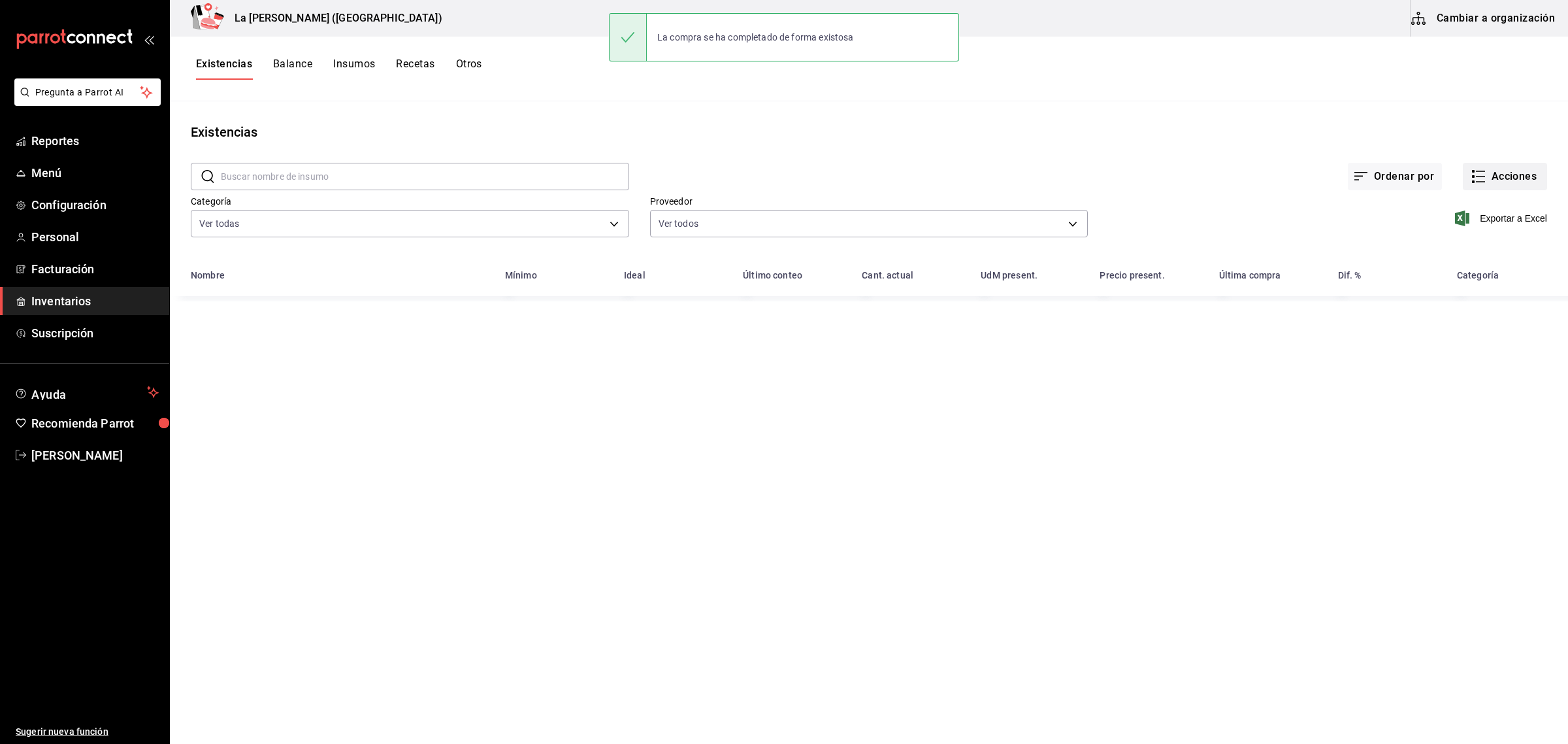
click at [1504, 172] on button "Acciones" at bounding box center [1505, 176] width 84 height 27
click at [1472, 248] on span "Compra" at bounding box center [1493, 247] width 109 height 14
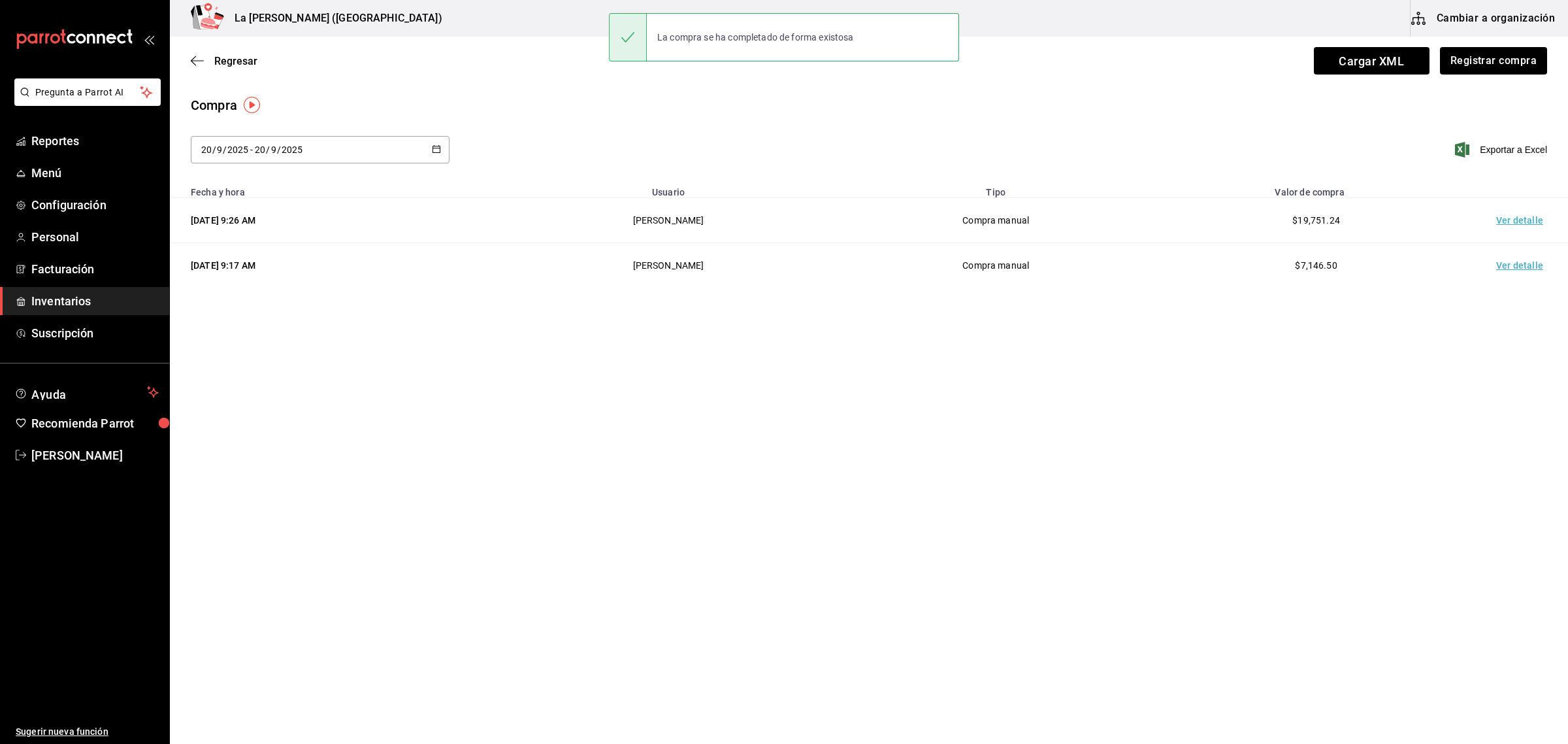
click at [1507, 223] on td "Ver detalle" at bounding box center [1523, 220] width 92 height 45
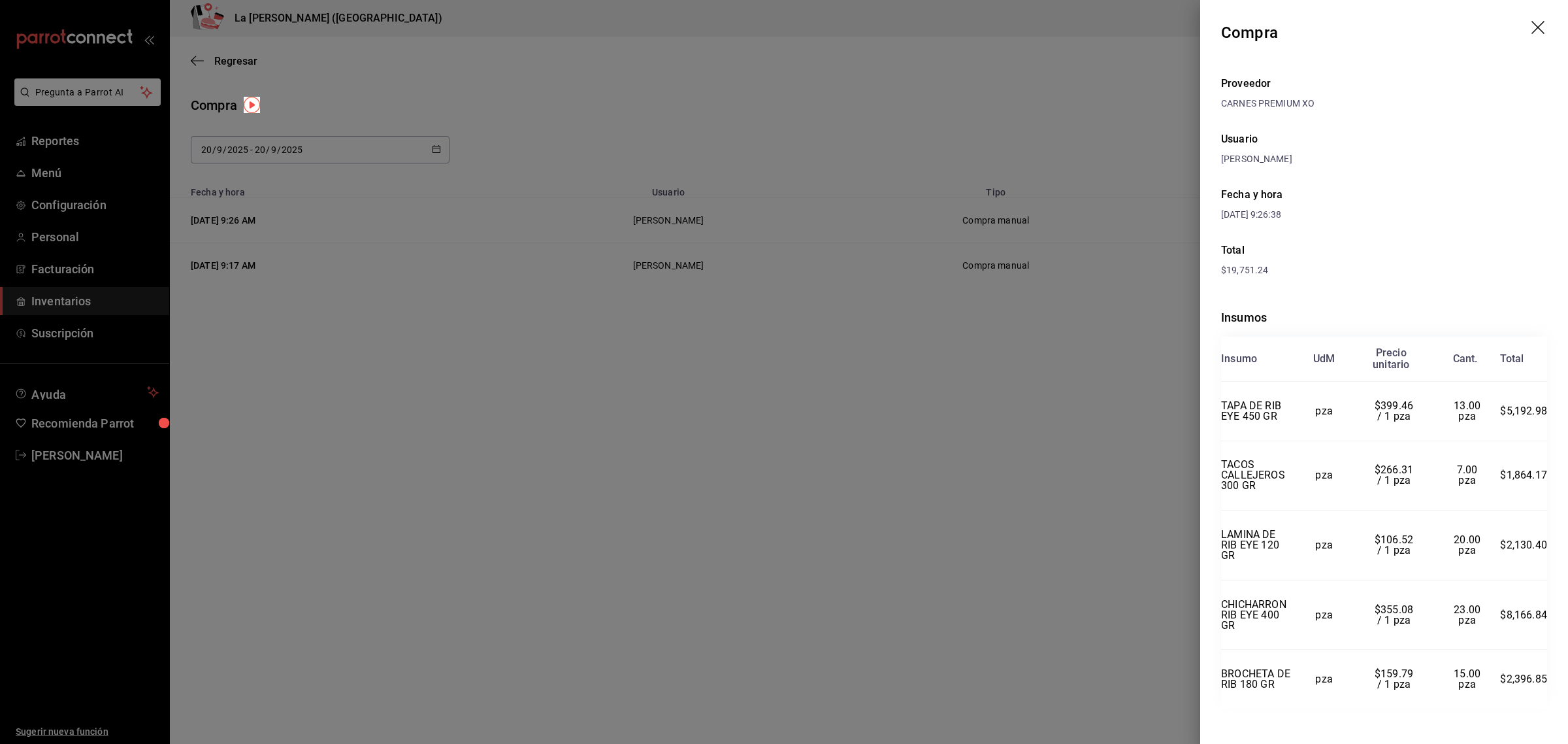
click at [1532, 23] on icon "drag" at bounding box center [1539, 28] width 16 height 16
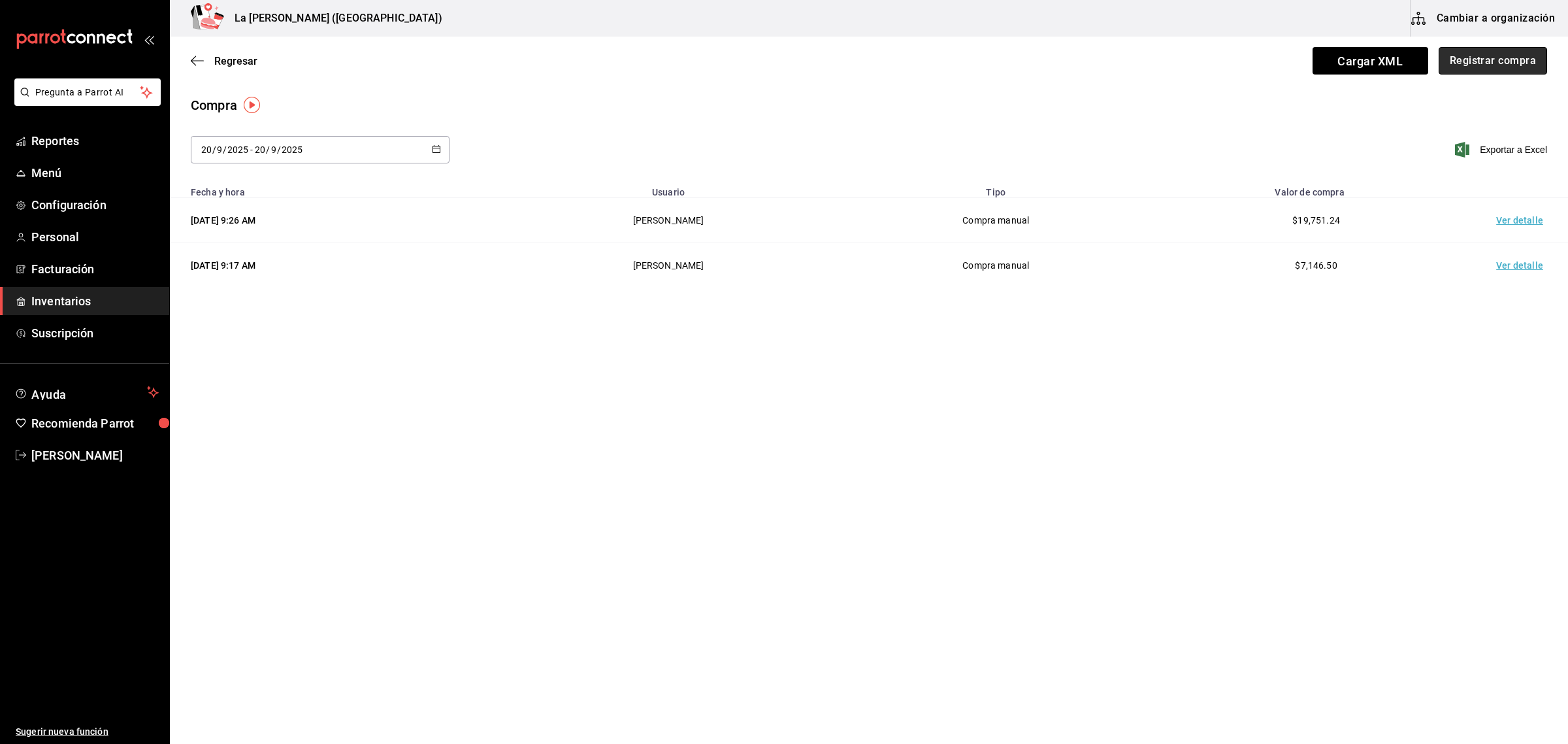
click at [1493, 69] on button "Registrar compra" at bounding box center [1493, 61] width 109 height 27
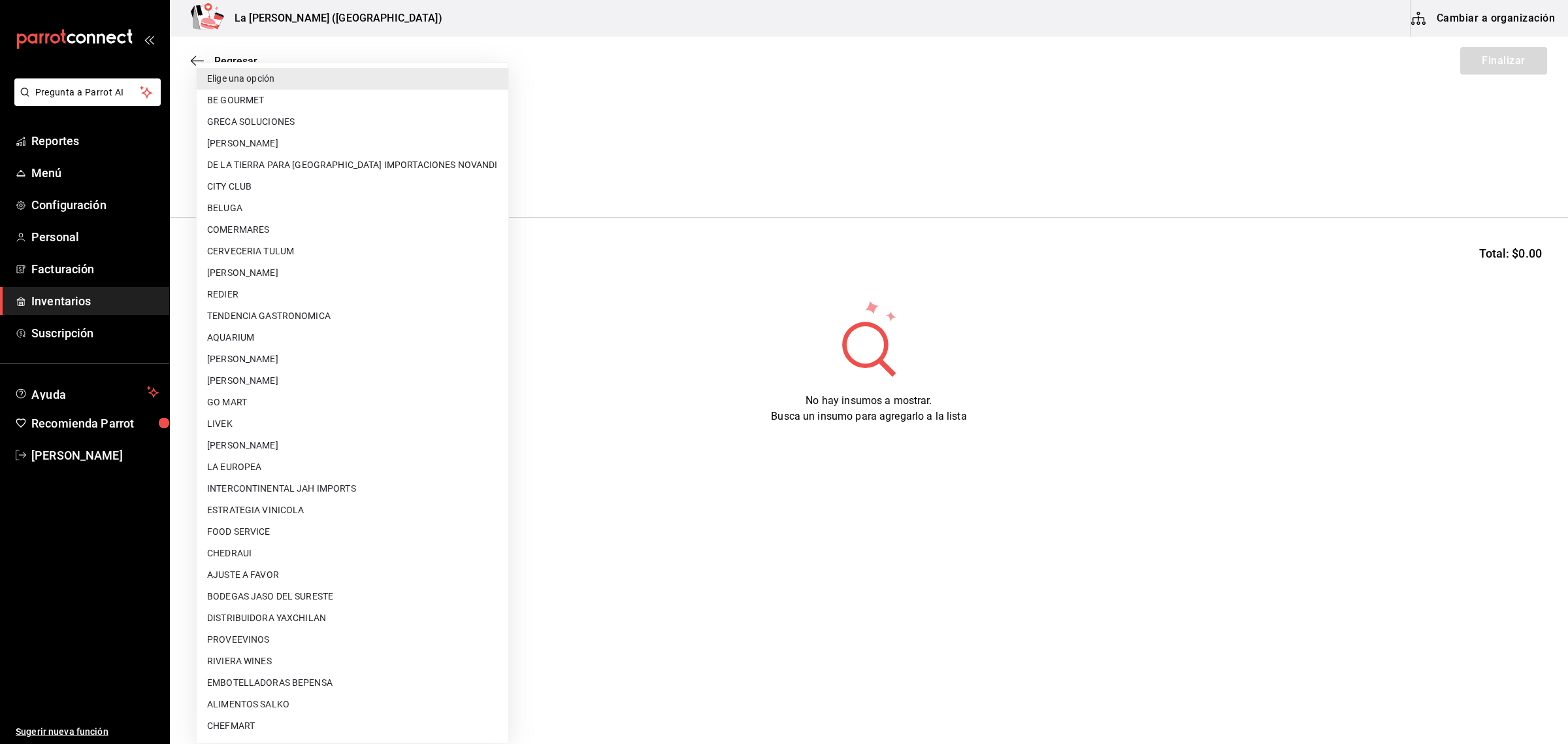
click at [290, 177] on body "Pregunta a Parrot AI Reportes Menú Configuración Personal Facturación Inventari…" at bounding box center [784, 335] width 1568 height 670
click at [305, 237] on li "COMERMARES" at bounding box center [353, 229] width 312 height 21
type input "23f1a109-43b5-4ace-b6a0-cbba518dc15f"
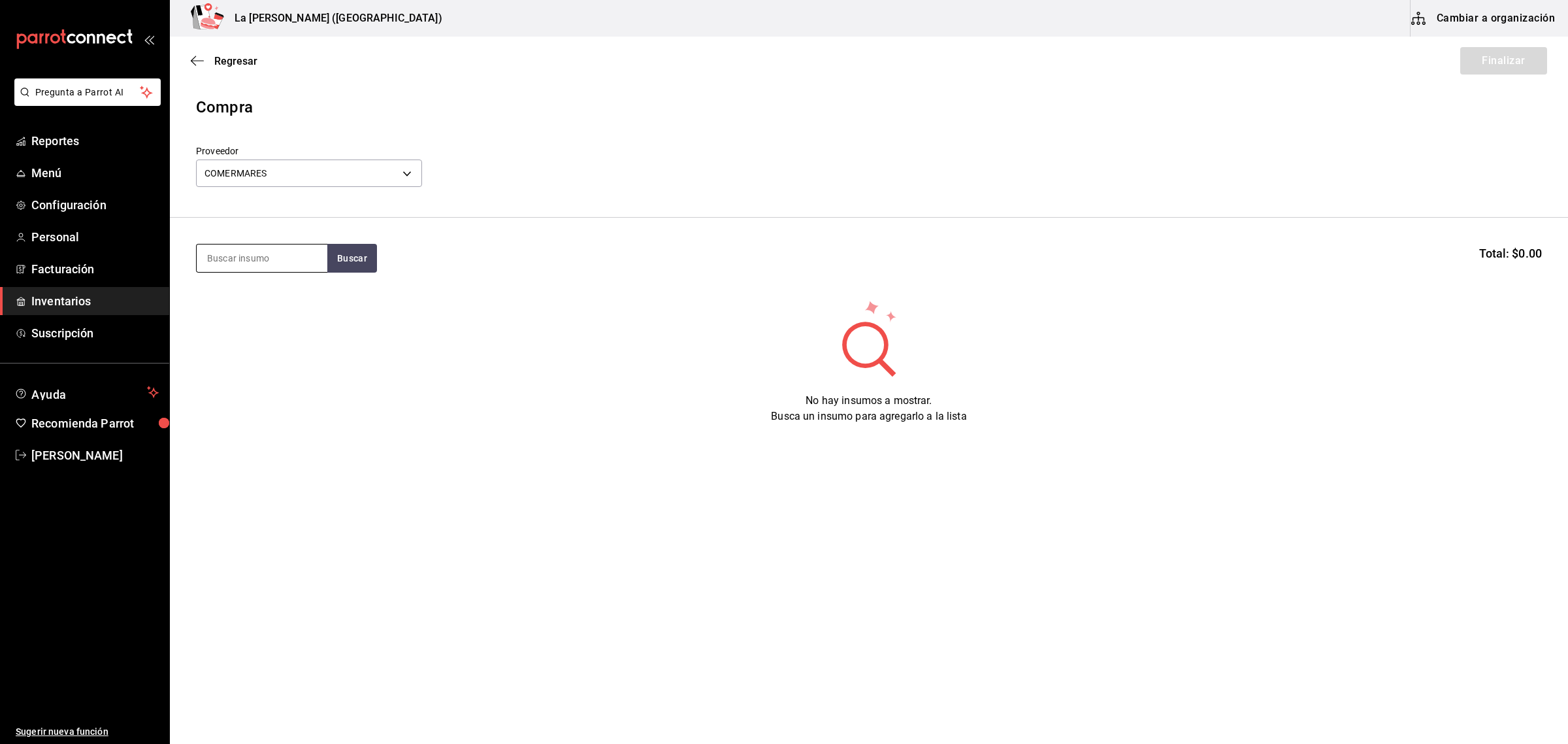
click at [282, 245] on input at bounding box center [262, 258] width 131 height 27
type input "ROBALO"
click at [262, 308] on div "CEVICHE DE ROBALO 200 GR" at bounding box center [262, 305] width 109 height 31
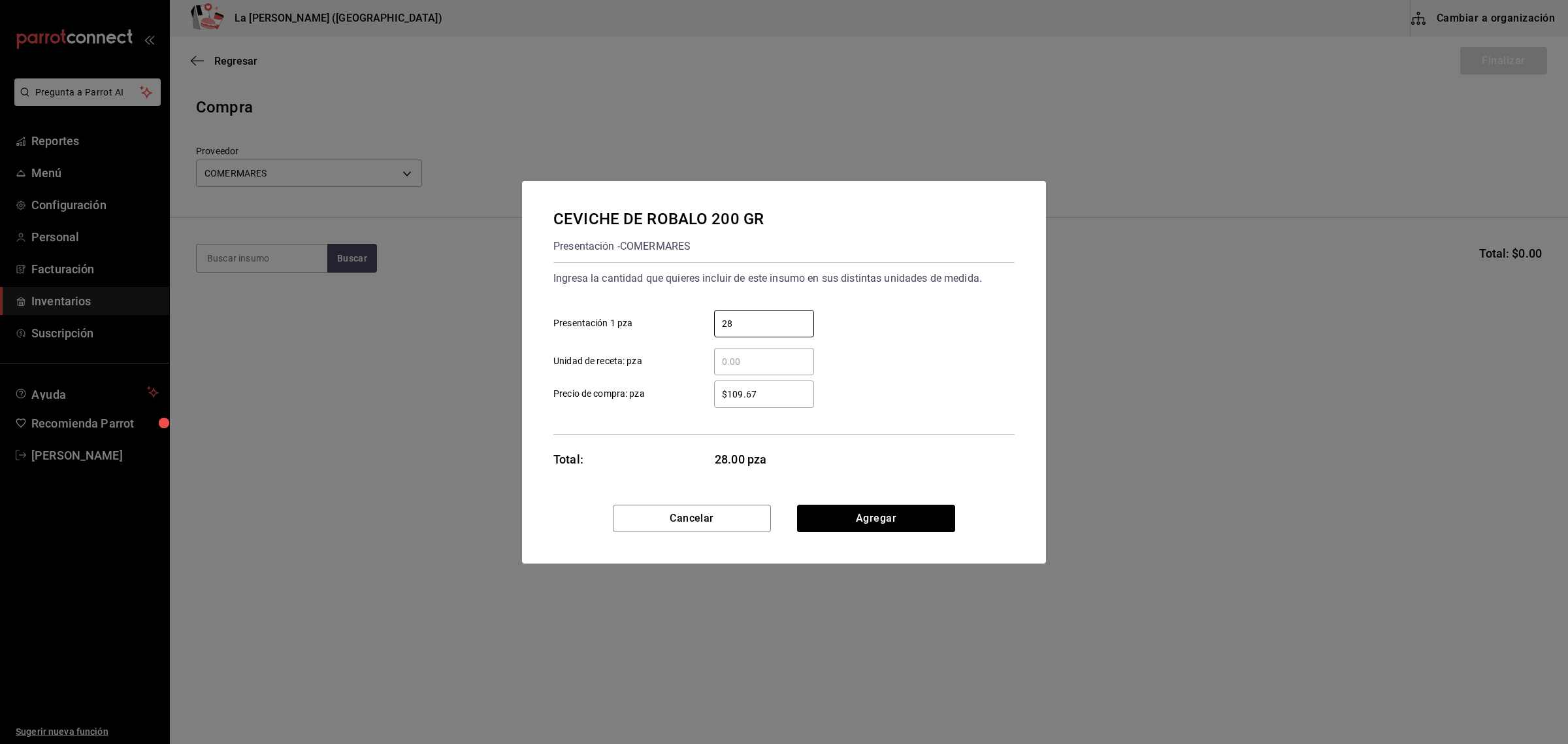
type input "28"
type input "$127.86"
click button "Agregar" at bounding box center [876, 518] width 158 height 27
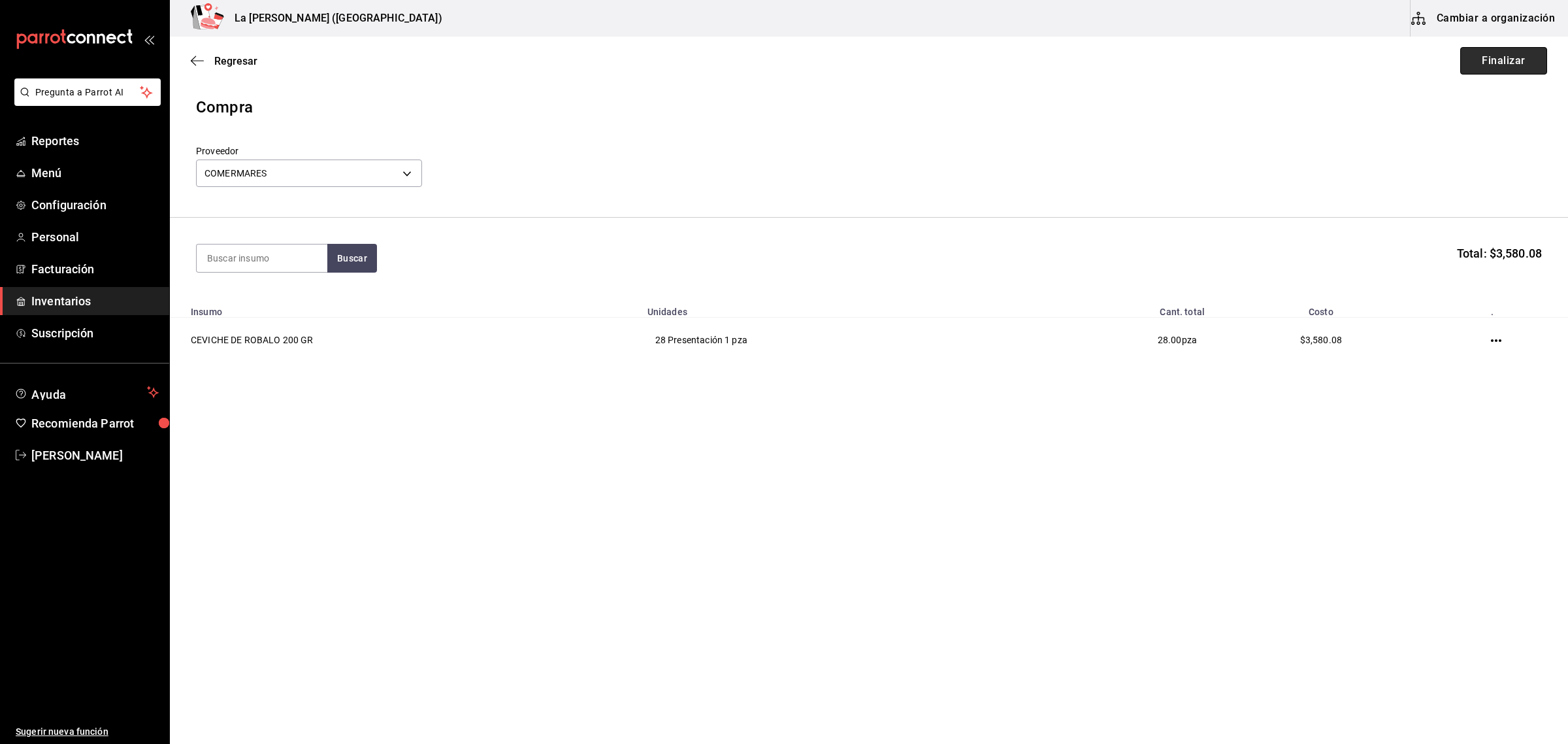
click at [1490, 67] on button "Finalizar" at bounding box center [1504, 61] width 87 height 27
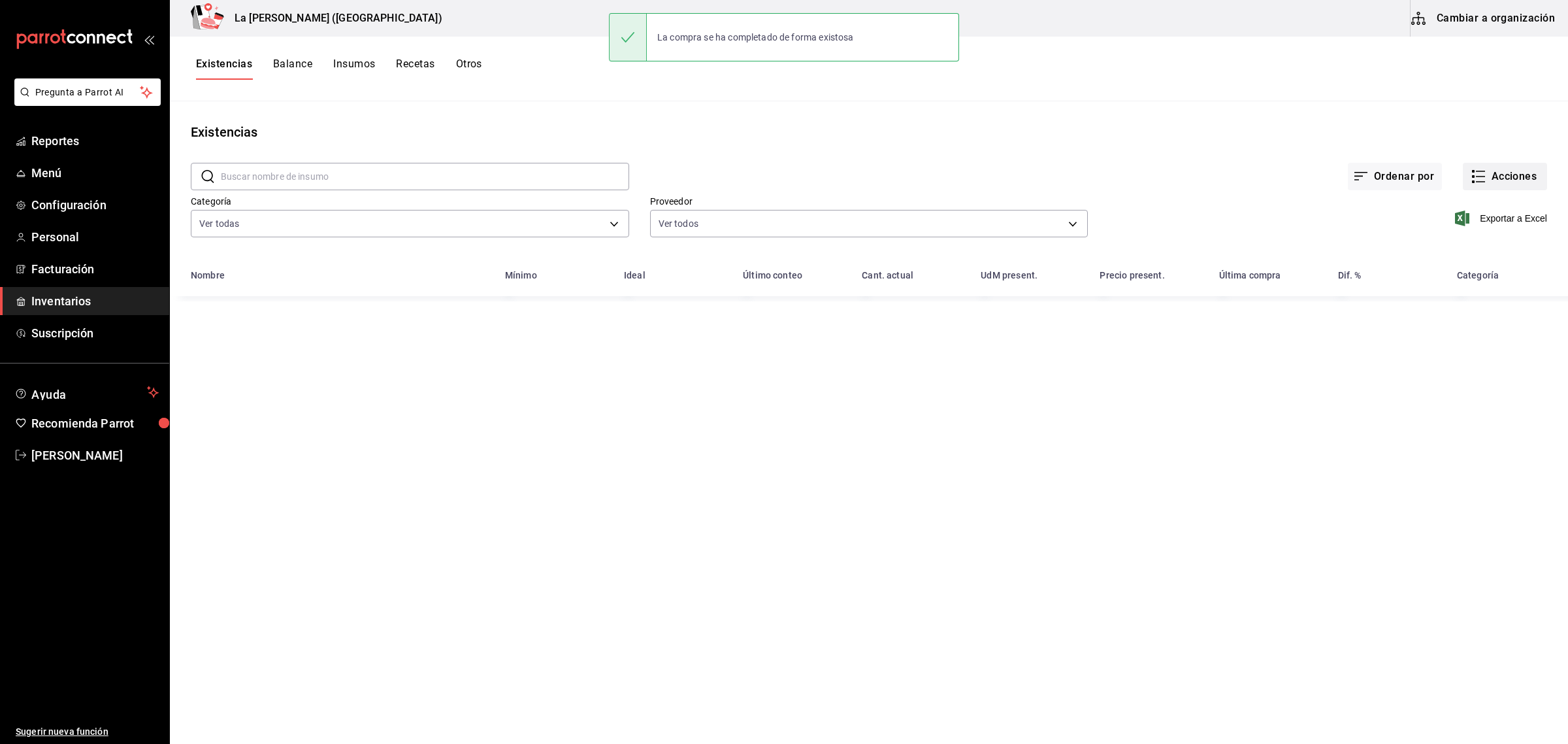
click at [1500, 168] on button "Acciones" at bounding box center [1505, 176] width 84 height 27
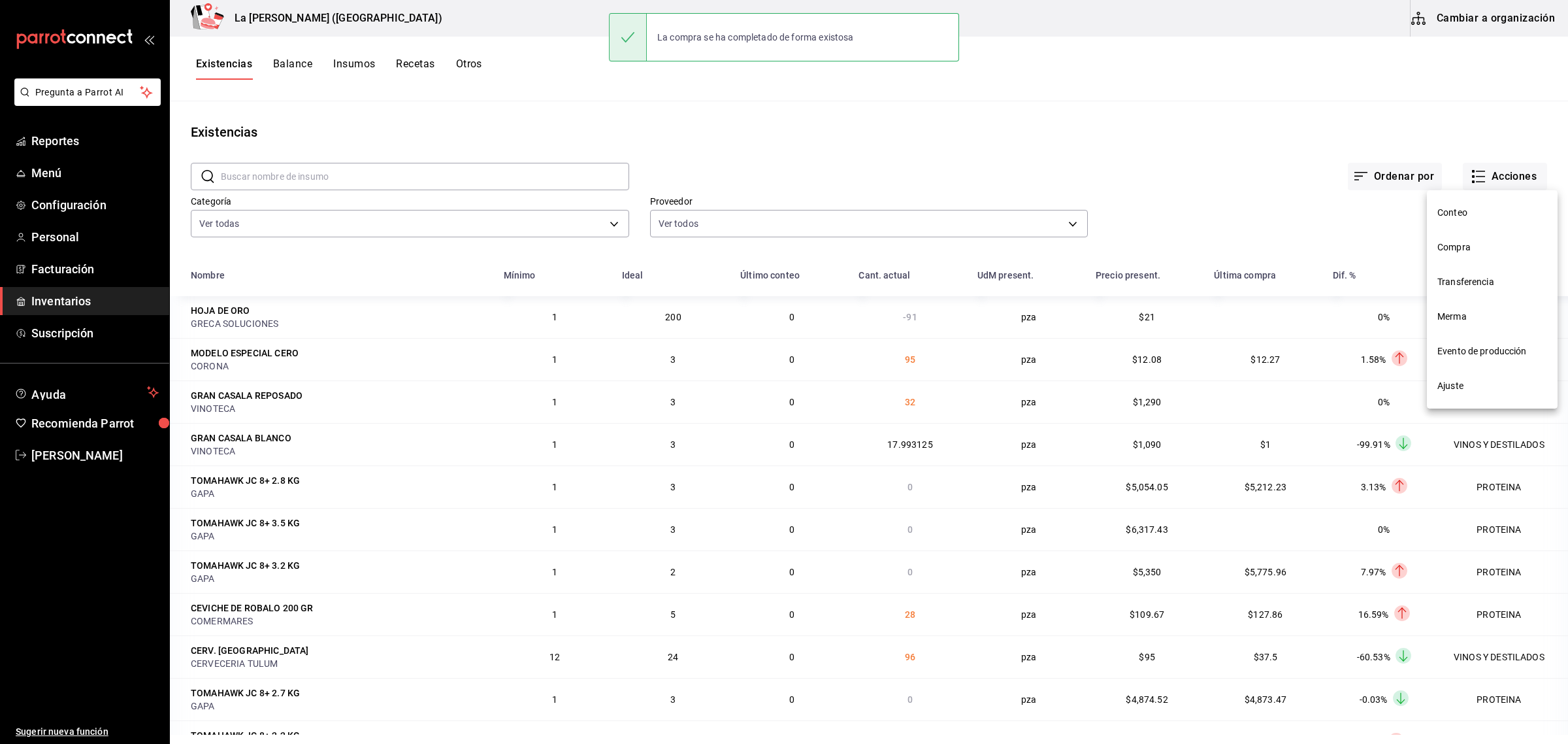
click at [1474, 243] on span "Compra" at bounding box center [1493, 247] width 109 height 14
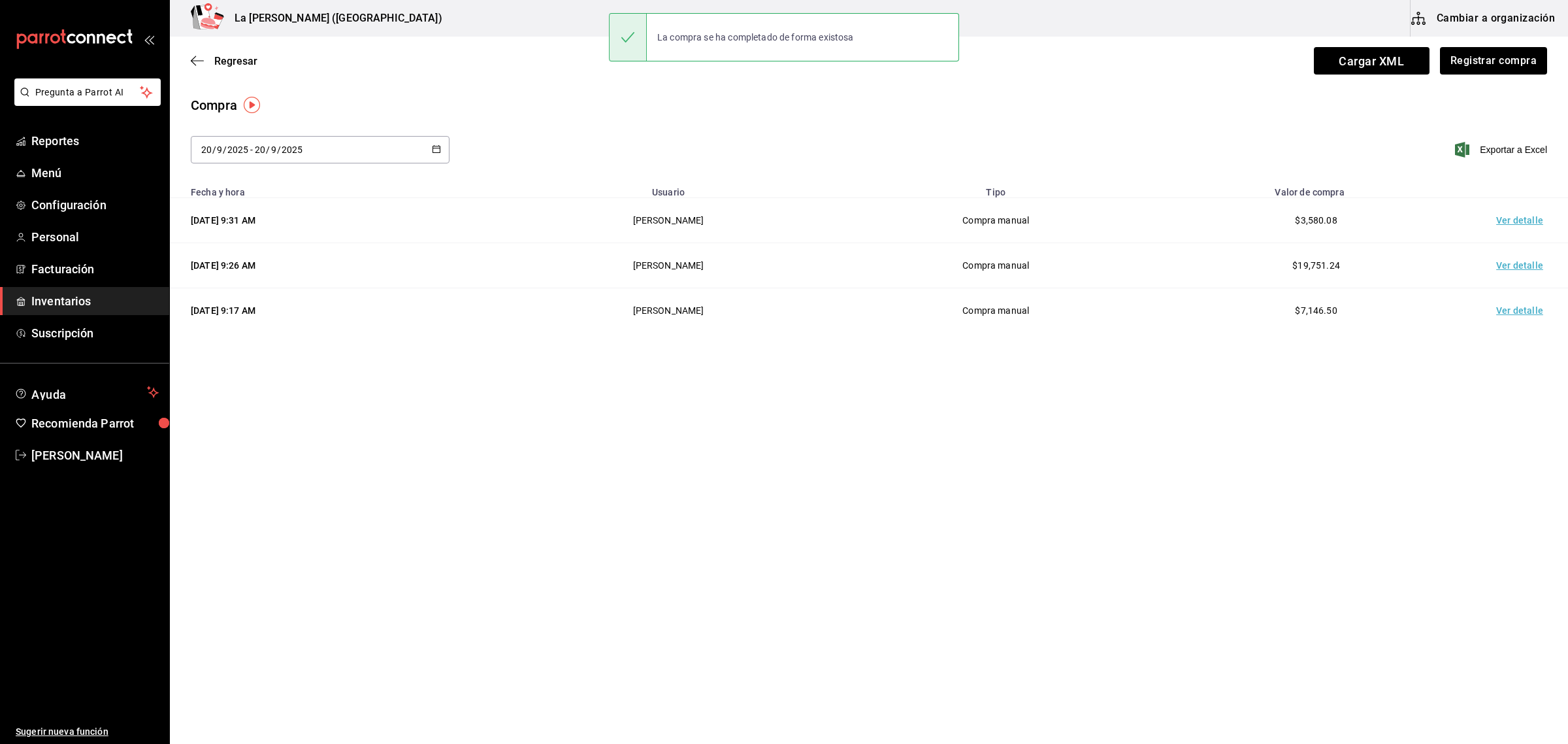
click at [1510, 229] on td "Ver detalle" at bounding box center [1523, 220] width 92 height 45
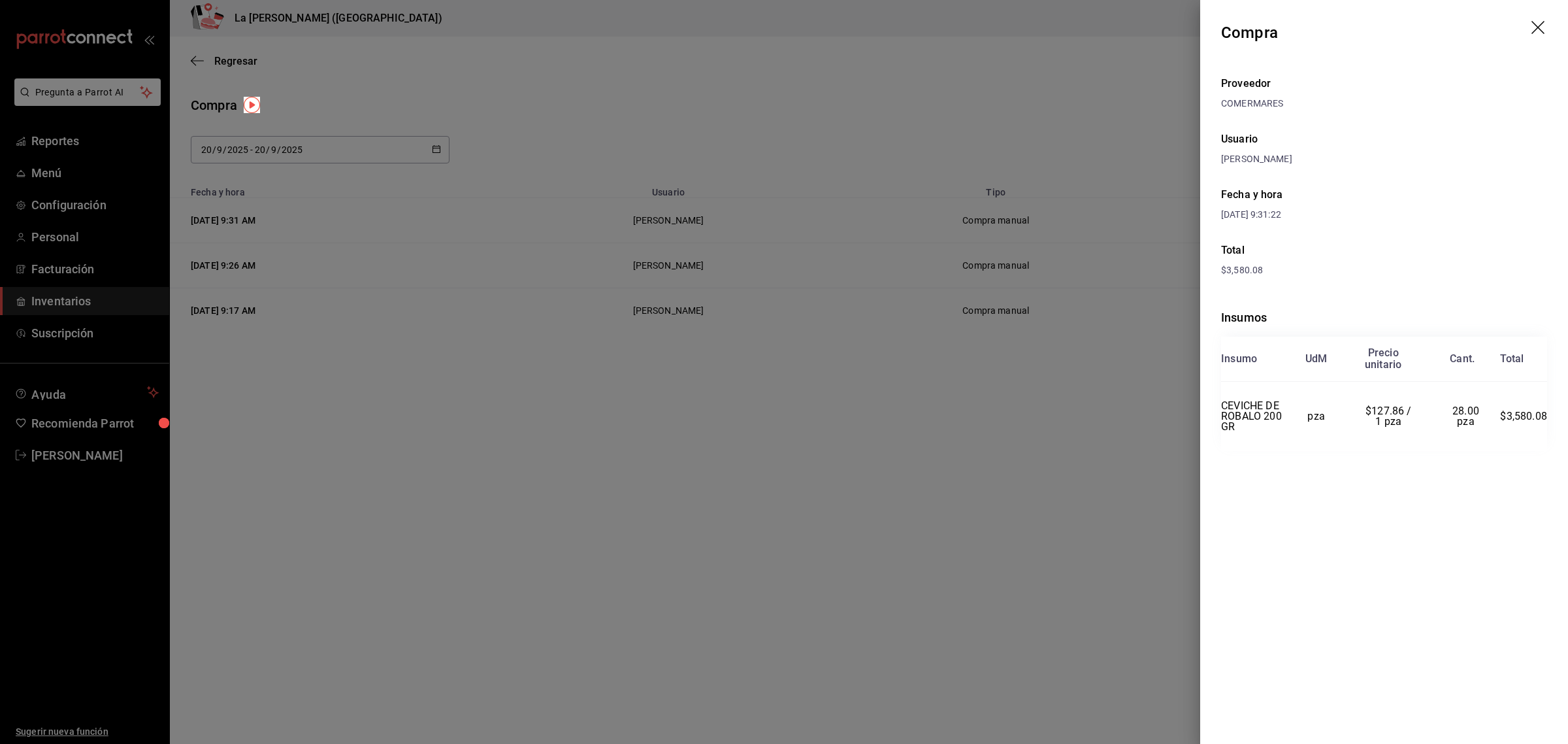
click at [1529, 27] on header "Compra" at bounding box center [1385, 33] width 368 height 65
click at [1538, 21] on icon "drag" at bounding box center [1539, 28] width 16 height 16
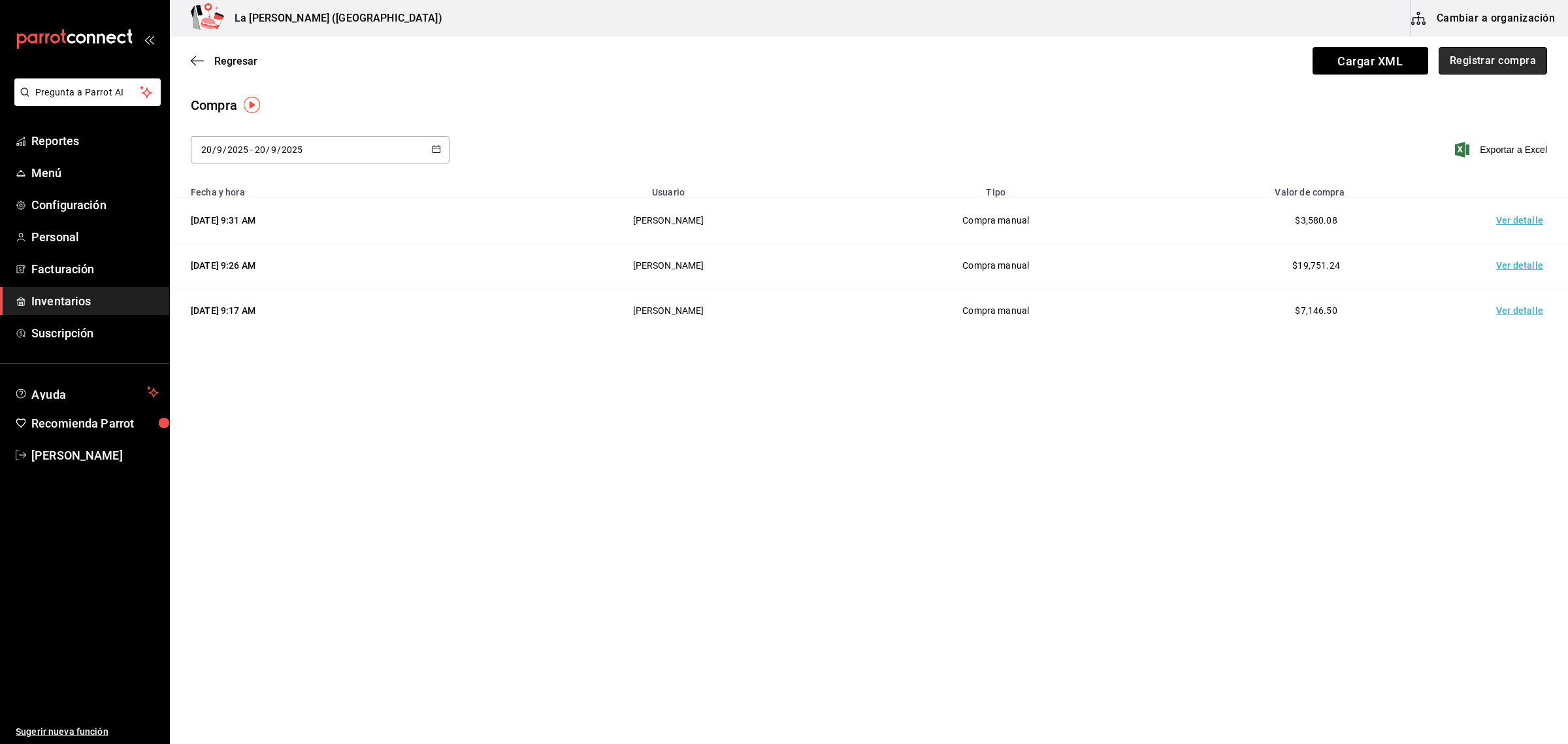
click at [1497, 69] on button "Registrar compra" at bounding box center [1493, 61] width 109 height 27
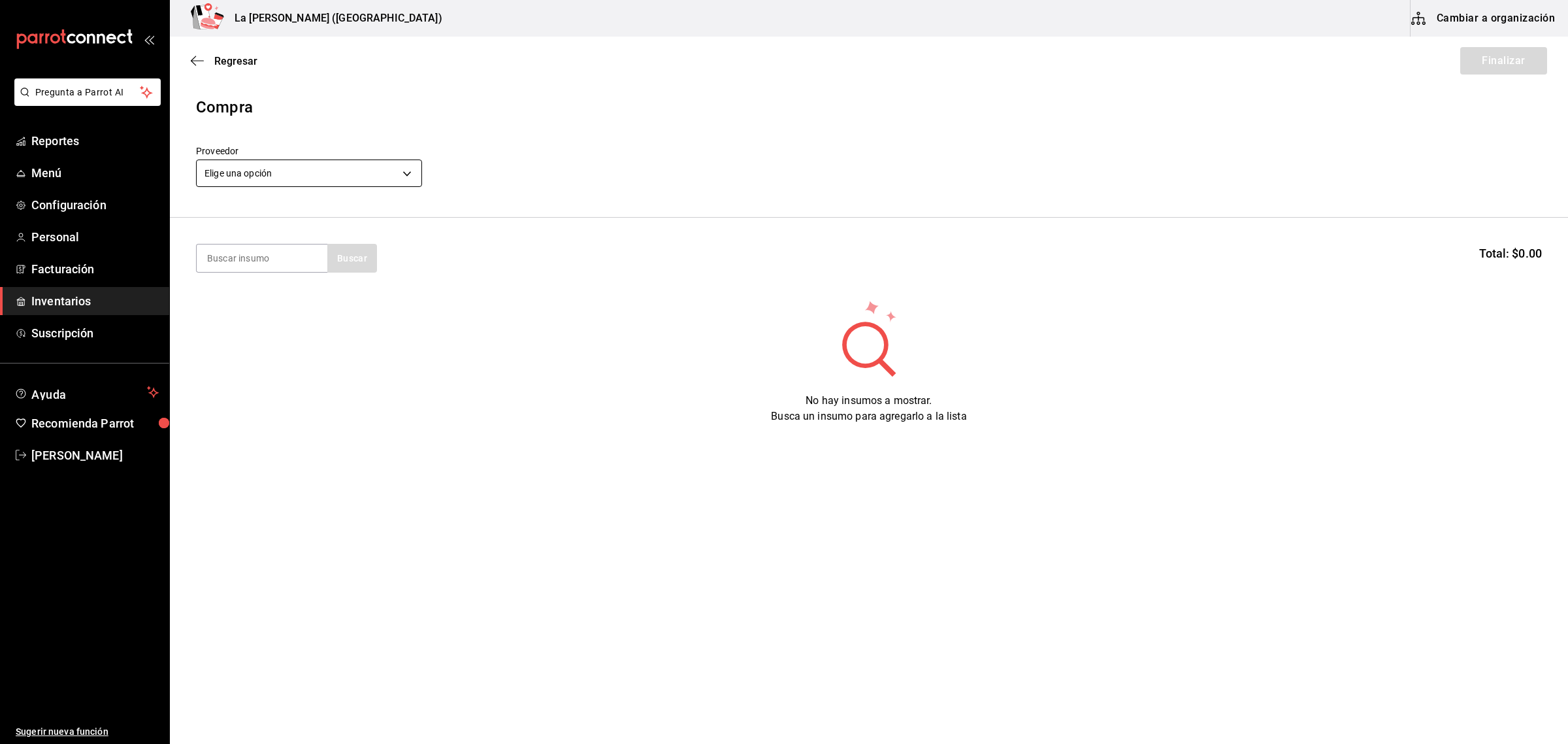
click at [335, 175] on body "Pregunta a Parrot AI Reportes Menú Configuración Personal Facturación Inventari…" at bounding box center [784, 335] width 1568 height 670
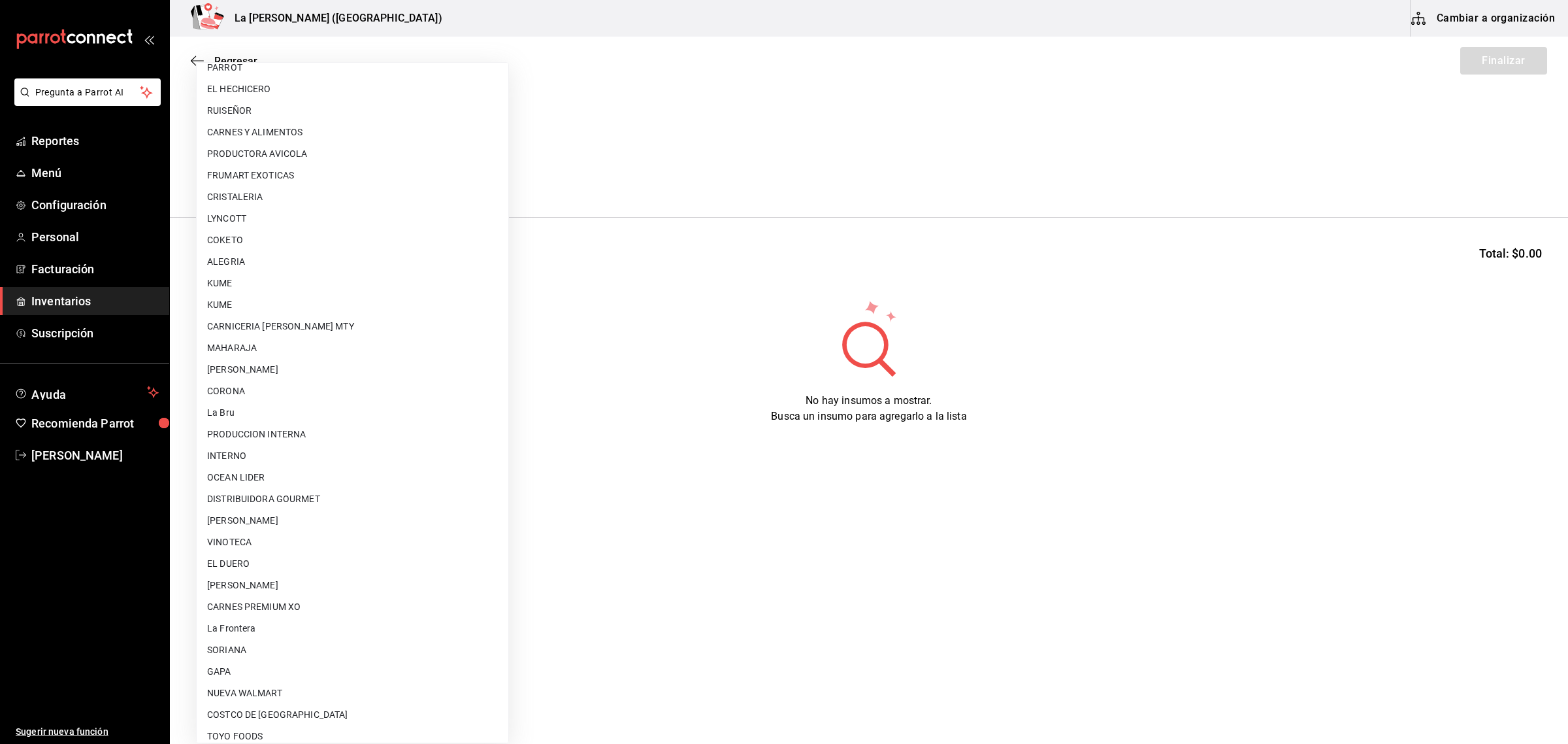
scroll to position [775, 0]
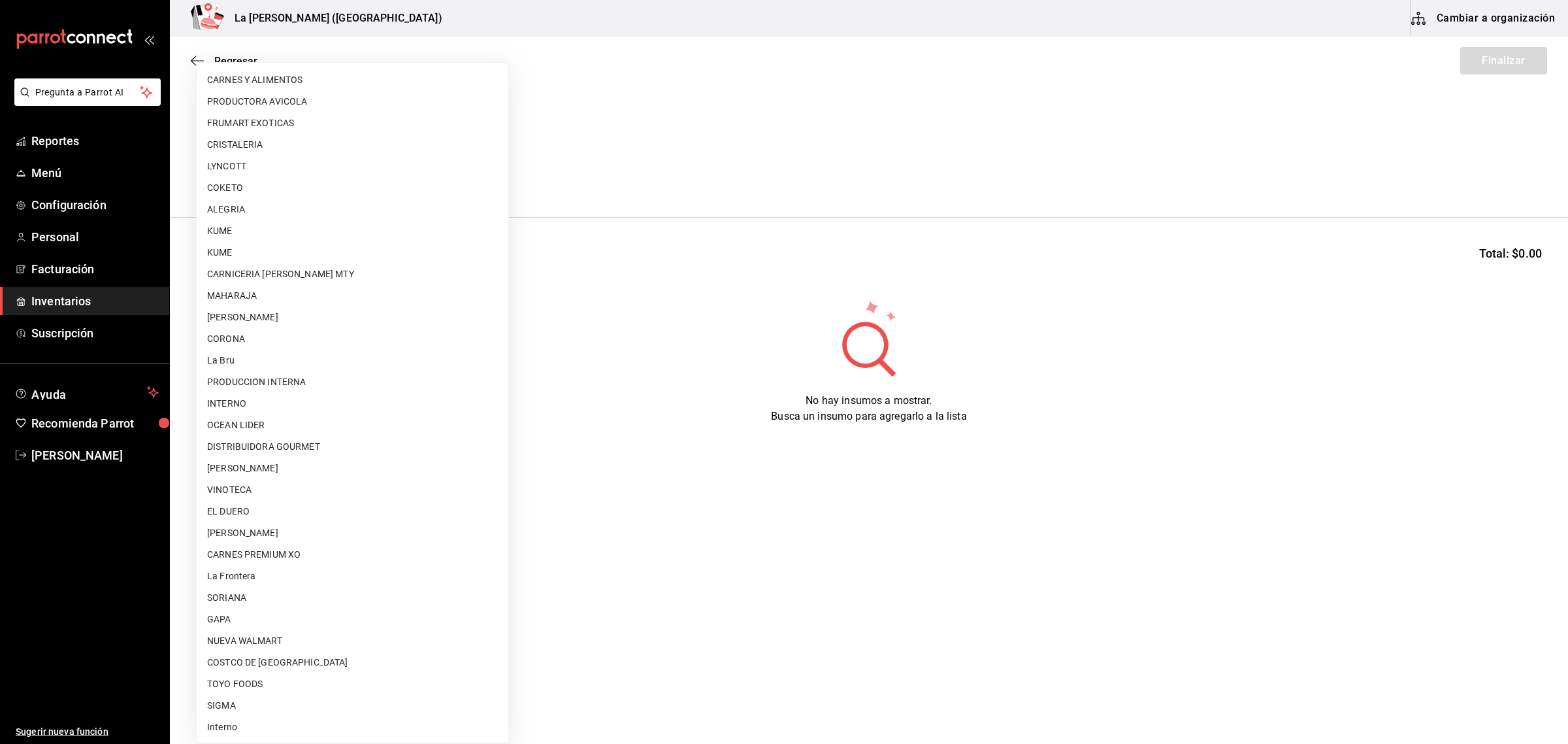
click at [331, 539] on li "[PERSON_NAME]" at bounding box center [353, 532] width 312 height 21
type input "315b81d5-d420-441a-a150-3d316ba9d60a"
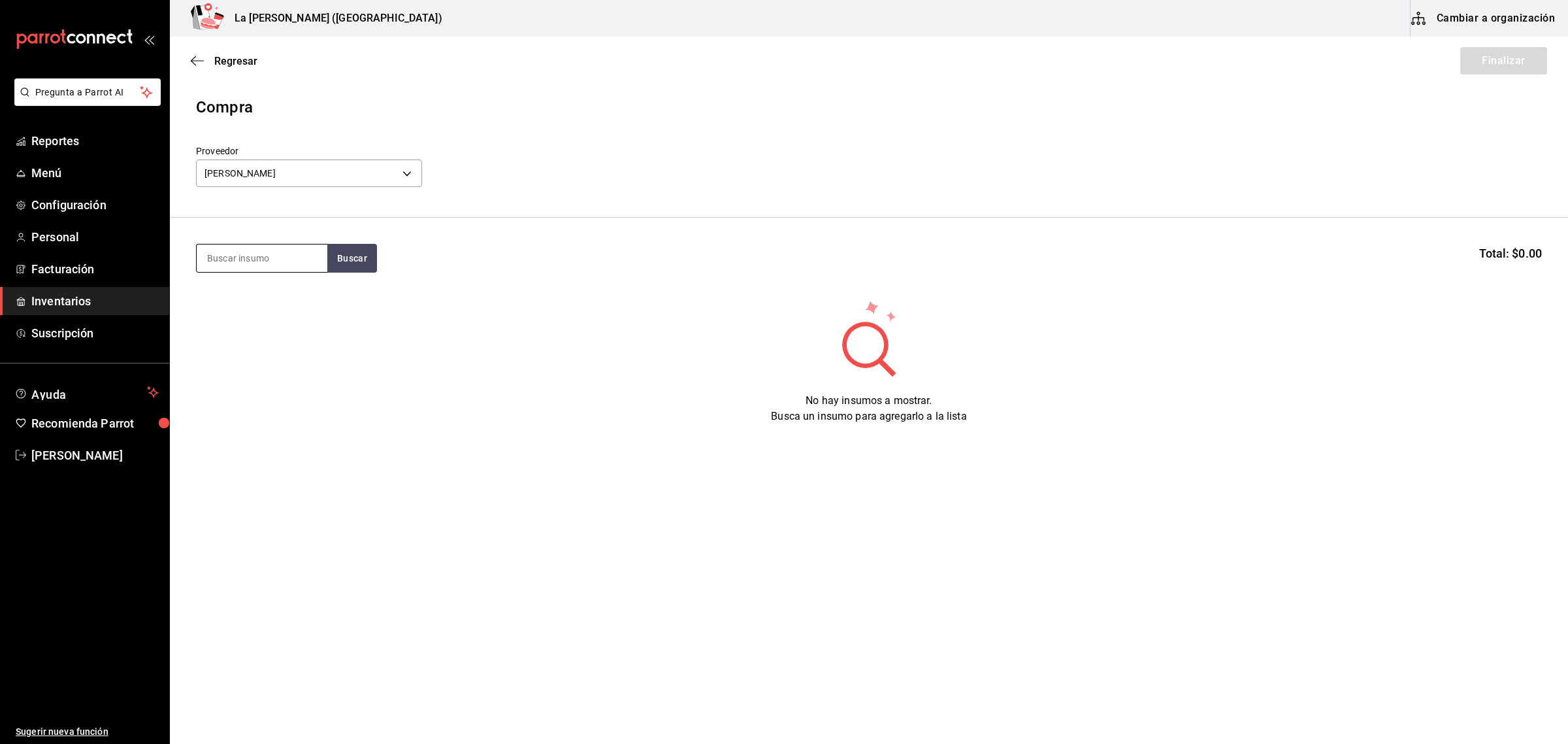
click at [252, 266] on input at bounding box center [262, 258] width 131 height 27
click at [232, 255] on input at bounding box center [262, 258] width 131 height 27
click at [262, 254] on input at bounding box center [262, 258] width 131 height 27
type input "TOR"
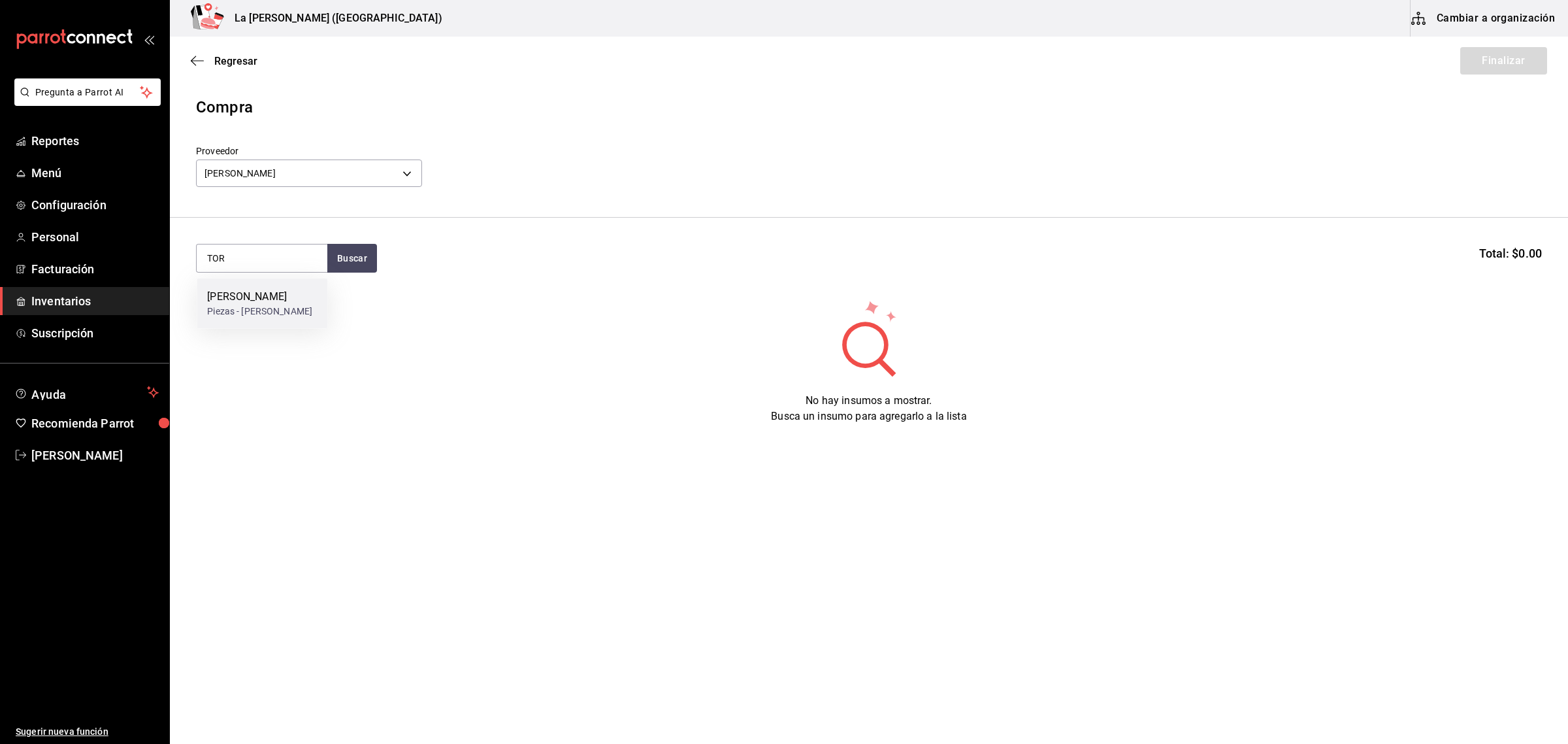
click at [262, 301] on div "[PERSON_NAME]" at bounding box center [259, 297] width 105 height 16
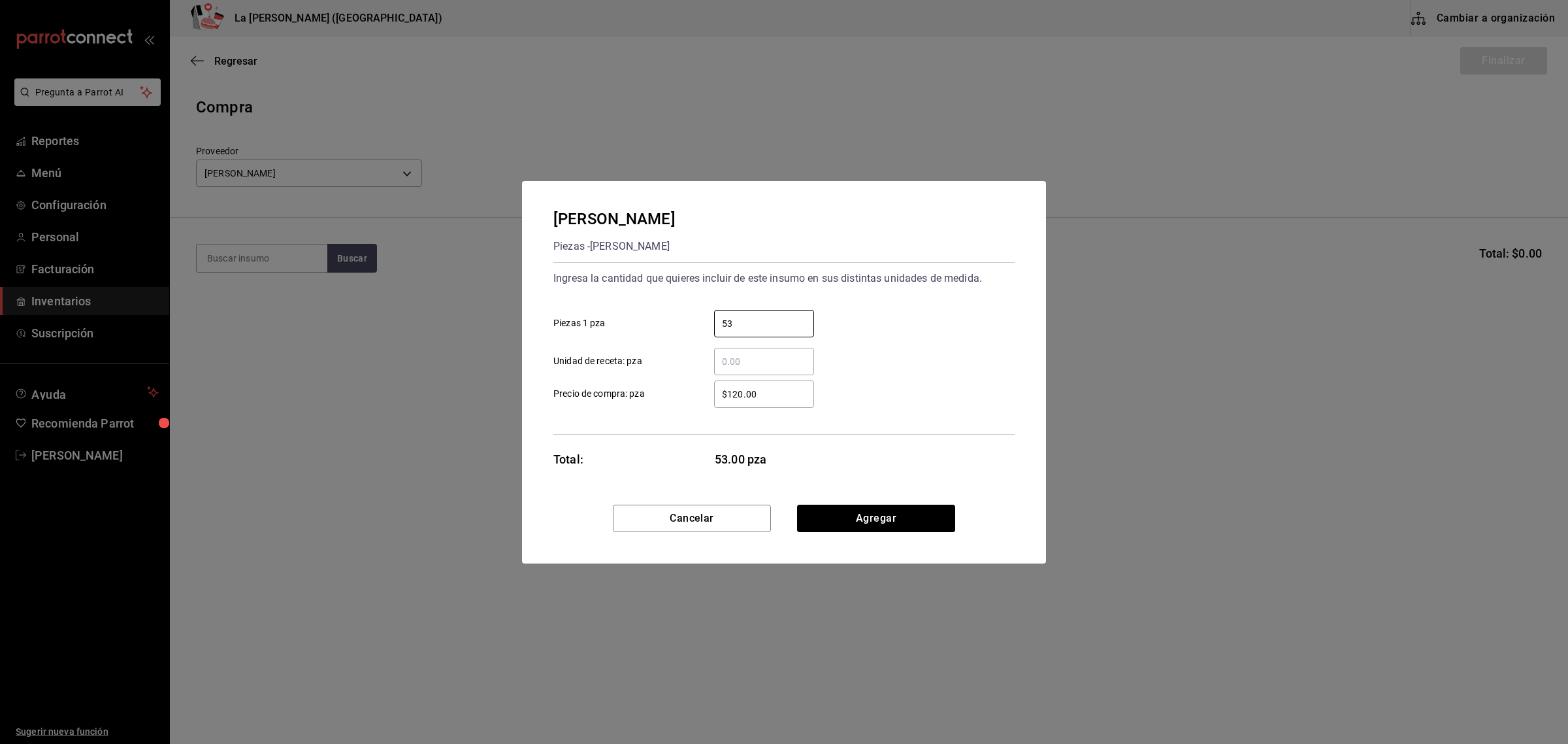
type input "53"
type input "$124.88"
click button "Agregar" at bounding box center [876, 518] width 158 height 27
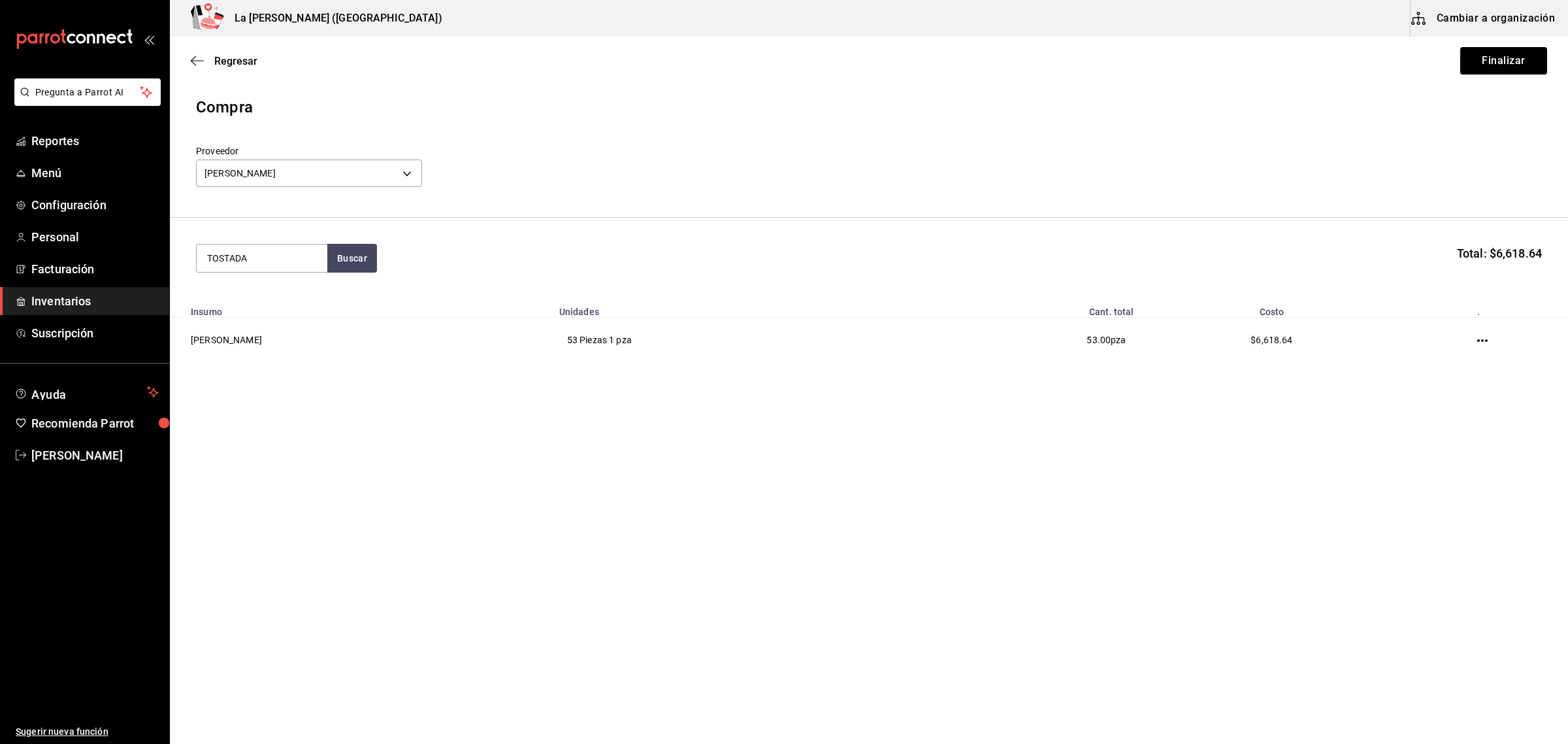
type input "TOSTADA"
drag, startPoint x: 262, startPoint y: 301, endPoint x: 253, endPoint y: 306, distance: 10.3
click at [253, 306] on div "TOSTADA DE ATUN 100GR" at bounding box center [262, 305] width 109 height 31
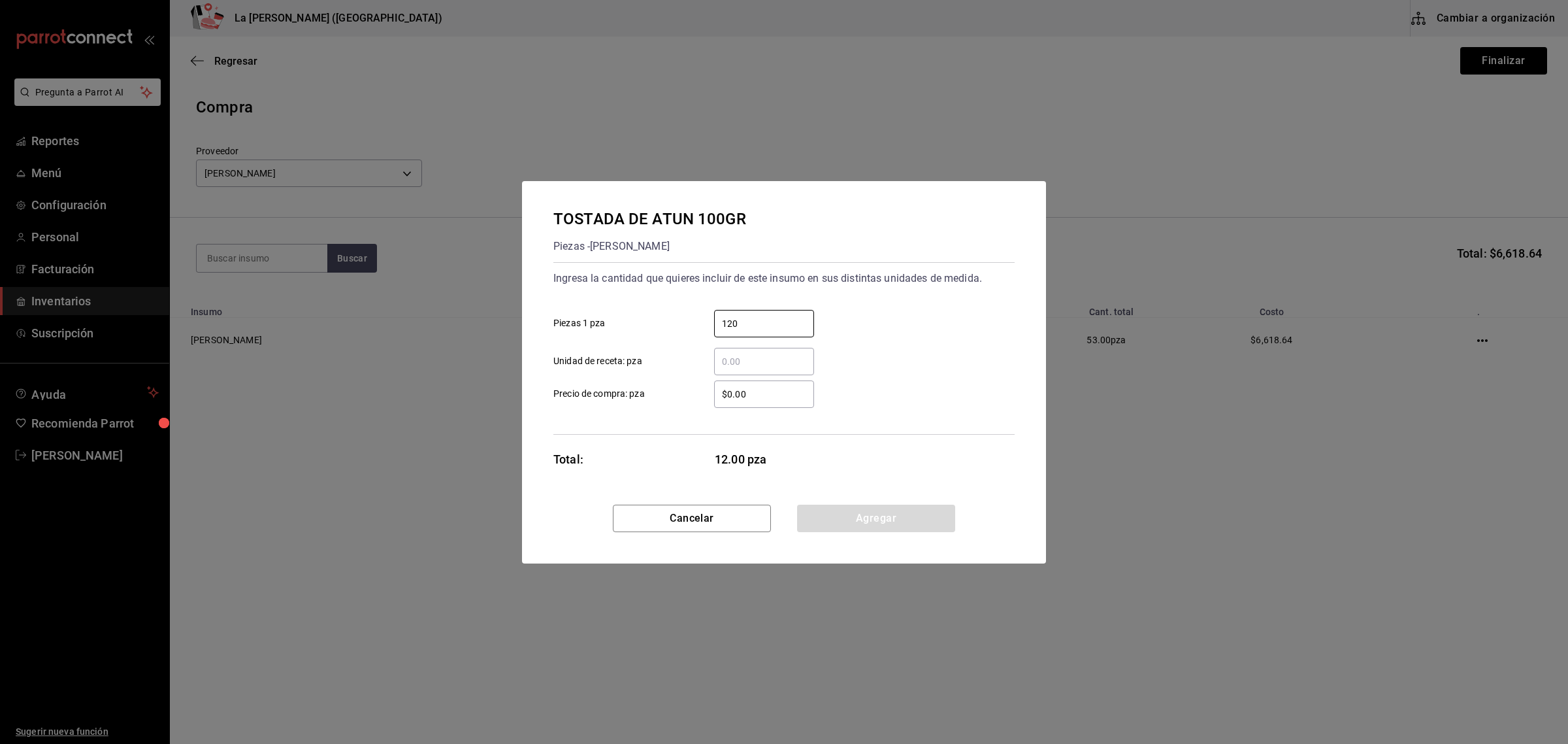
type input "120"
type input "$124.88"
click button "Agregar" at bounding box center [876, 518] width 158 height 27
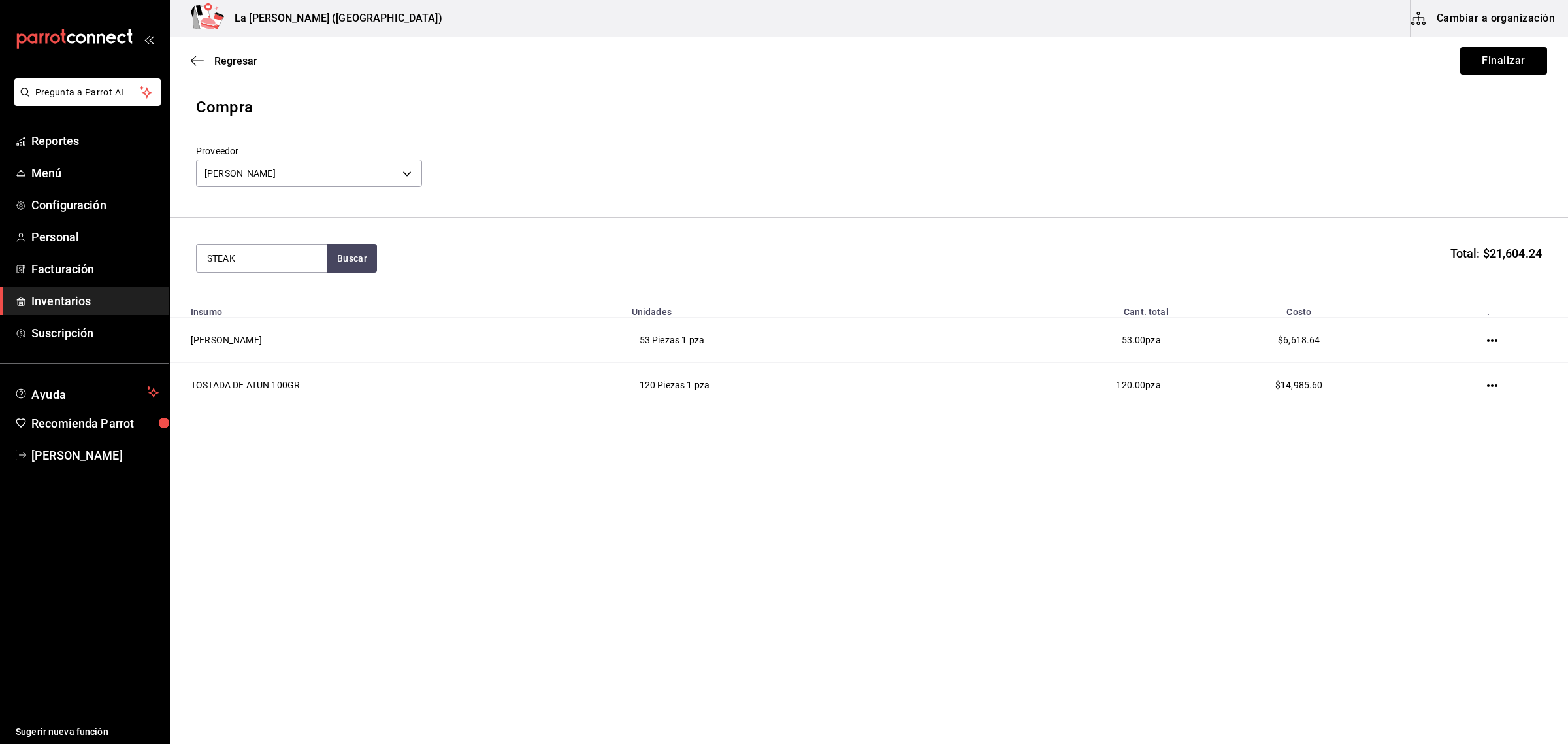
type input "STEAK"
drag, startPoint x: 253, startPoint y: 306, endPoint x: 255, endPoint y: 328, distance: 22.1
click at [255, 318] on div "Piezas - [PERSON_NAME]" at bounding box center [259, 311] width 105 height 14
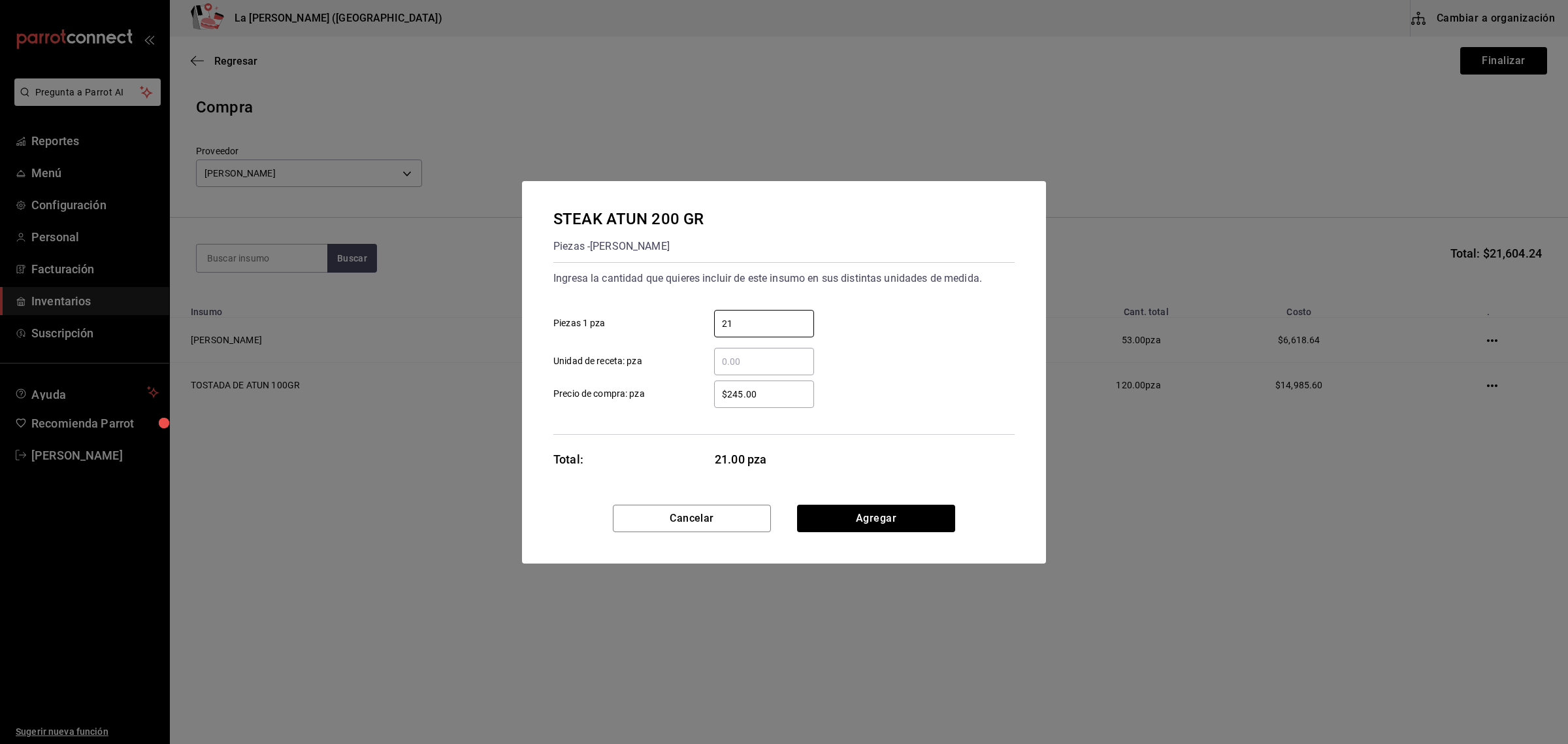
type input "21"
type input "$249.77"
click button "Agregar" at bounding box center [876, 518] width 158 height 27
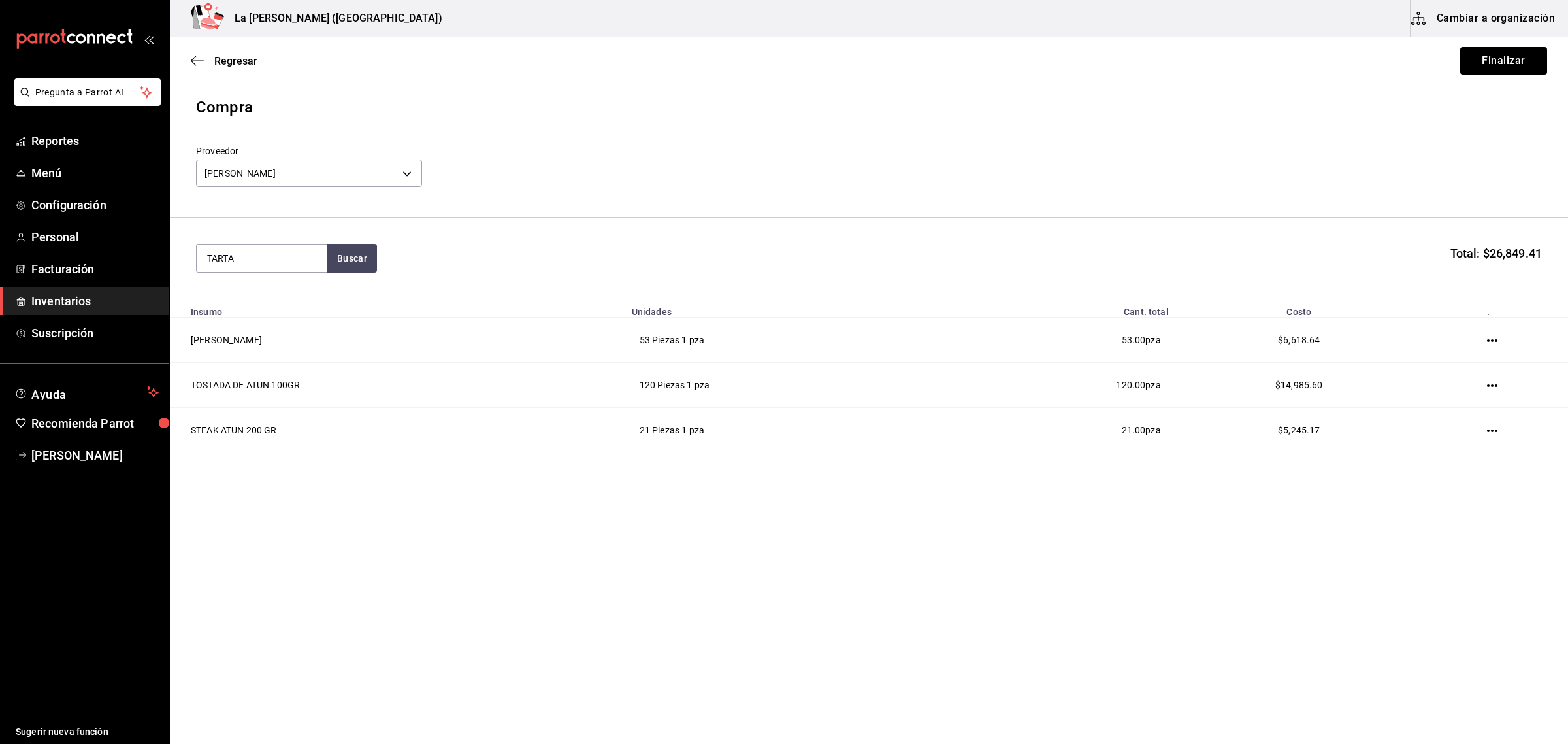
type input "TARTA"
click at [256, 328] on div "Piezas - [PERSON_NAME]" at bounding box center [262, 327] width 109 height 14
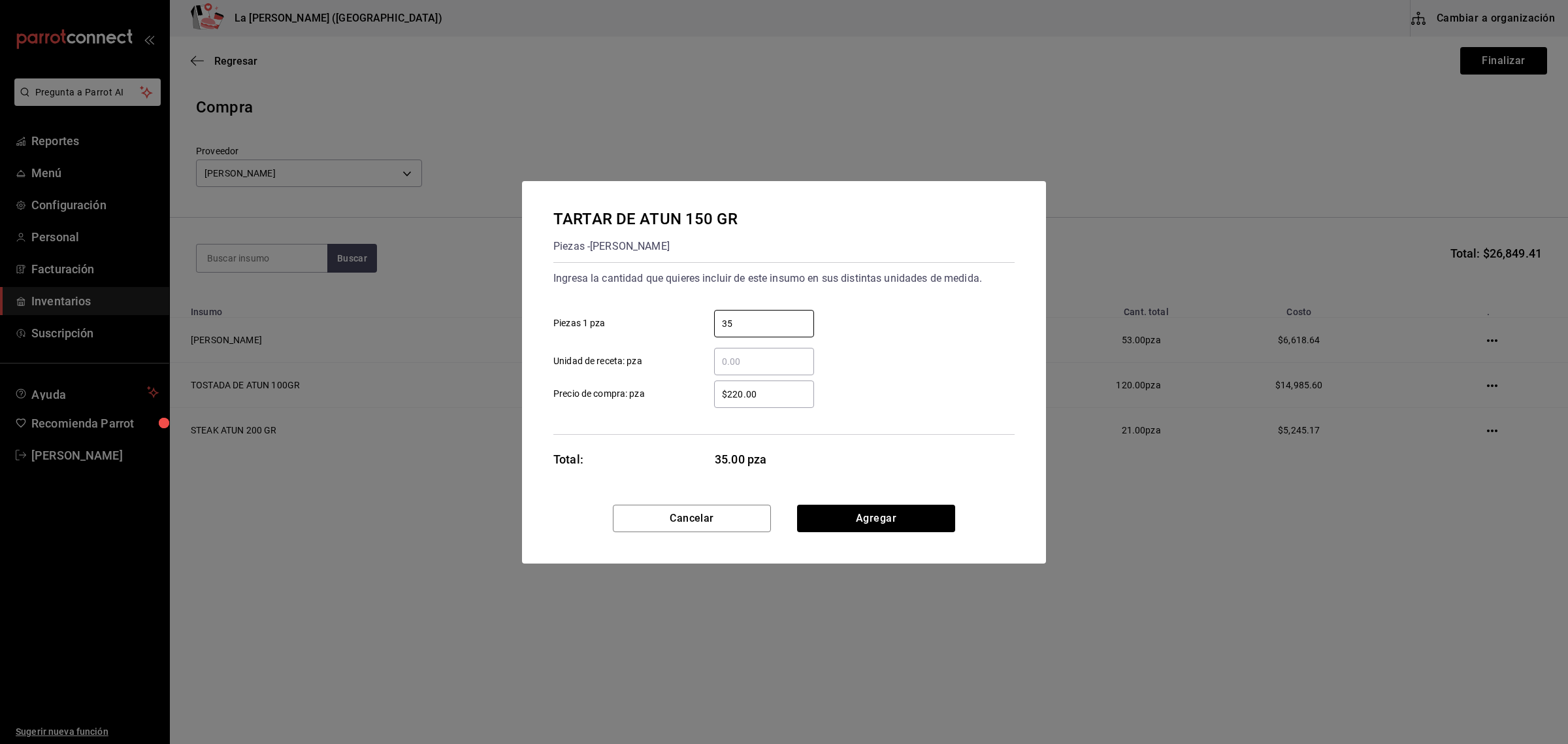
type input "35"
type input "$187.33"
click button "Agregar" at bounding box center [876, 518] width 158 height 27
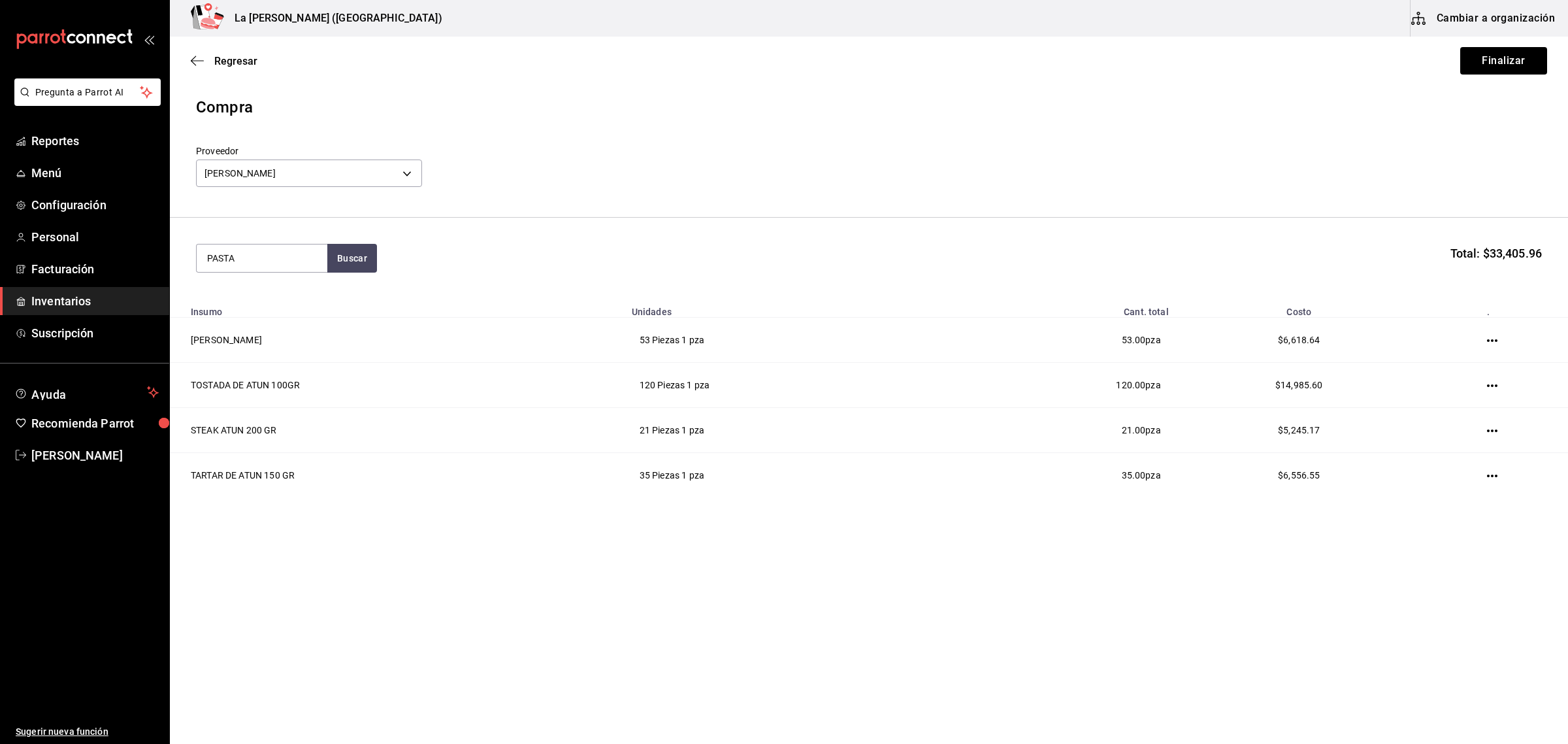
type input "PASTA"
click at [258, 318] on div "Piezas - [PERSON_NAME]" at bounding box center [259, 311] width 105 height 14
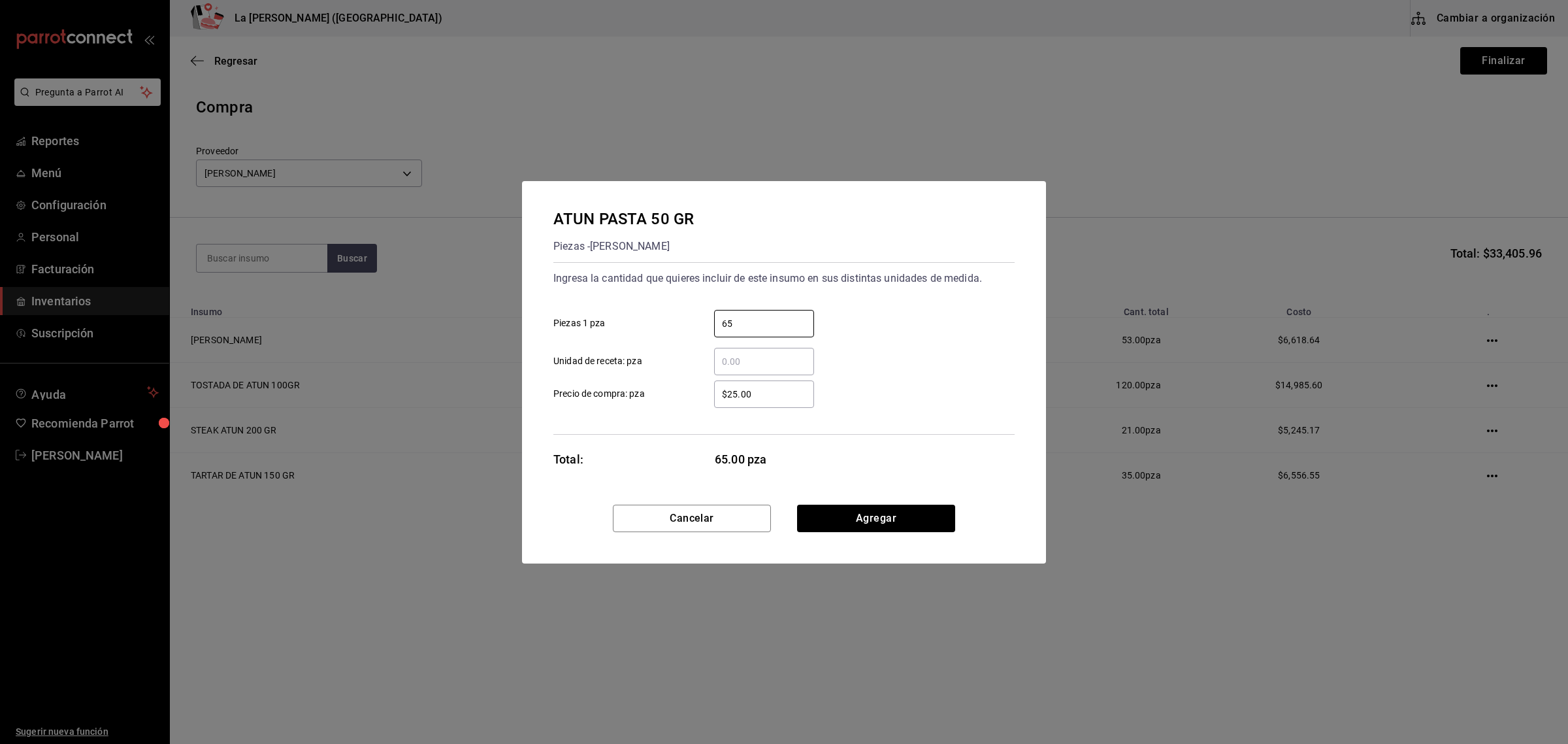
type input "65"
type input "$62.44"
click button "Agregar" at bounding box center [876, 518] width 158 height 27
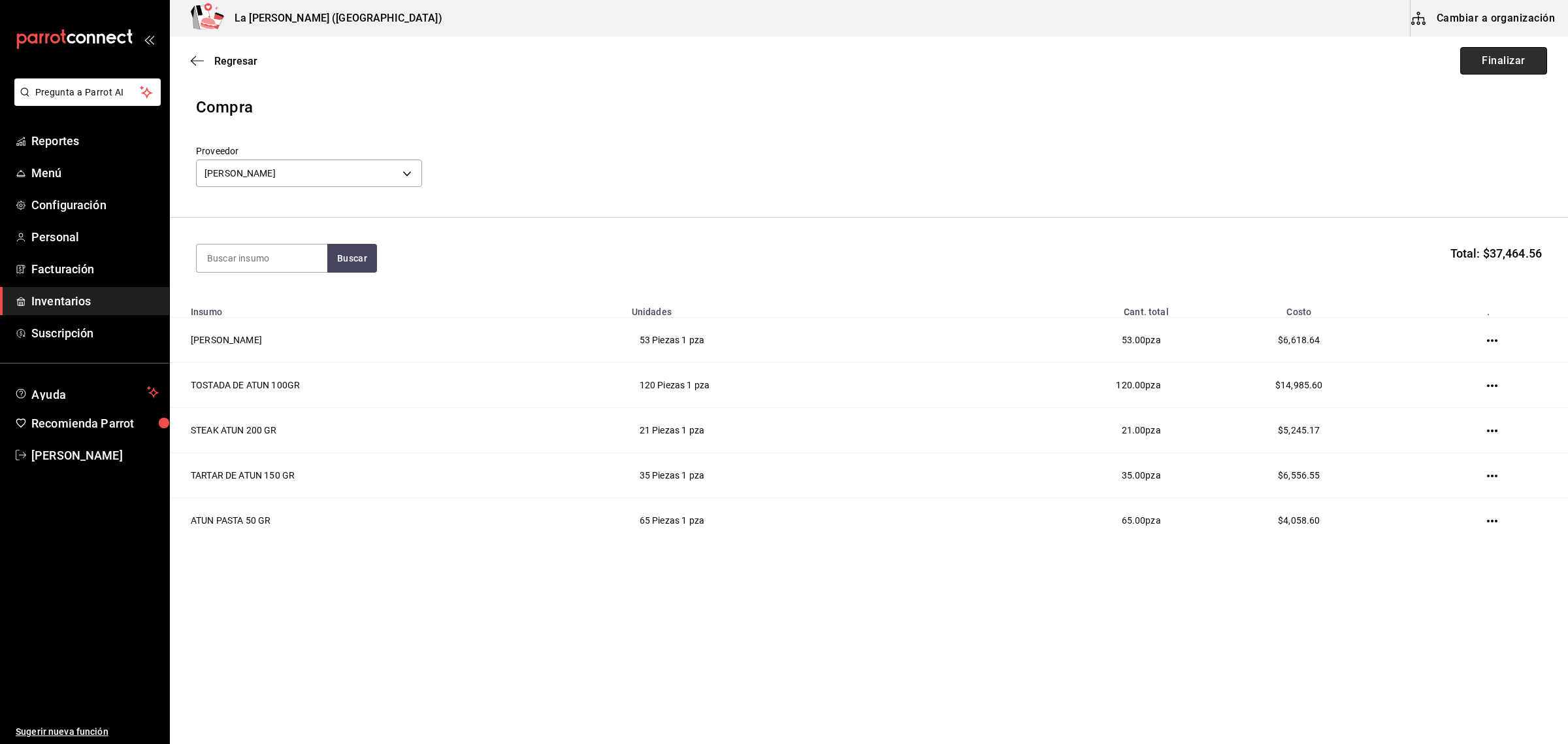
click at [1513, 72] on button "Finalizar" at bounding box center [1504, 61] width 87 height 27
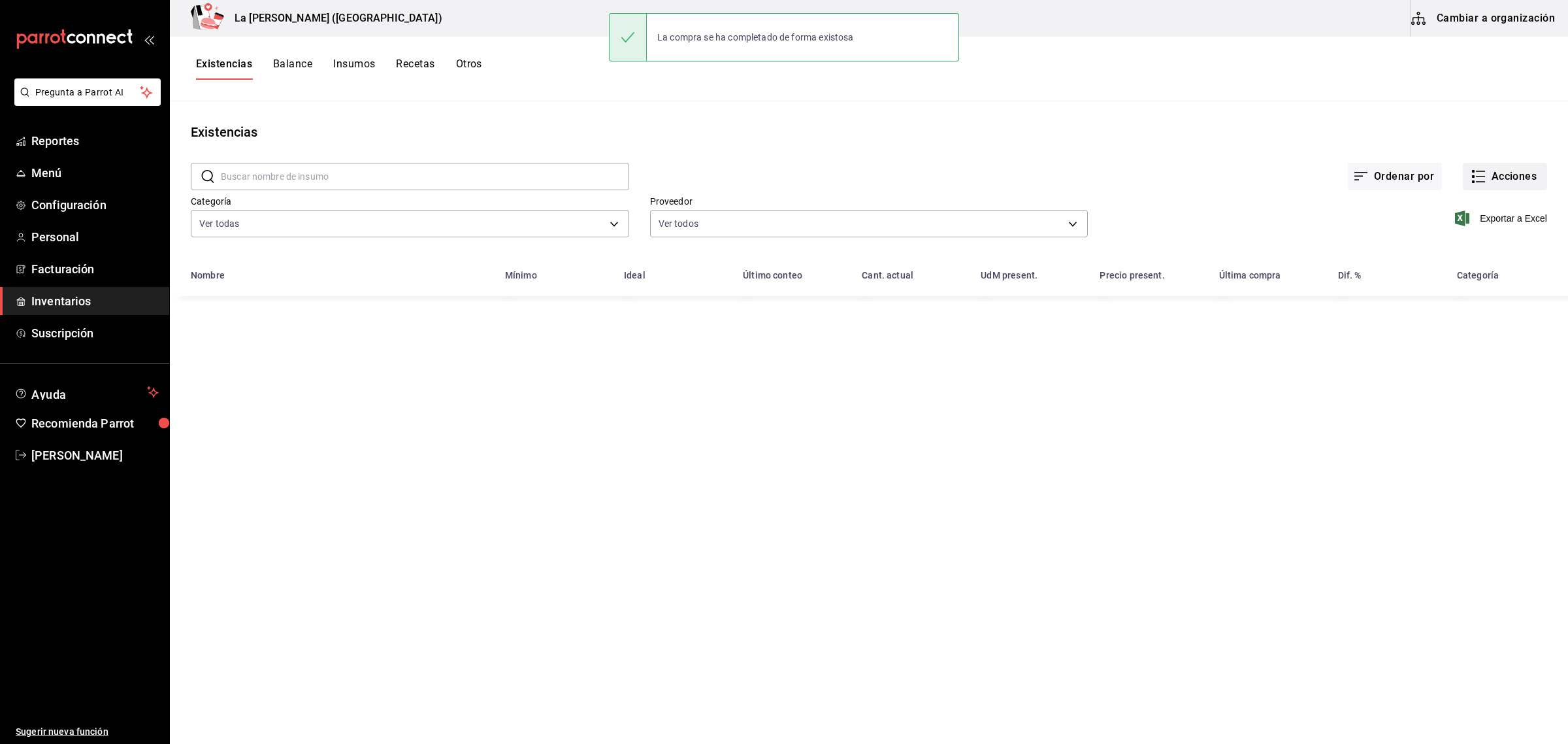
click at [1519, 177] on button "Acciones" at bounding box center [1505, 176] width 84 height 27
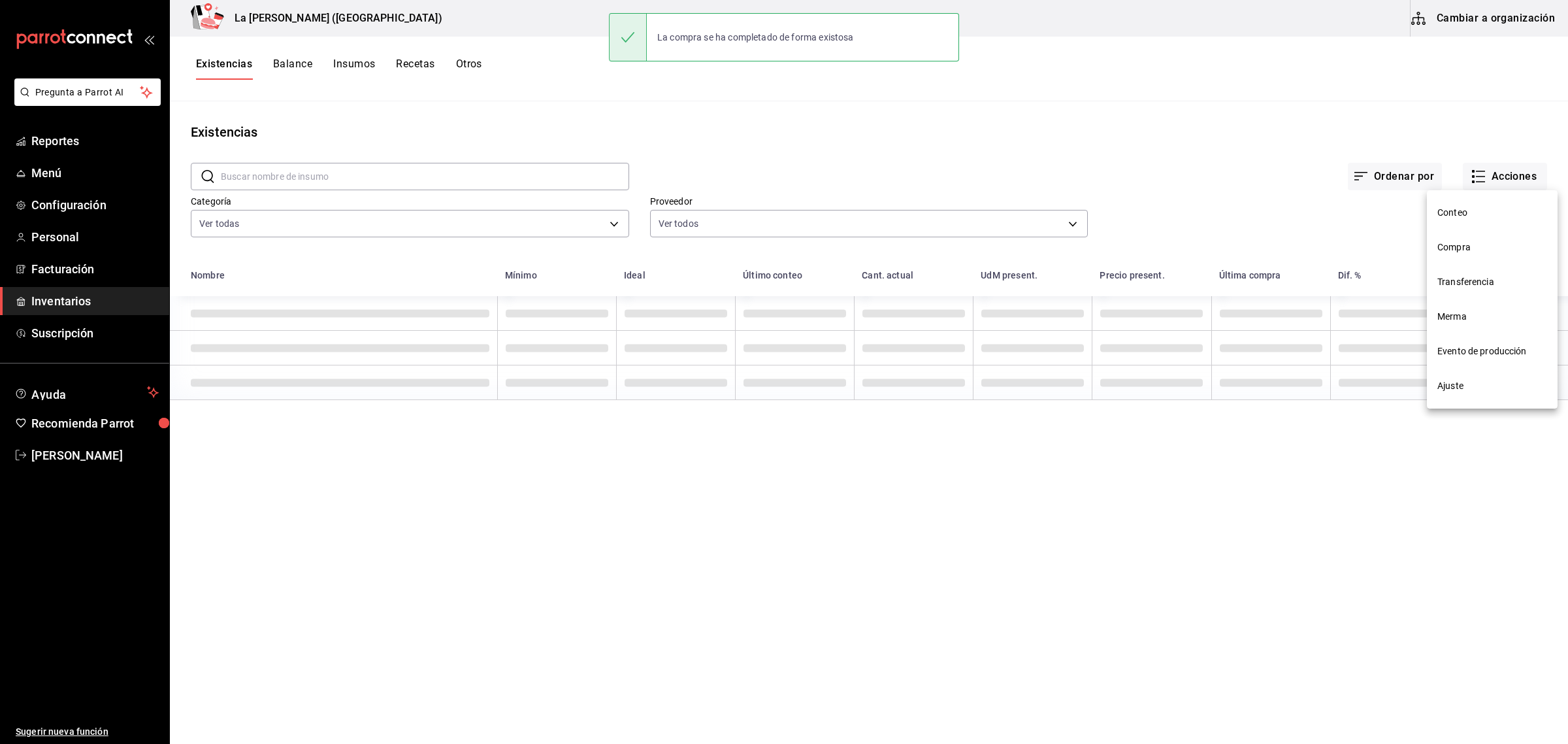
click at [1459, 258] on li "Compra" at bounding box center [1492, 247] width 131 height 35
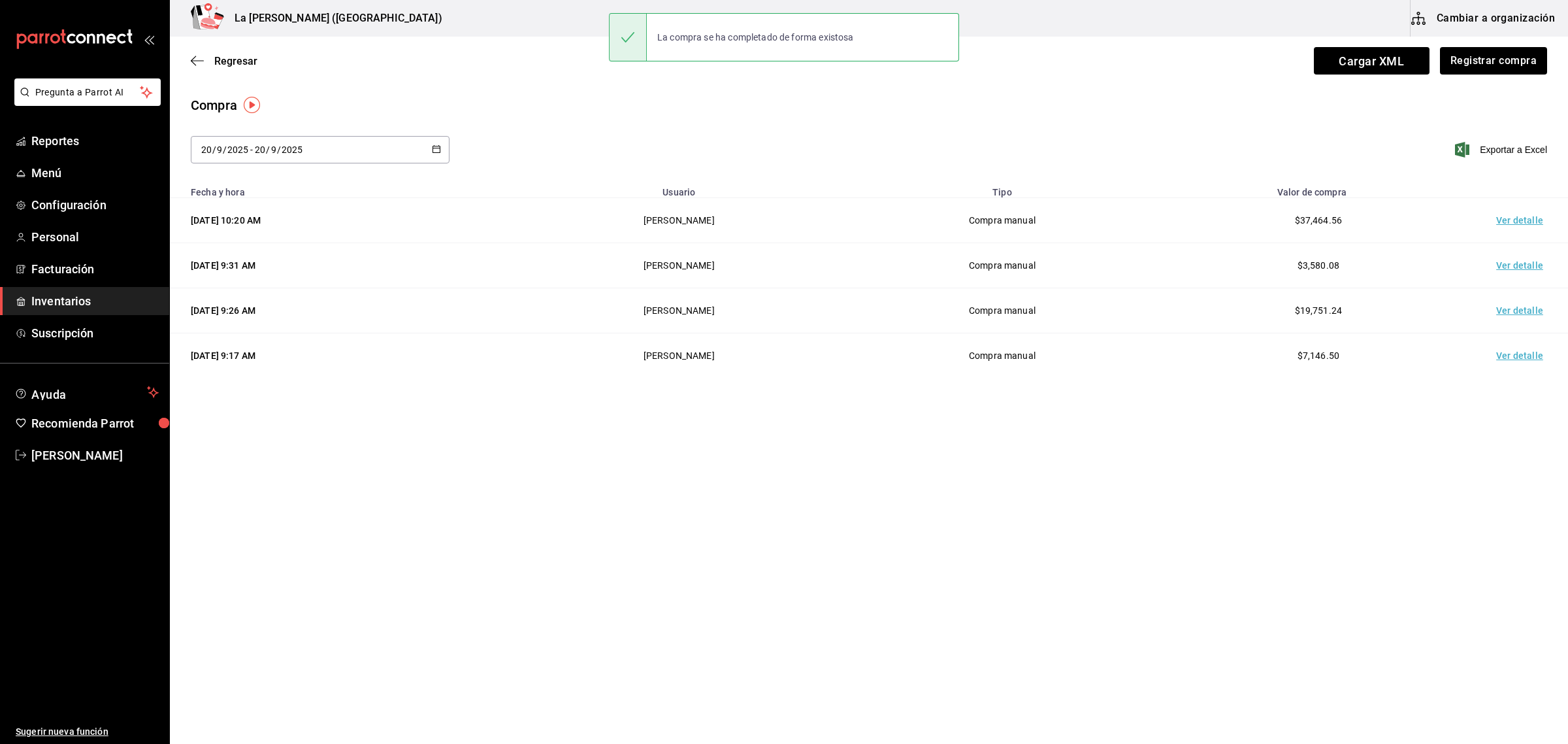
click at [1507, 217] on td "Ver detalle" at bounding box center [1523, 220] width 92 height 45
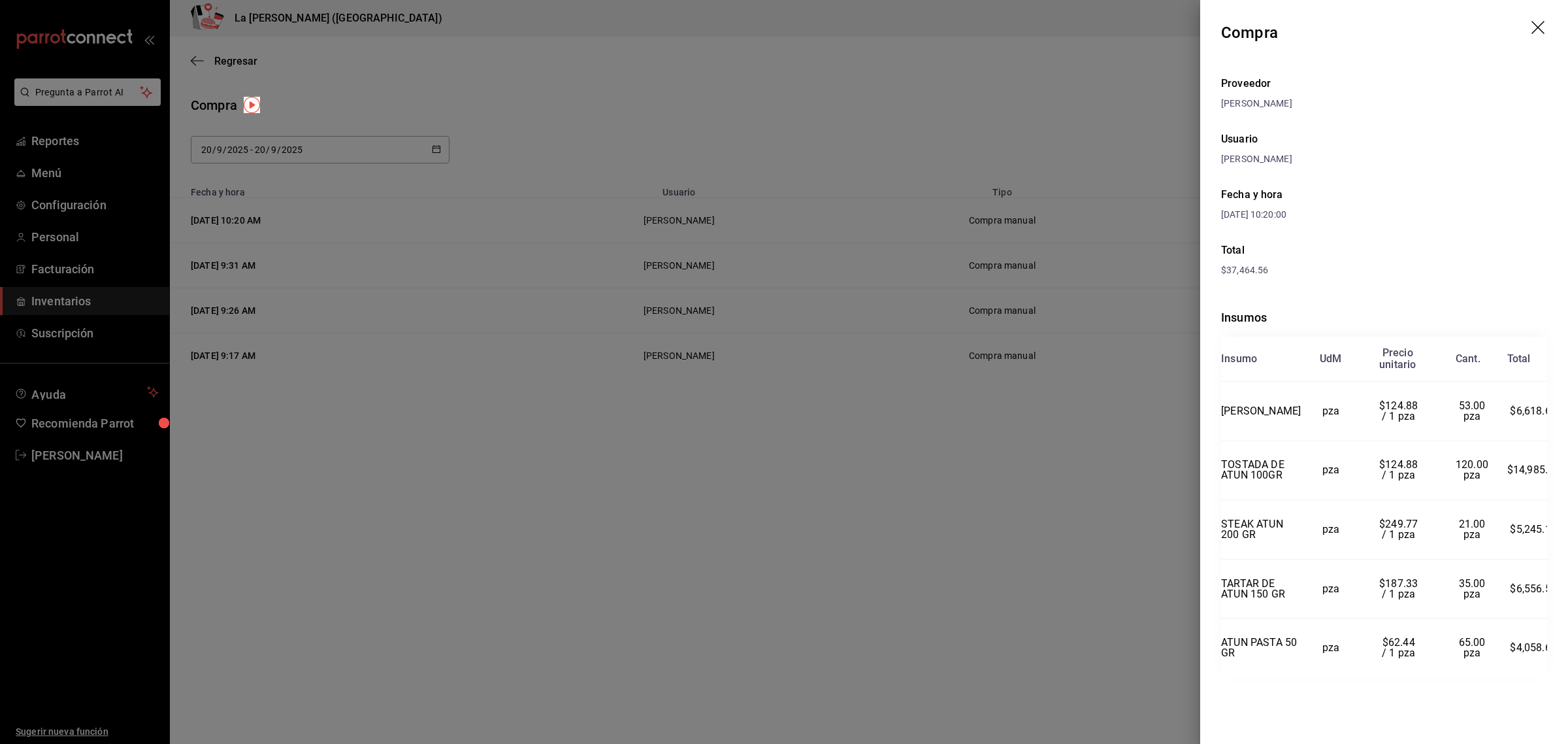
click at [1532, 33] on icon "drag" at bounding box center [1539, 28] width 16 height 16
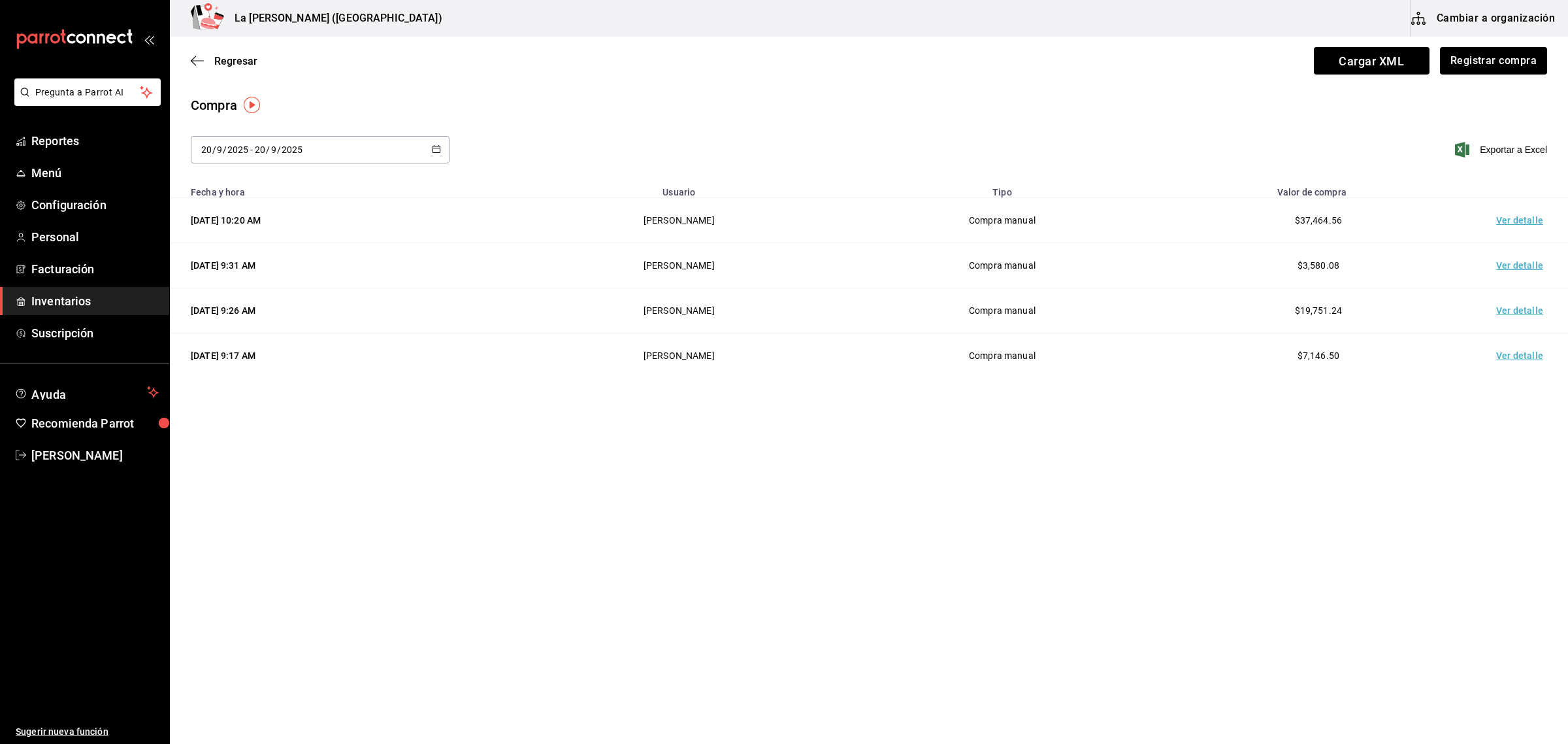
click at [98, 312] on link "Inventarios" at bounding box center [84, 301] width 169 height 28
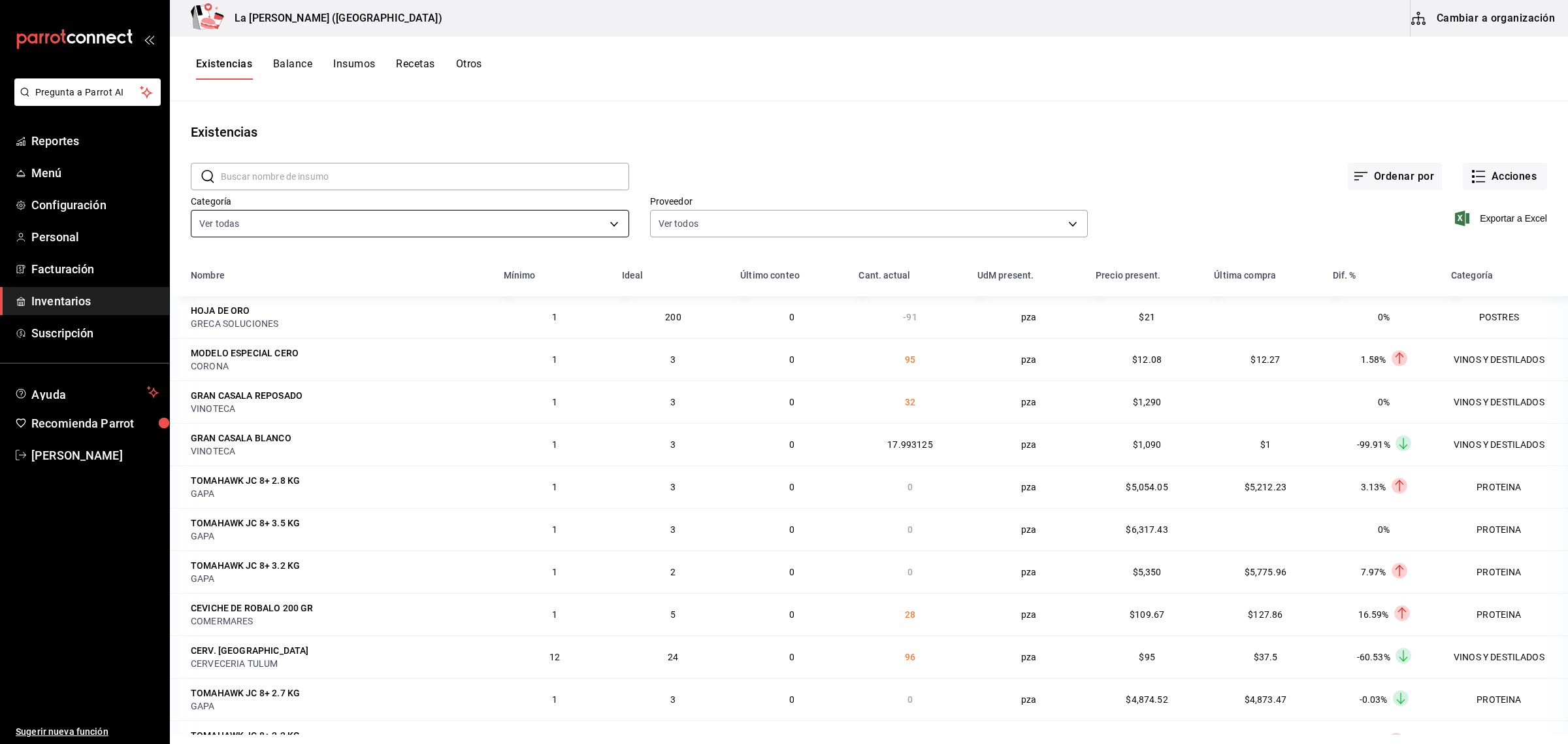
click at [320, 229] on body "Pregunta a Parrot AI Reportes Menú Configuración Personal Facturación Inventari…" at bounding box center [784, 367] width 1568 height 734
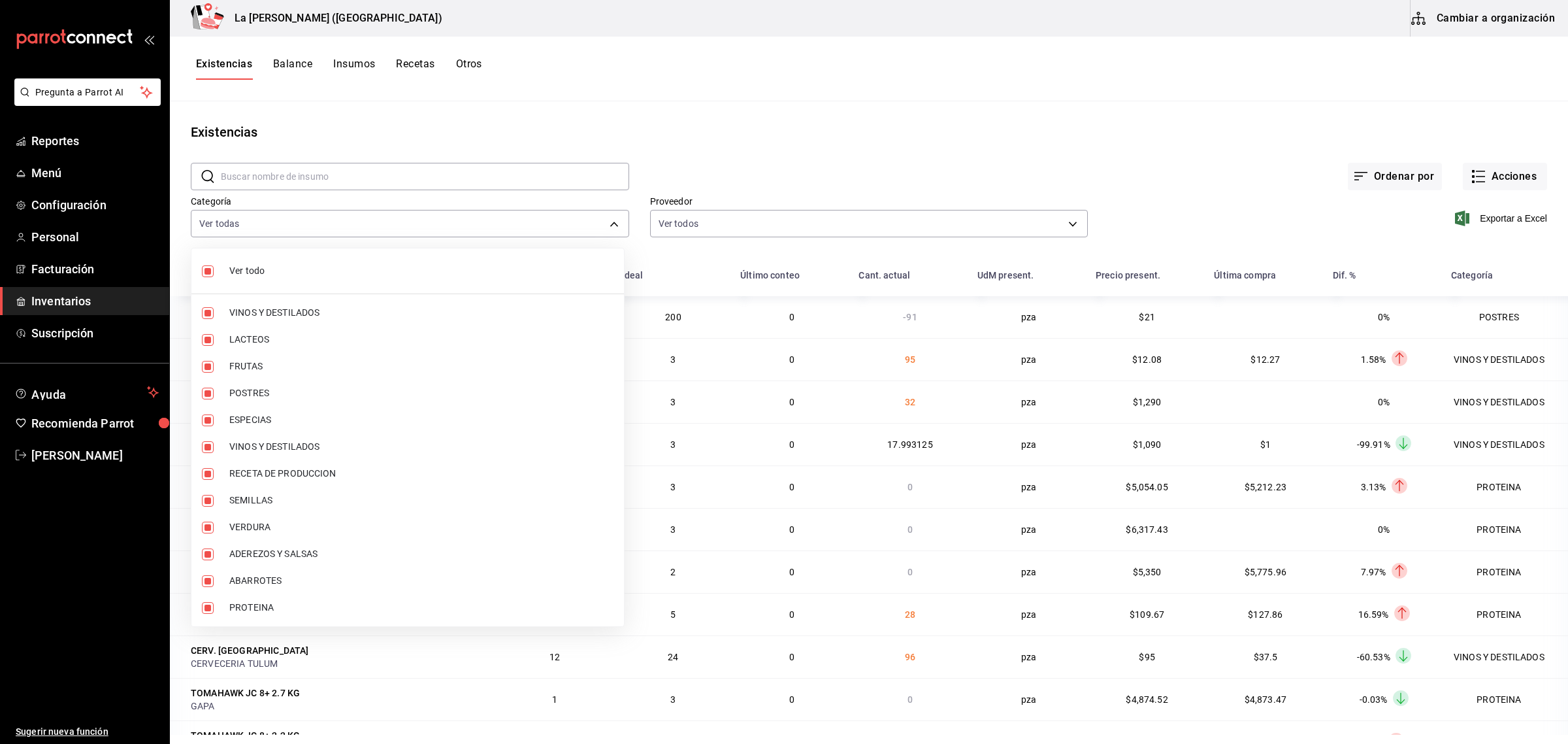
click at [276, 268] on span "Ver todo" at bounding box center [421, 271] width 384 height 14
checkbox input "false"
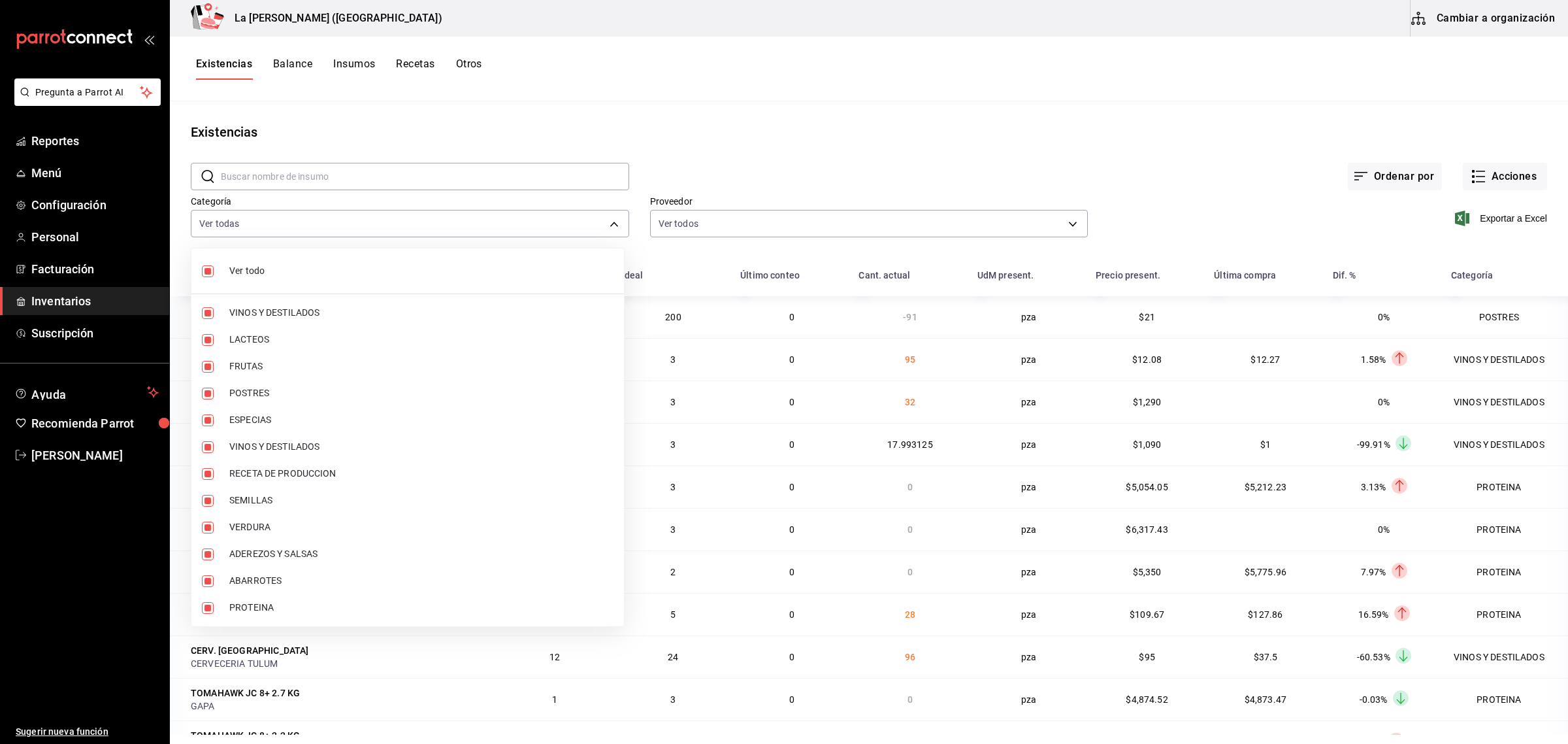
checkbox input "false"
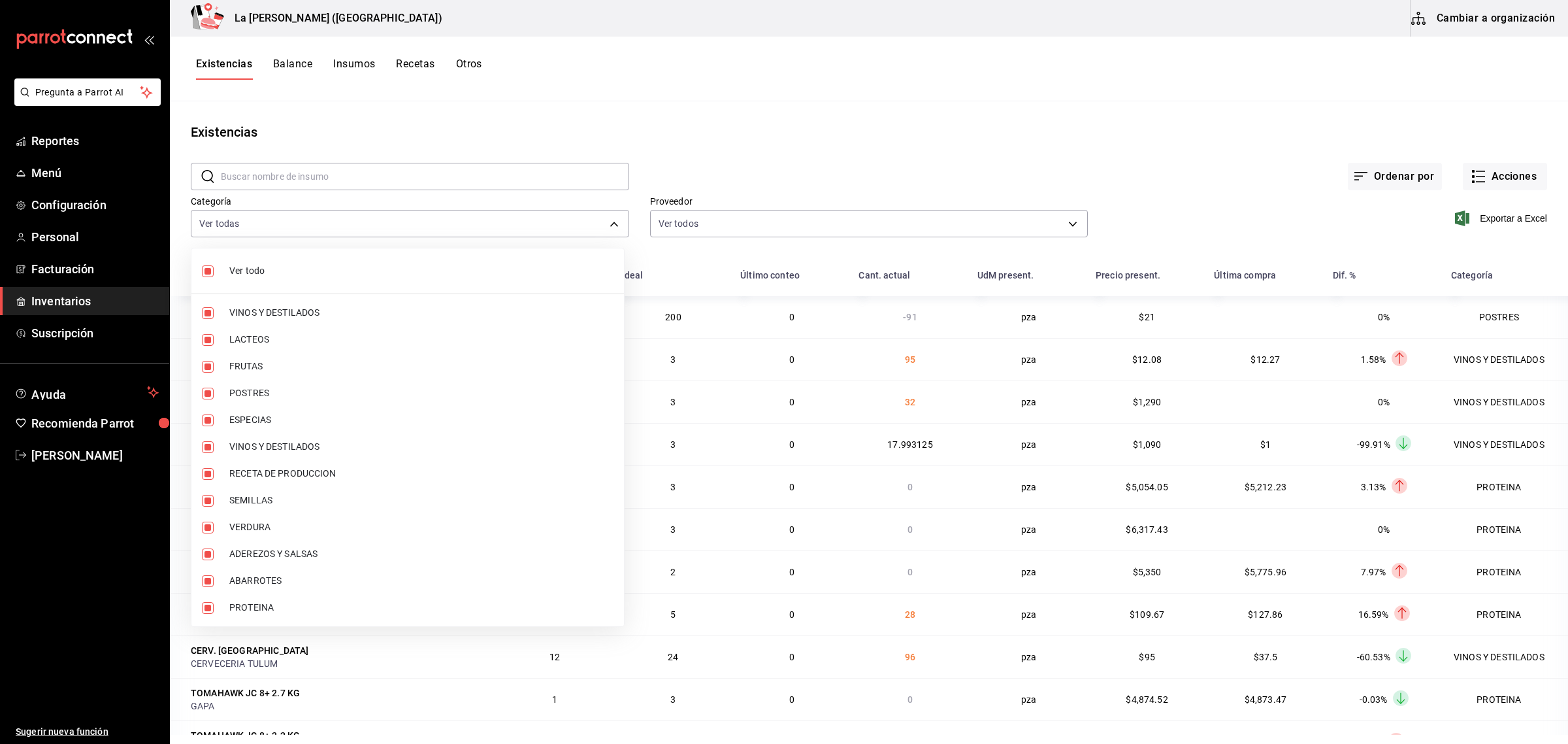
checkbox input "false"
click at [259, 601] on span "PROTEINA" at bounding box center [421, 607] width 384 height 14
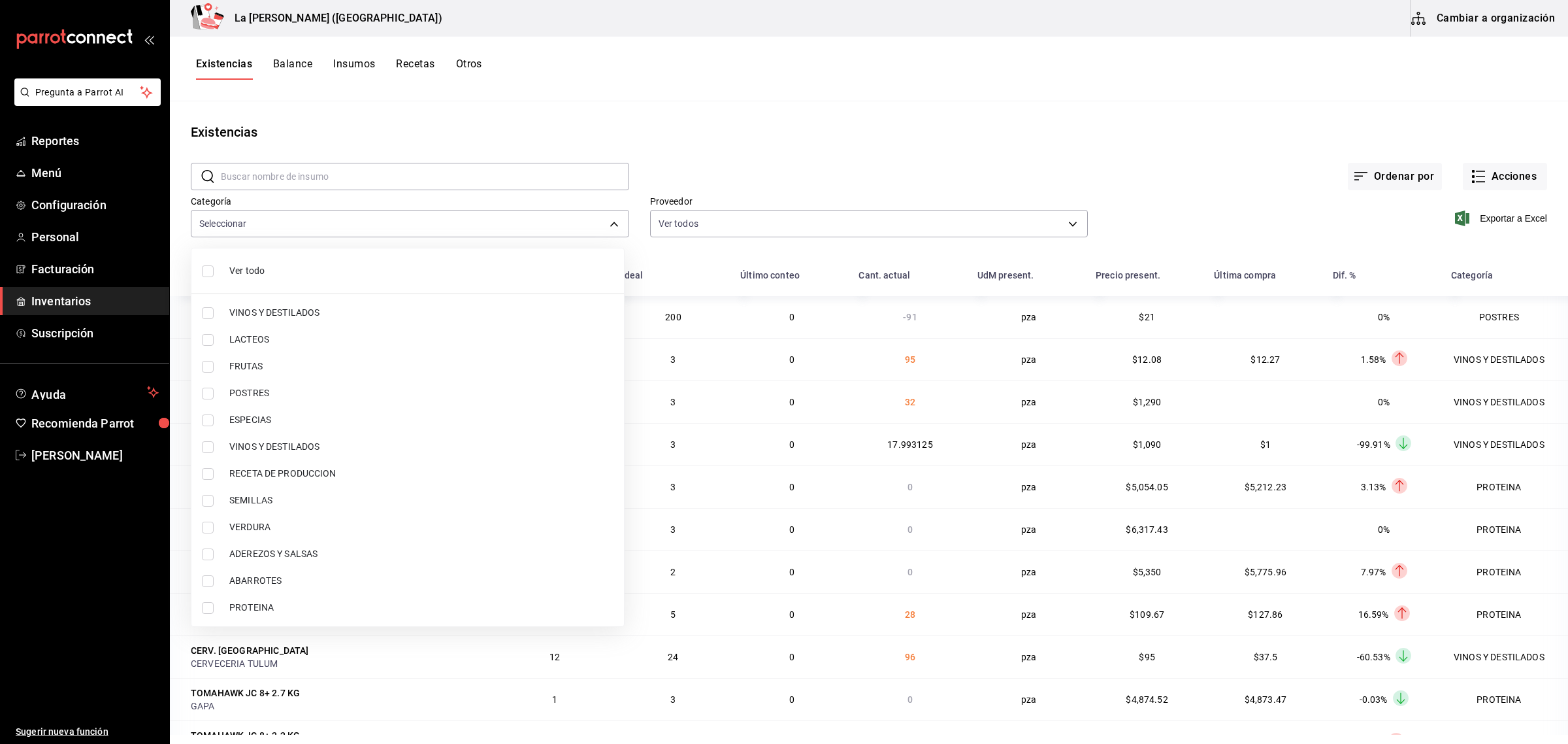
type input "89020659-a685-42c8-84d5-b1543ef933a3"
checkbox input "true"
click at [259, 393] on span "POSTRES" at bounding box center [421, 393] width 384 height 14
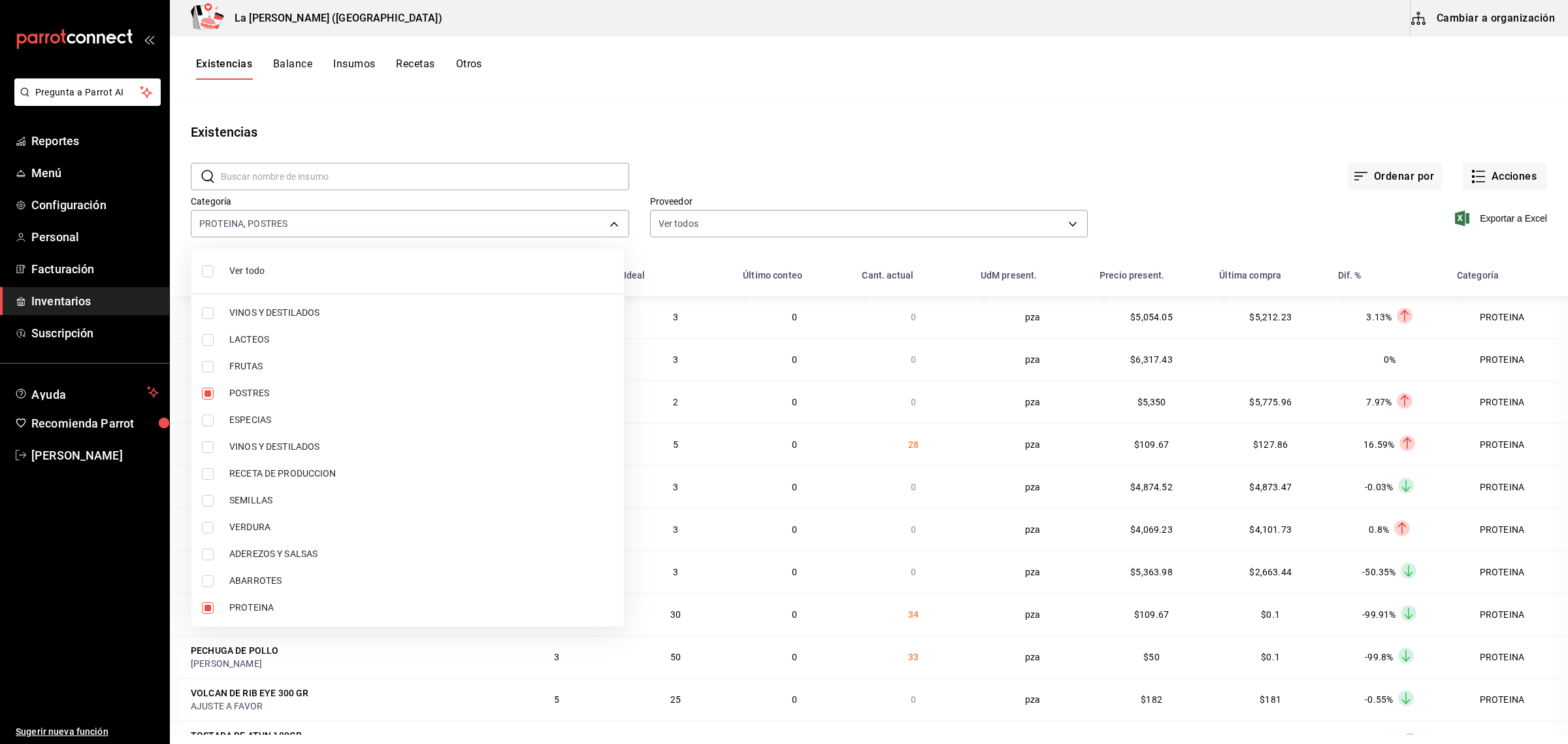
type input "89020659-a685-42c8-84d5-b1543ef933a3,300b8f87-2b59-439f-b980-3e97300322fa"
checkbox input "true"
click at [1504, 220] on div at bounding box center [784, 372] width 1568 height 744
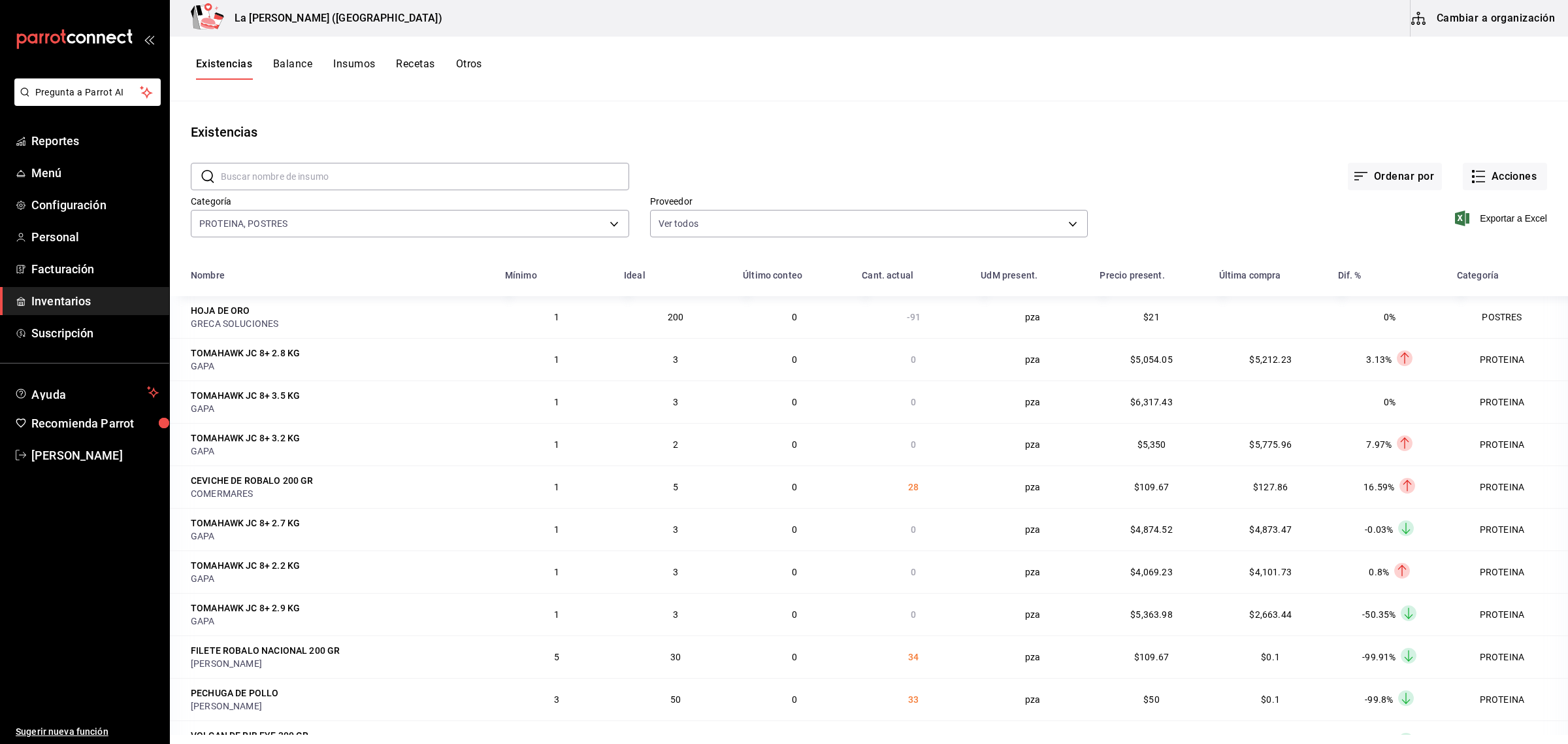
click at [1507, 220] on span "Exportar a Excel" at bounding box center [1502, 218] width 89 height 16
